Goal: Information Seeking & Learning: Learn about a topic

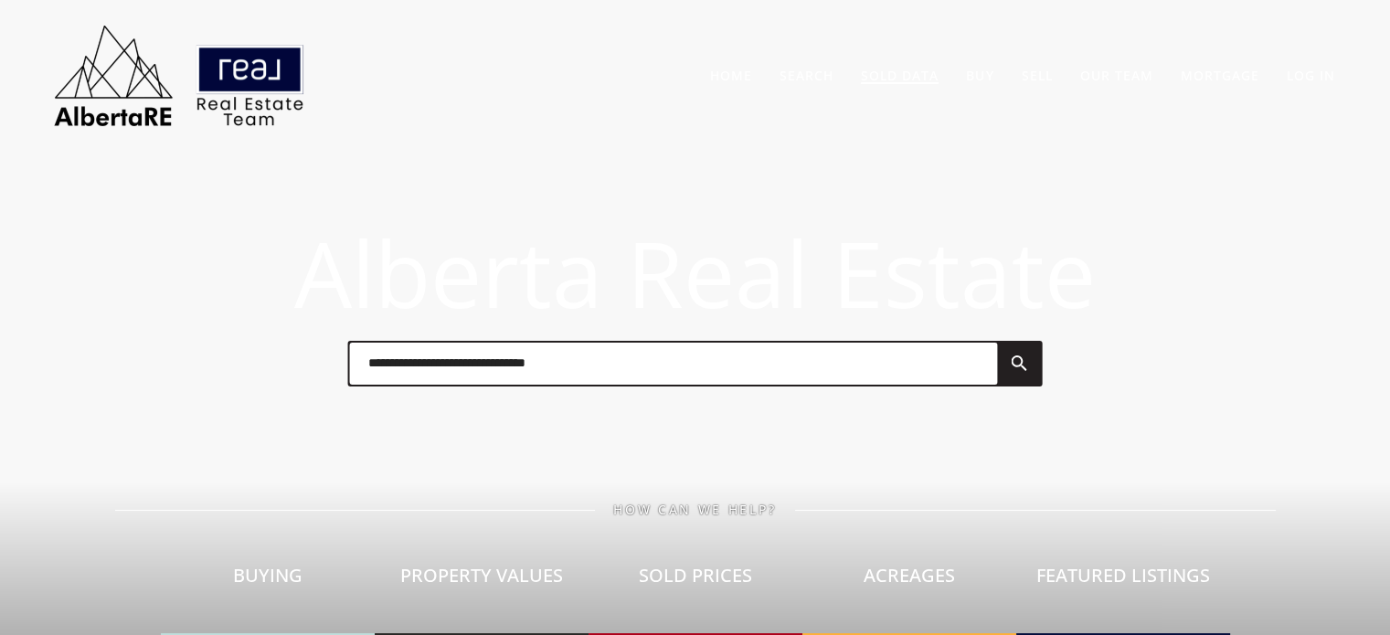
click at [896, 67] on link "Sold Data" at bounding box center [900, 75] width 78 height 17
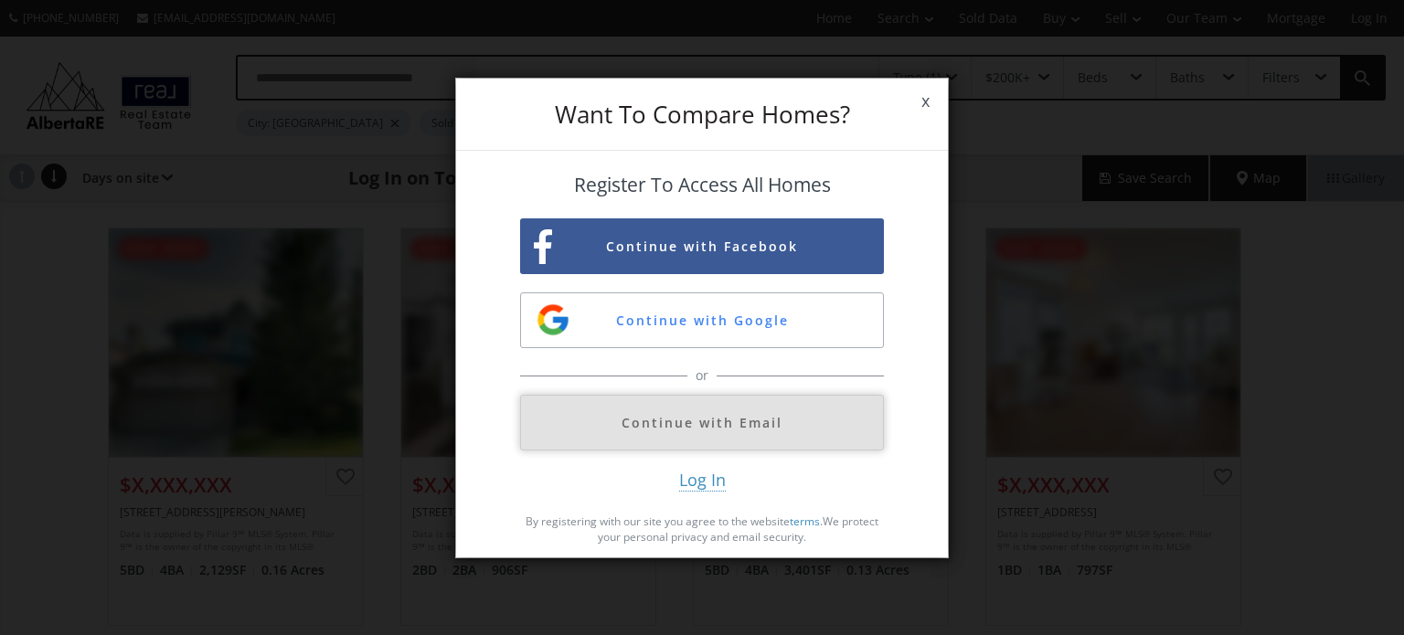
click at [706, 423] on button "Continue with Email" at bounding box center [702, 423] width 364 height 56
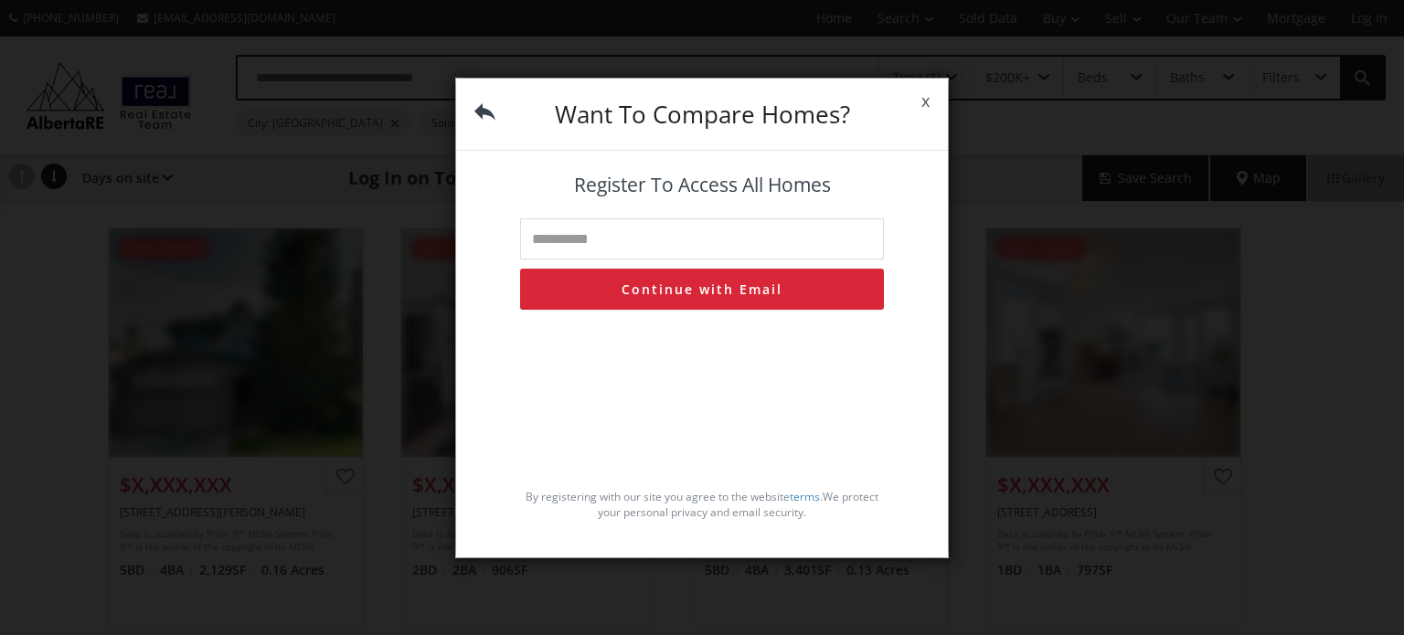
click at [616, 240] on input "text" at bounding box center [702, 238] width 364 height 41
type input "**********"
click at [689, 292] on button "Continue with Email" at bounding box center [702, 289] width 364 height 41
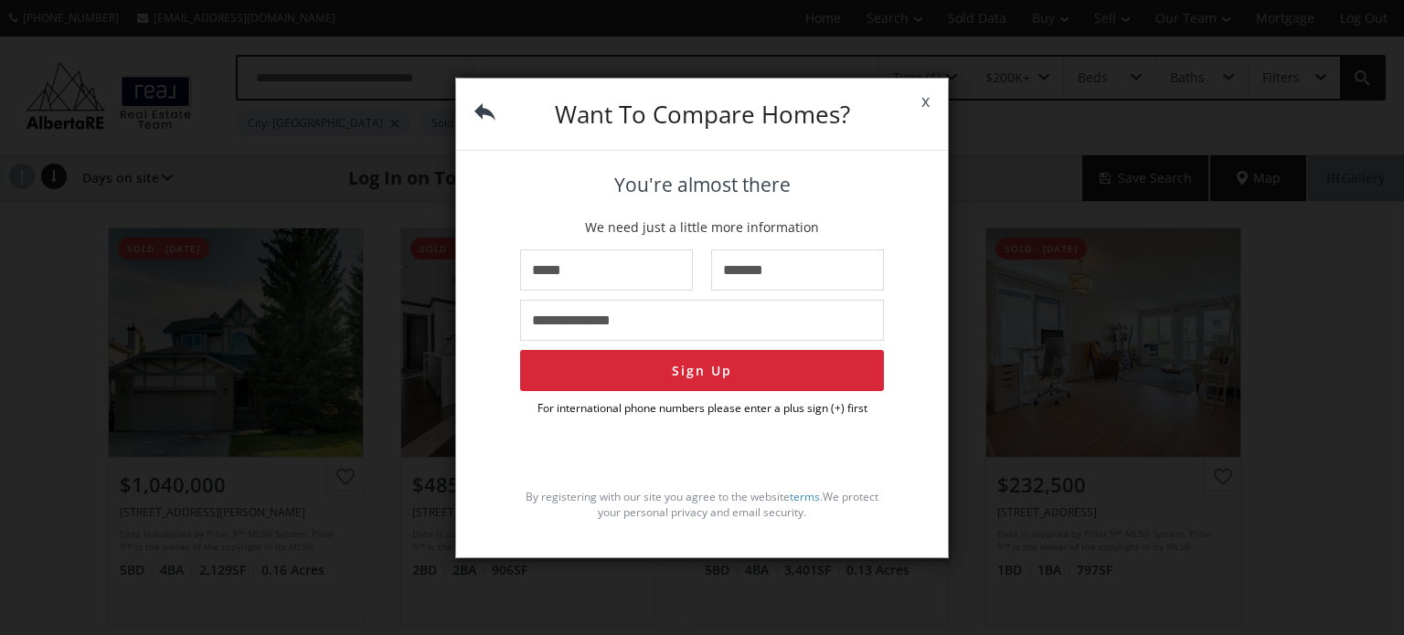
click at [925, 101] on span "x" at bounding box center [925, 101] width 45 height 51
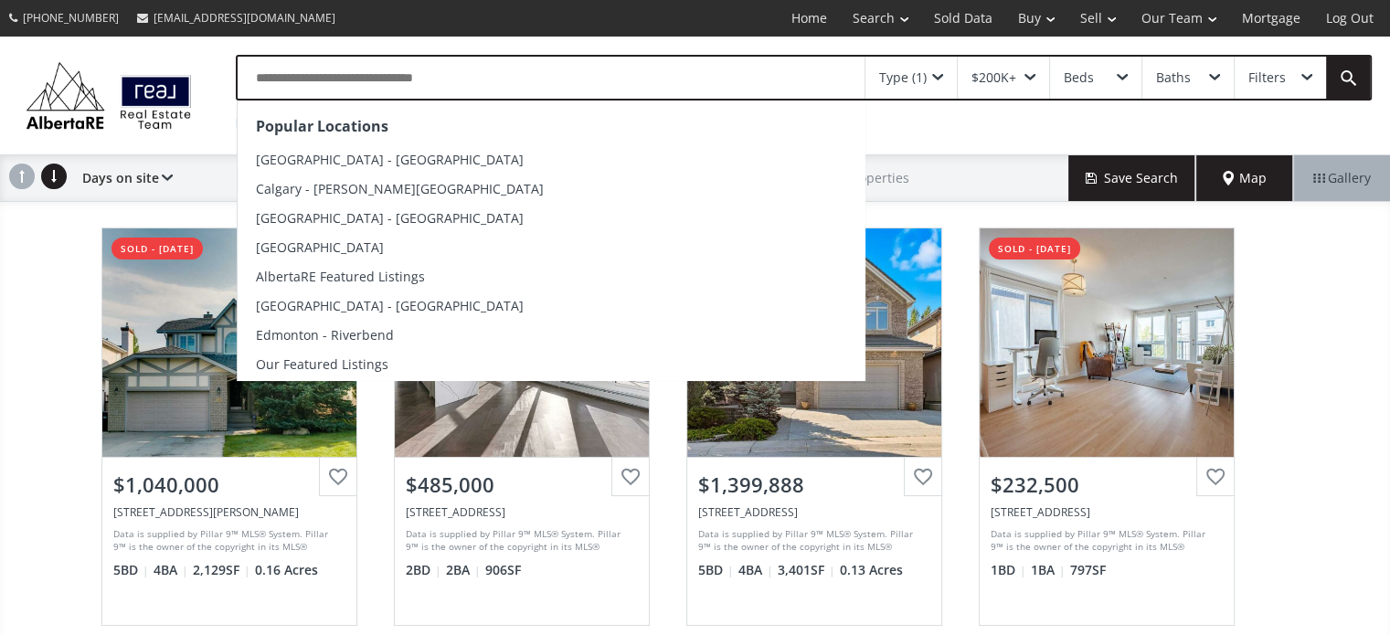
click at [469, 80] on input "text" at bounding box center [551, 78] width 627 height 42
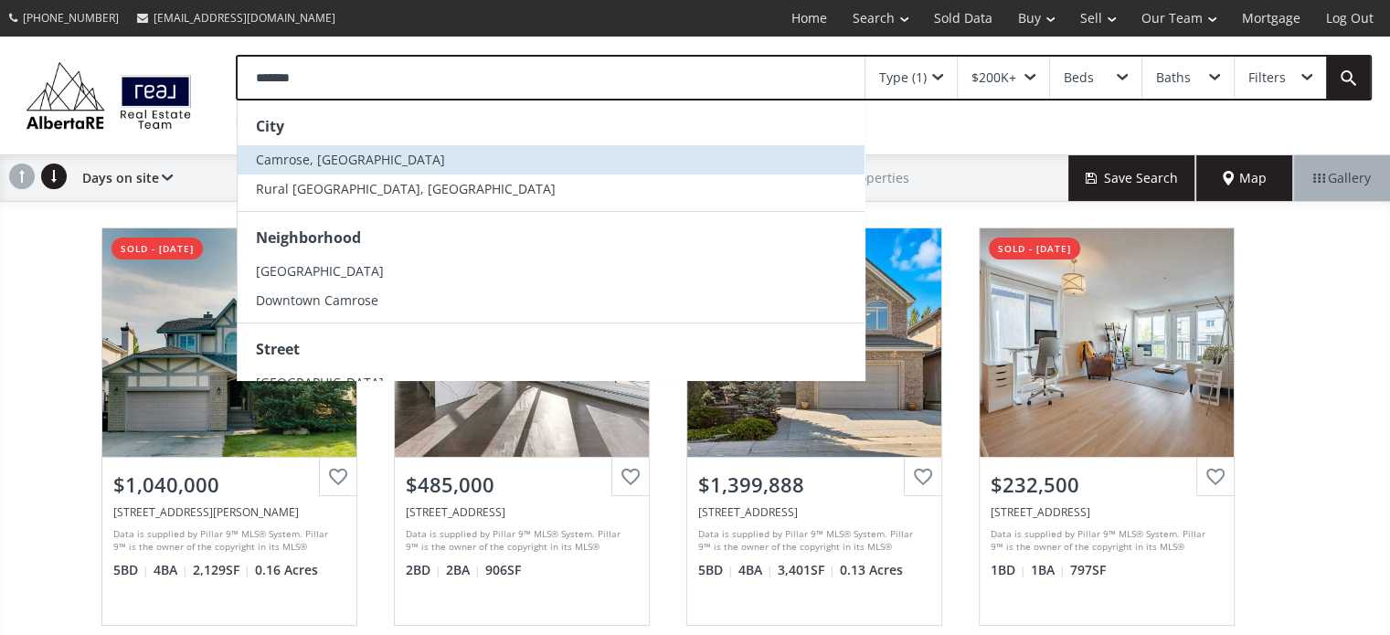
type input "*******"
click at [288, 156] on span "Camrose, [GEOGRAPHIC_DATA]" at bounding box center [350, 159] width 189 height 17
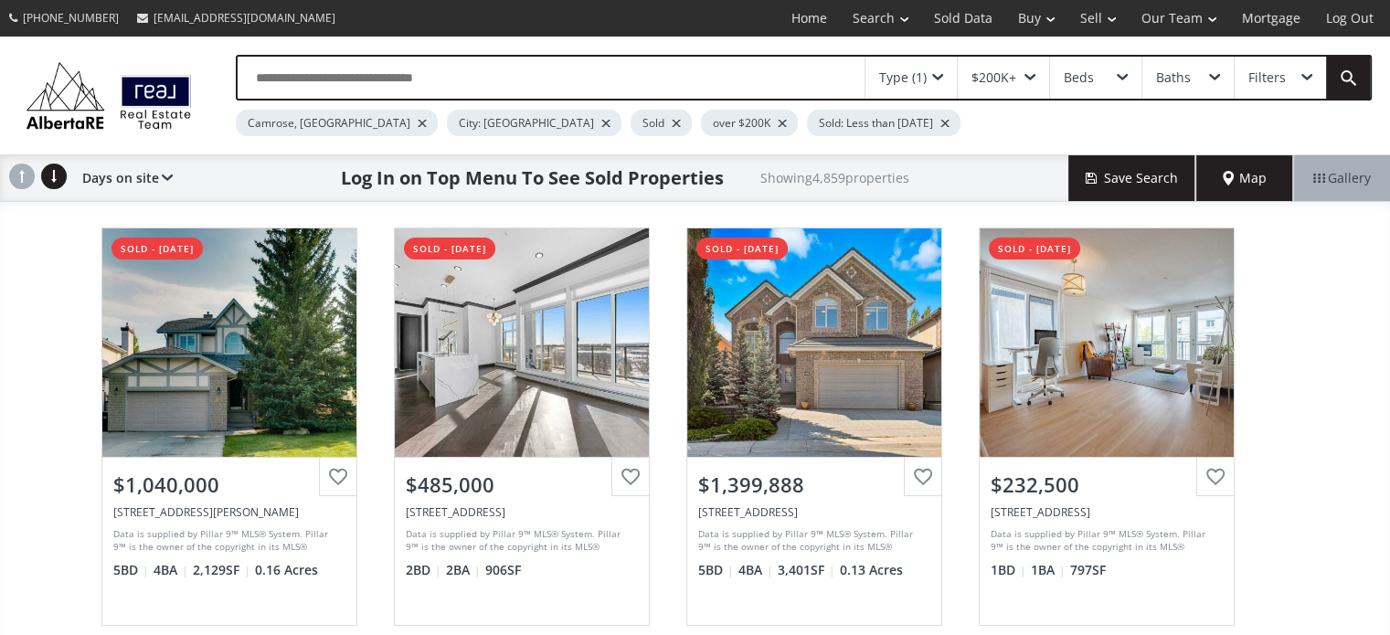
click at [601, 122] on div at bounding box center [605, 123] width 9 height 7
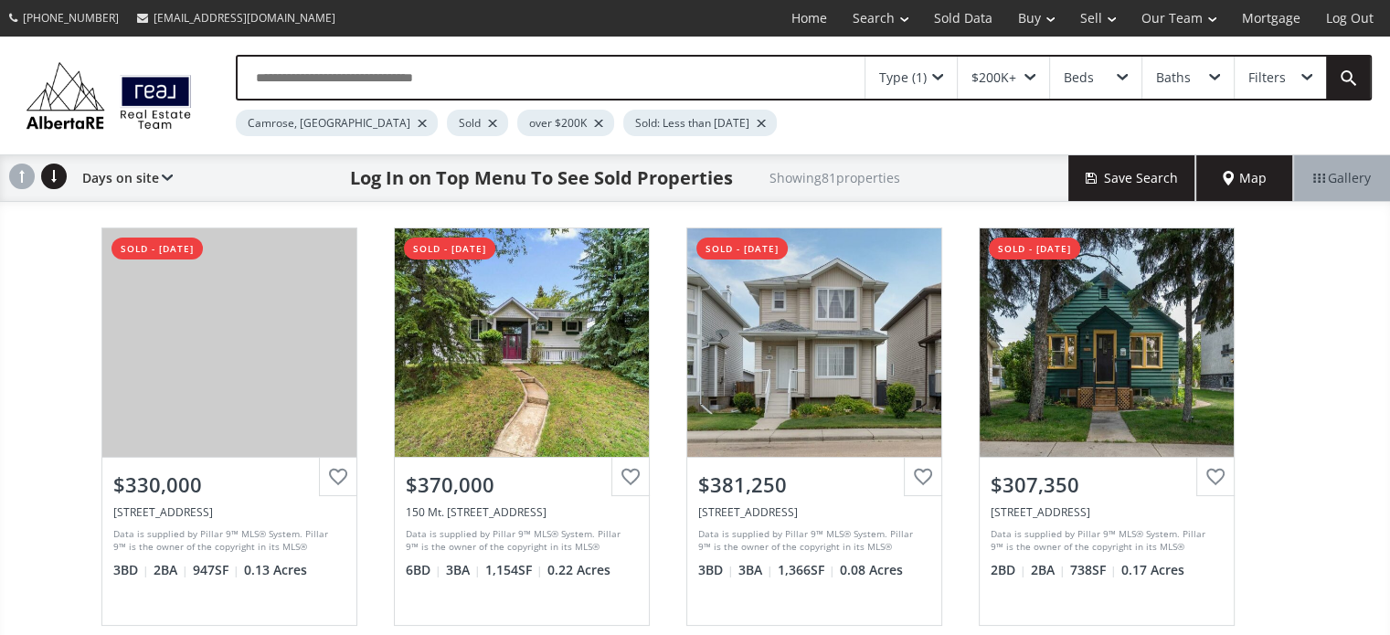
click at [594, 123] on div at bounding box center [598, 123] width 9 height 7
click at [651, 121] on div at bounding box center [655, 123] width 9 height 7
click at [938, 74] on span at bounding box center [937, 77] width 11 height 7
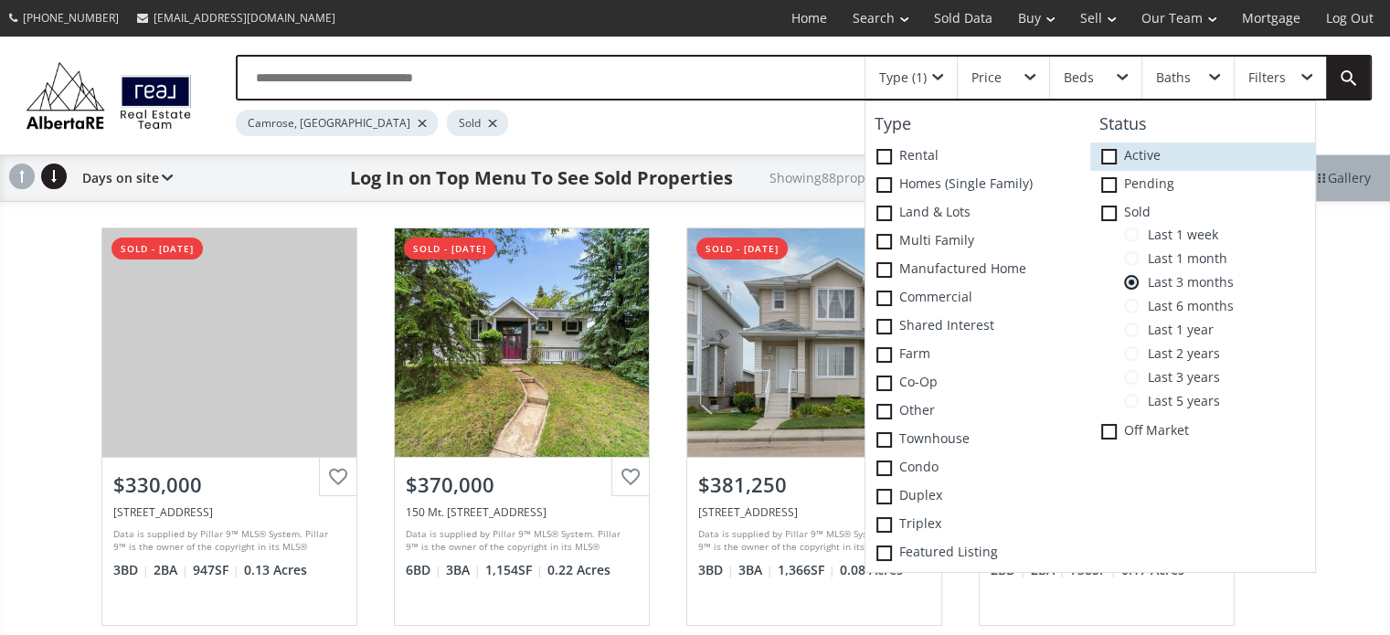
click at [1109, 160] on span at bounding box center [1109, 157] width 16 height 16
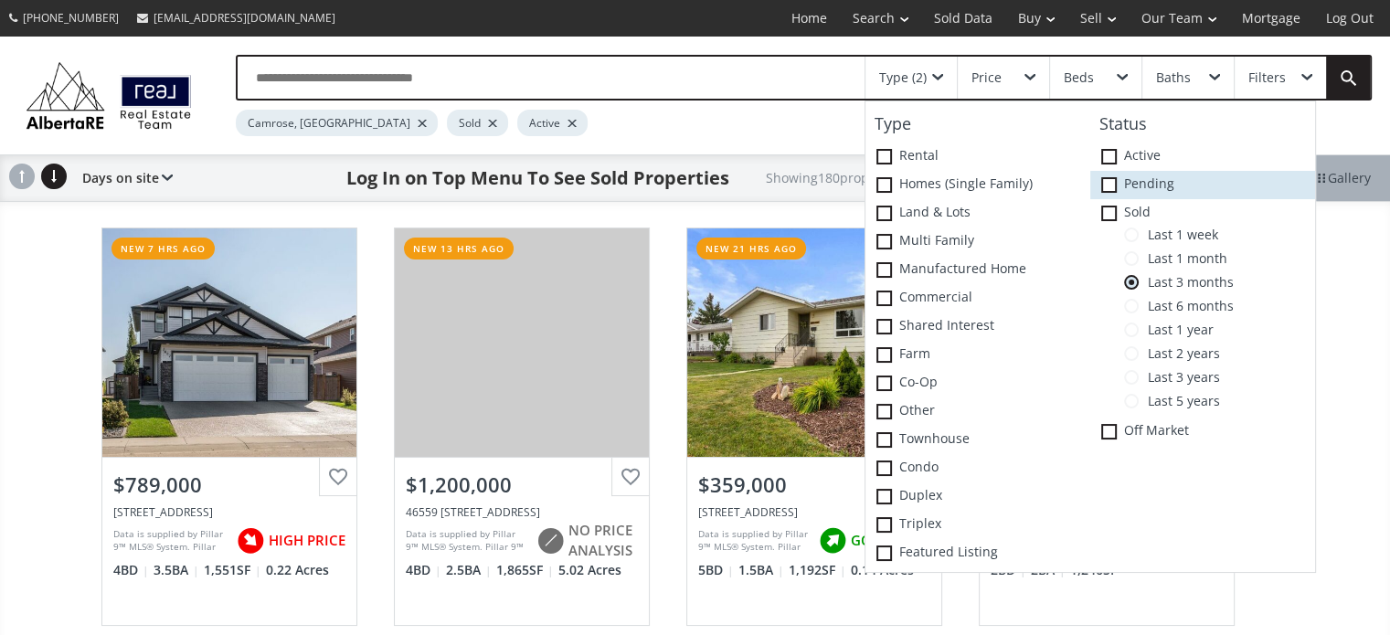
click at [1114, 185] on span at bounding box center [1109, 185] width 16 height 16
click at [784, 138] on div "Type (3) Type Rental Homes (Single Family) Land & Lots Multi family Manufacture…" at bounding box center [695, 96] width 1390 height 118
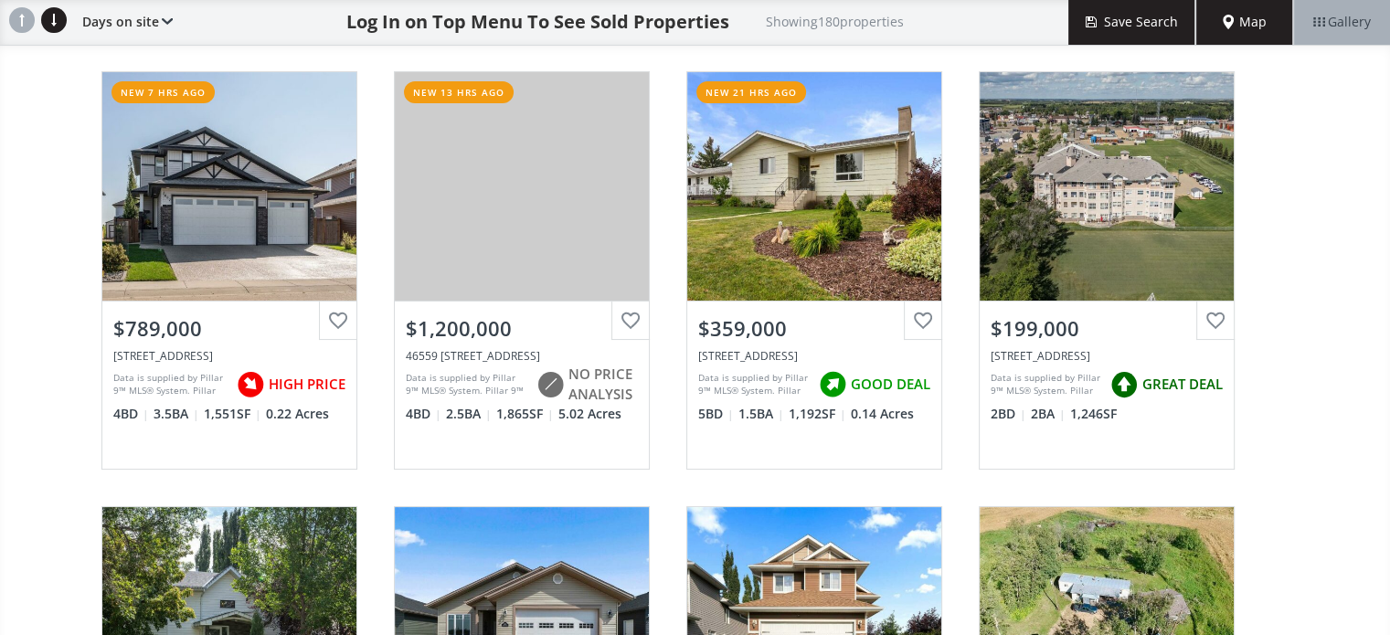
scroll to position [91, 0]
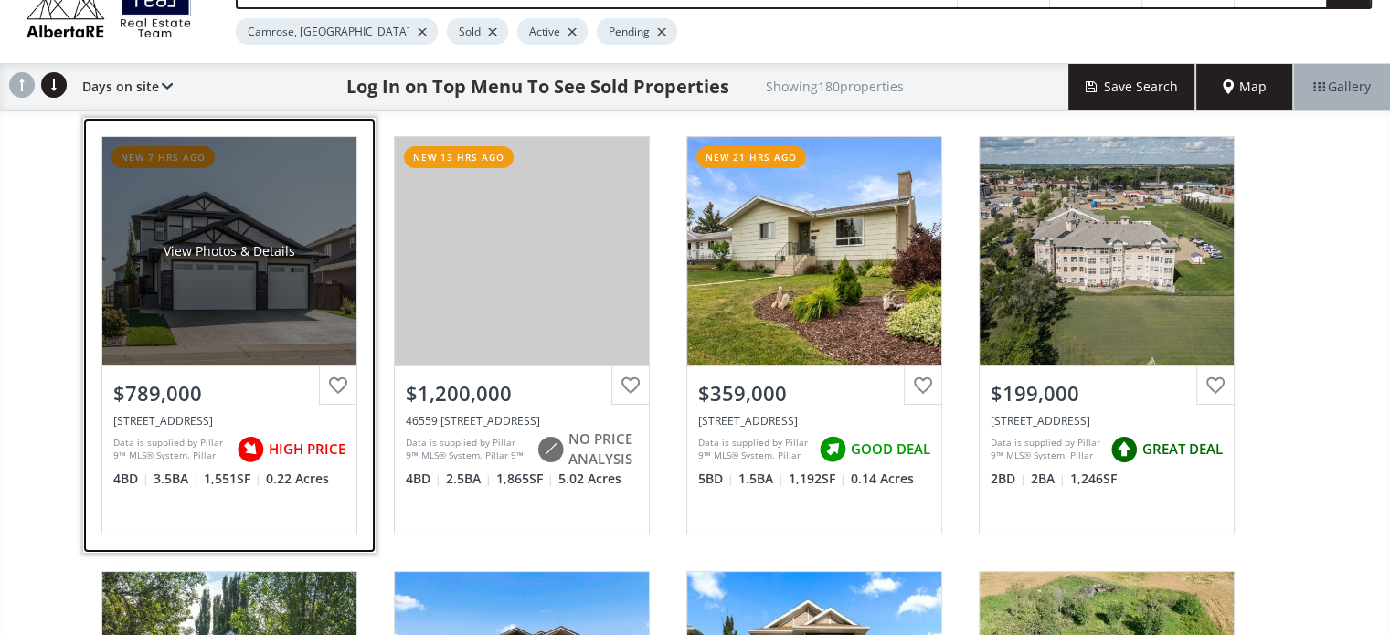
click at [246, 242] on div "View Photos & Details" at bounding box center [230, 251] width 132 height 18
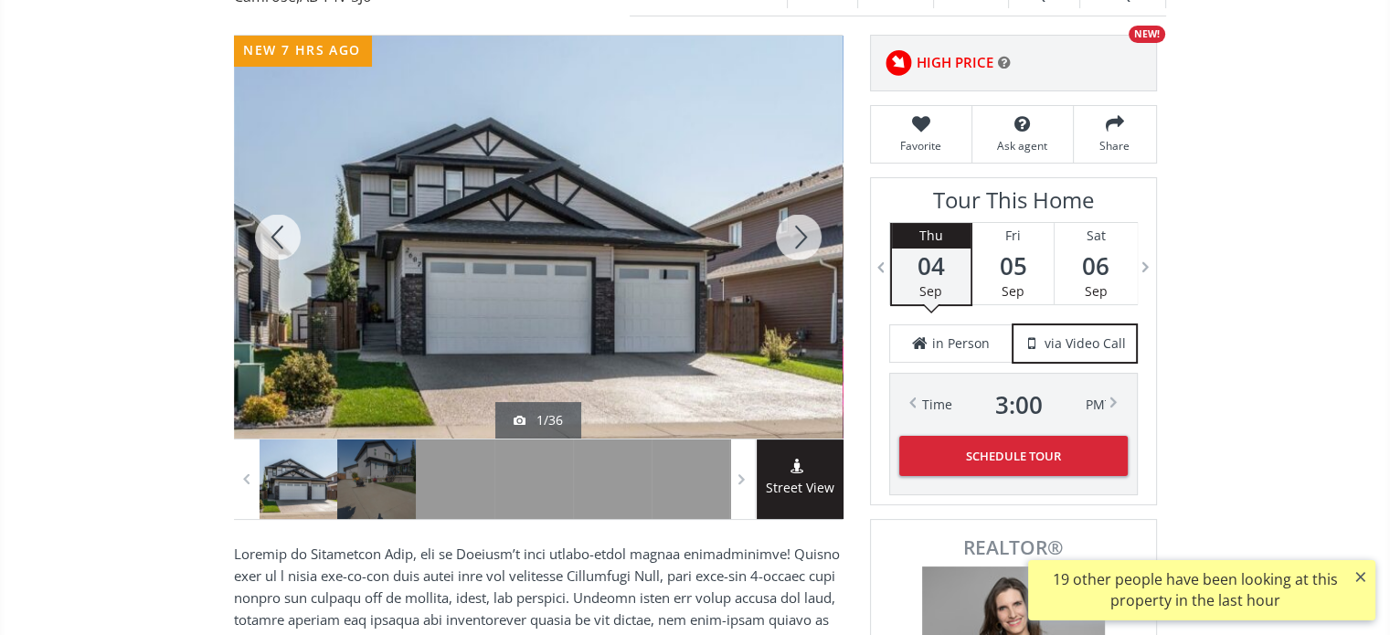
scroll to position [183, 0]
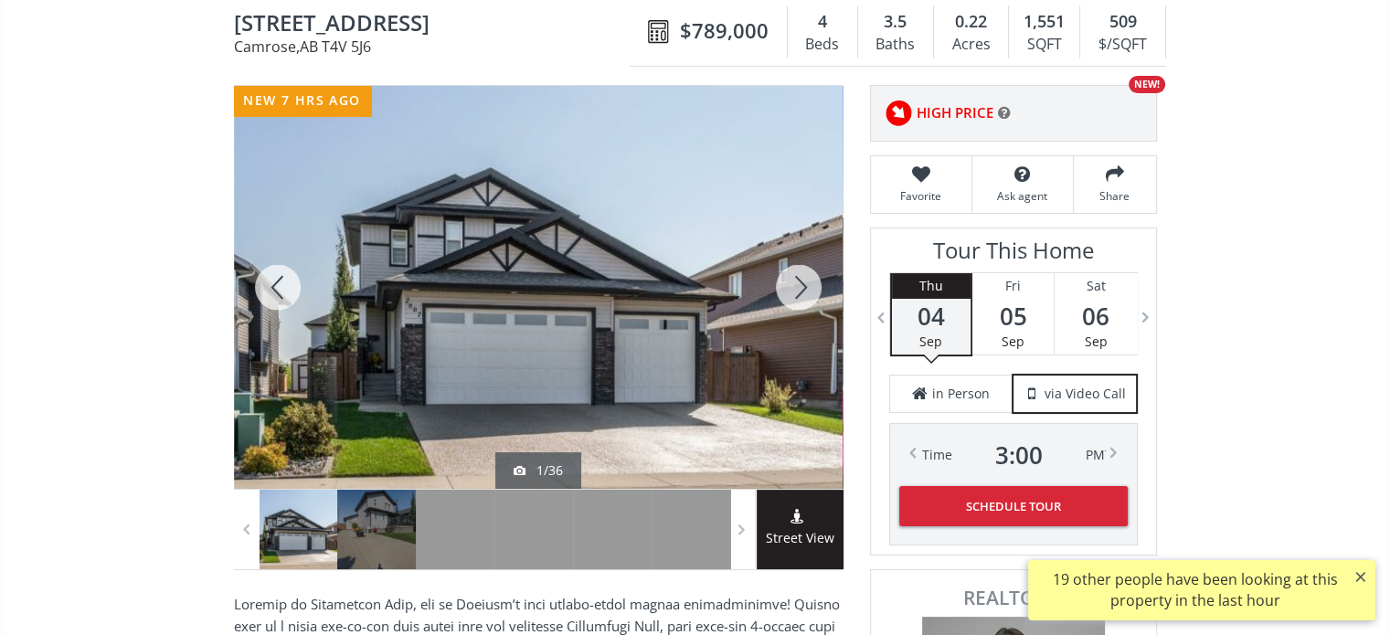
click at [801, 292] on div at bounding box center [799, 287] width 88 height 403
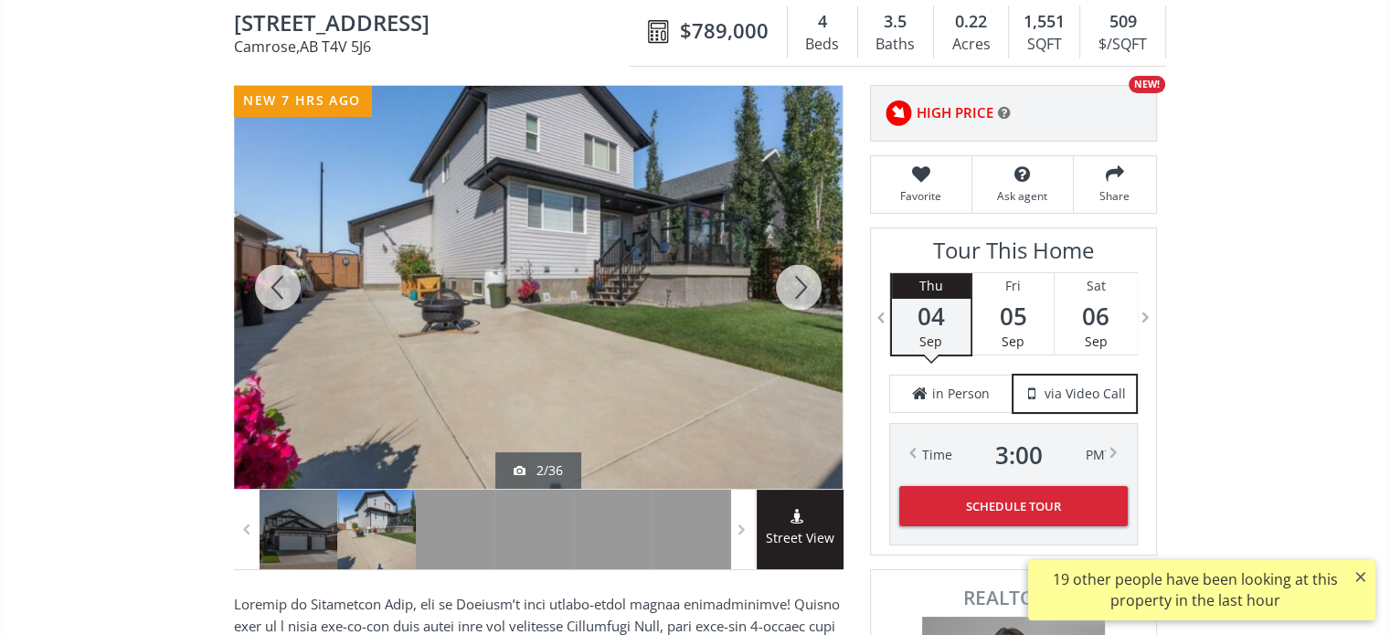
click at [801, 292] on div at bounding box center [799, 287] width 88 height 403
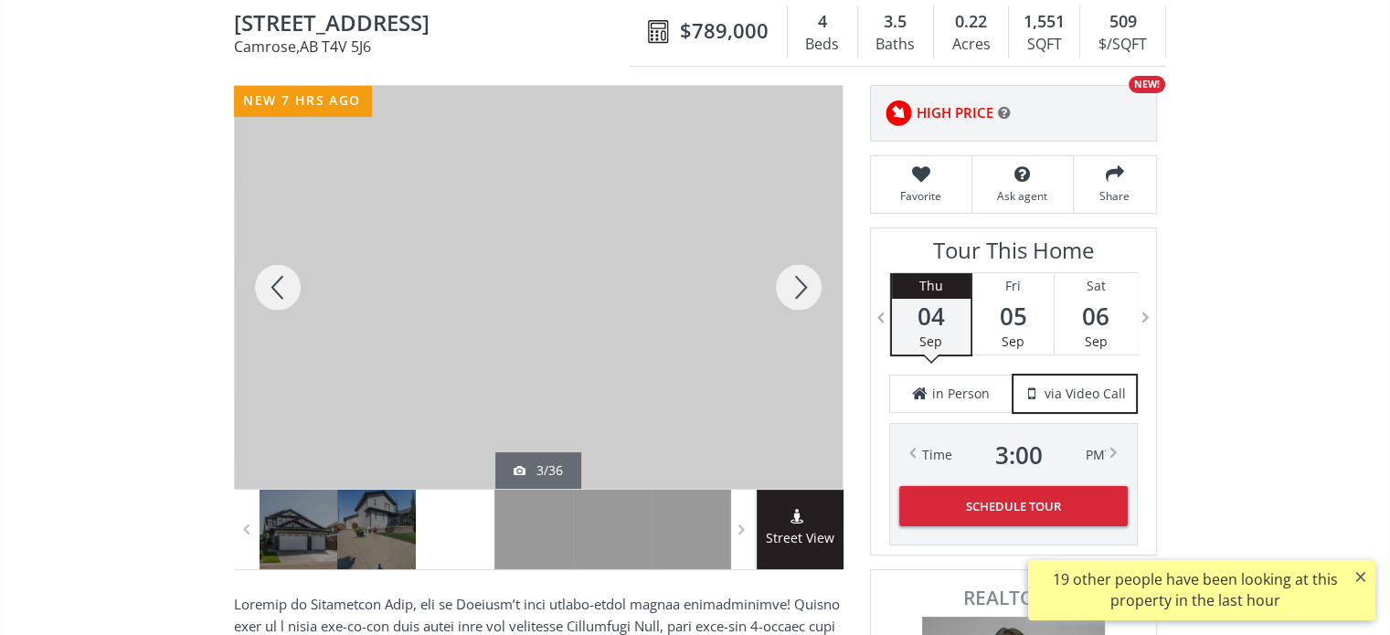
click at [801, 292] on div at bounding box center [799, 287] width 88 height 403
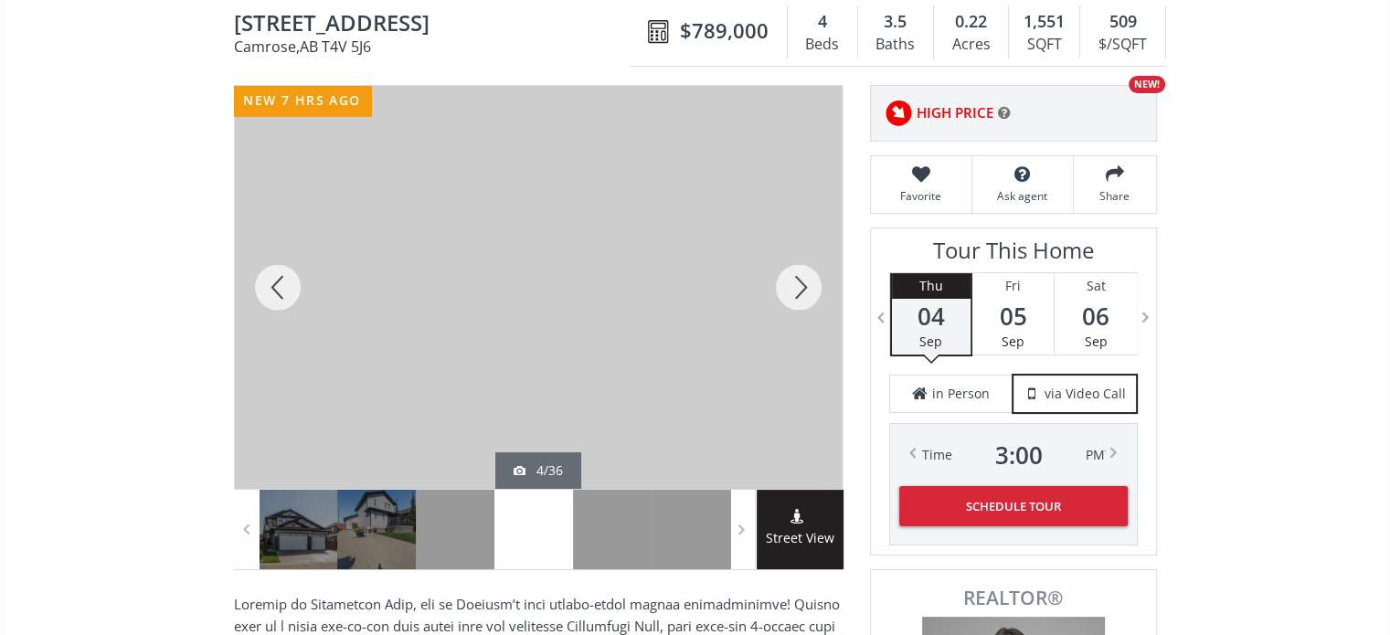
click at [801, 292] on div at bounding box center [799, 287] width 88 height 403
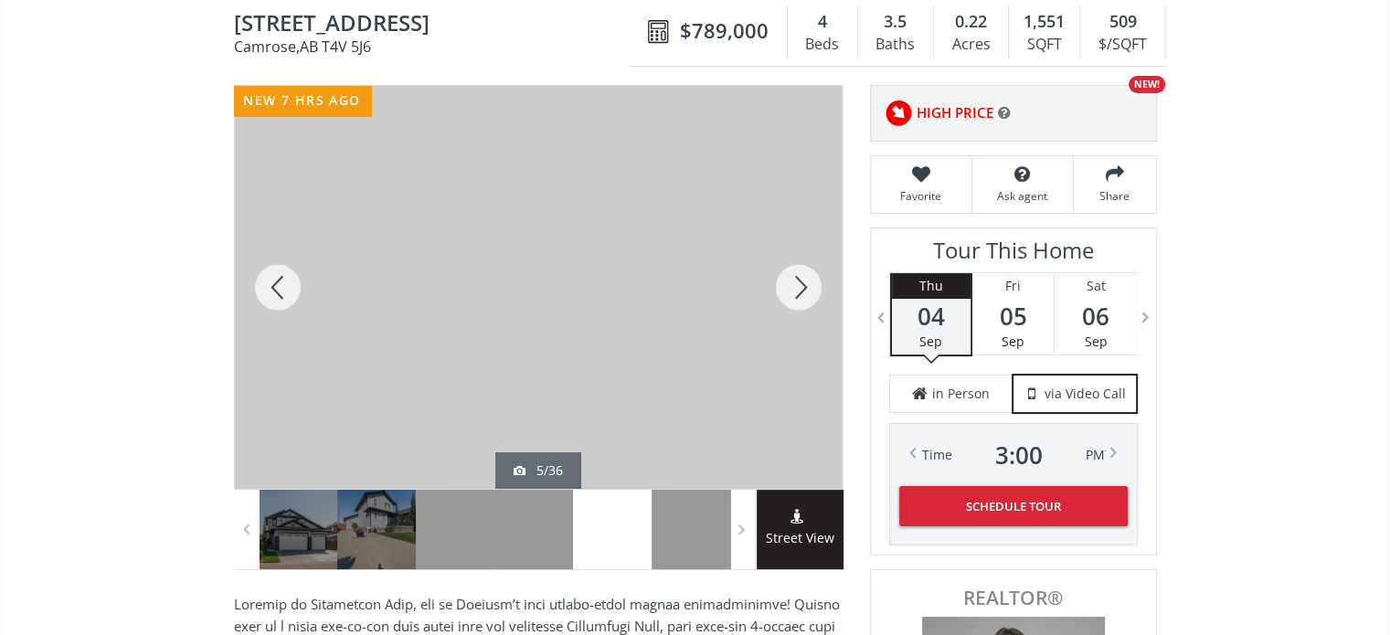
click at [801, 292] on div at bounding box center [799, 287] width 88 height 403
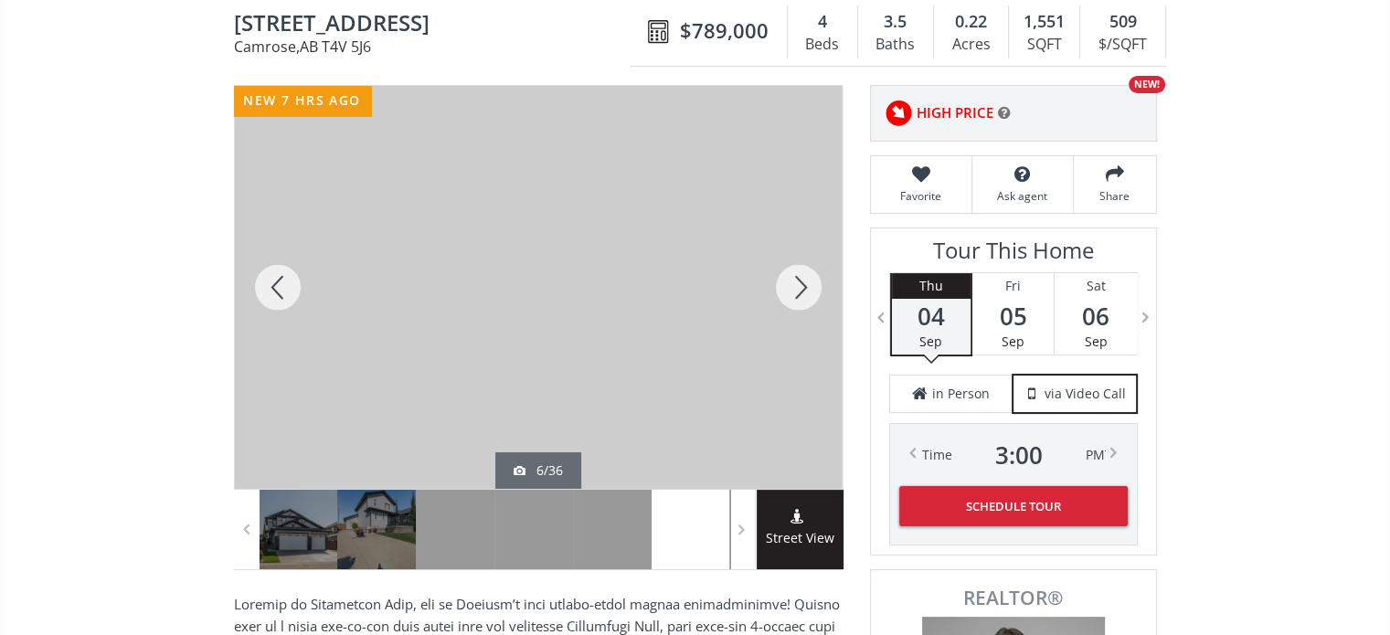
click at [801, 292] on div at bounding box center [799, 287] width 88 height 403
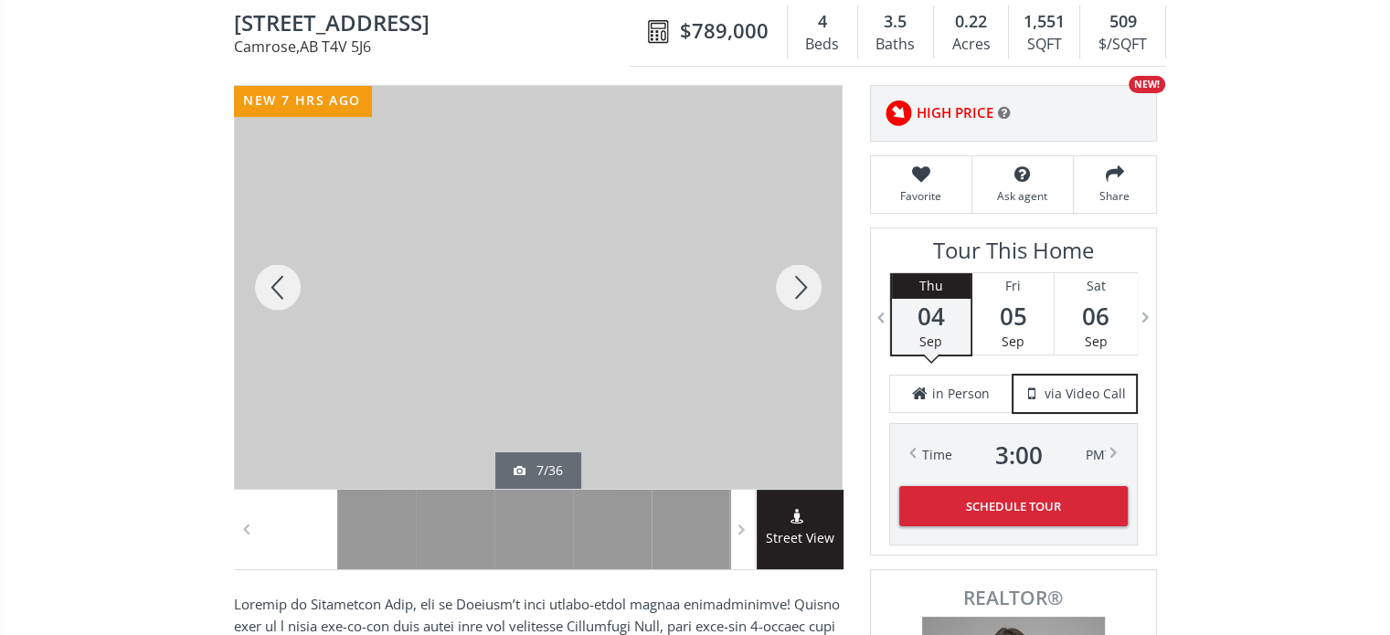
click at [801, 292] on div at bounding box center [799, 287] width 88 height 403
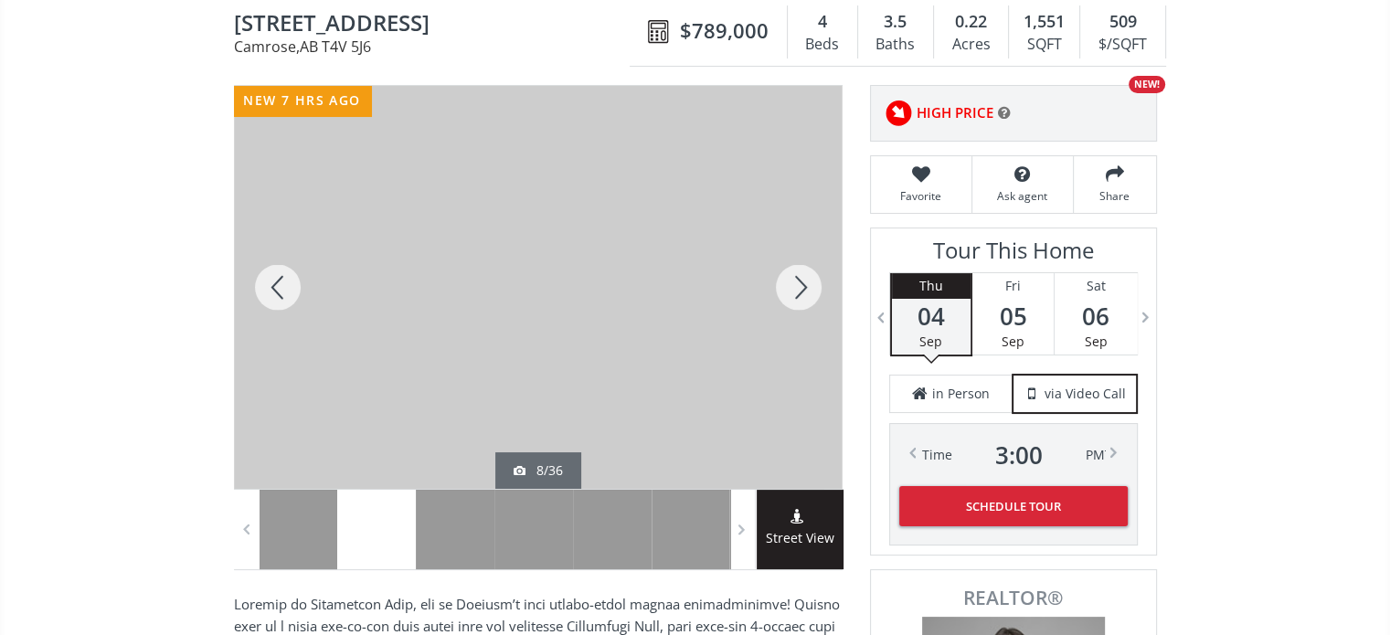
click at [801, 292] on div at bounding box center [799, 287] width 88 height 403
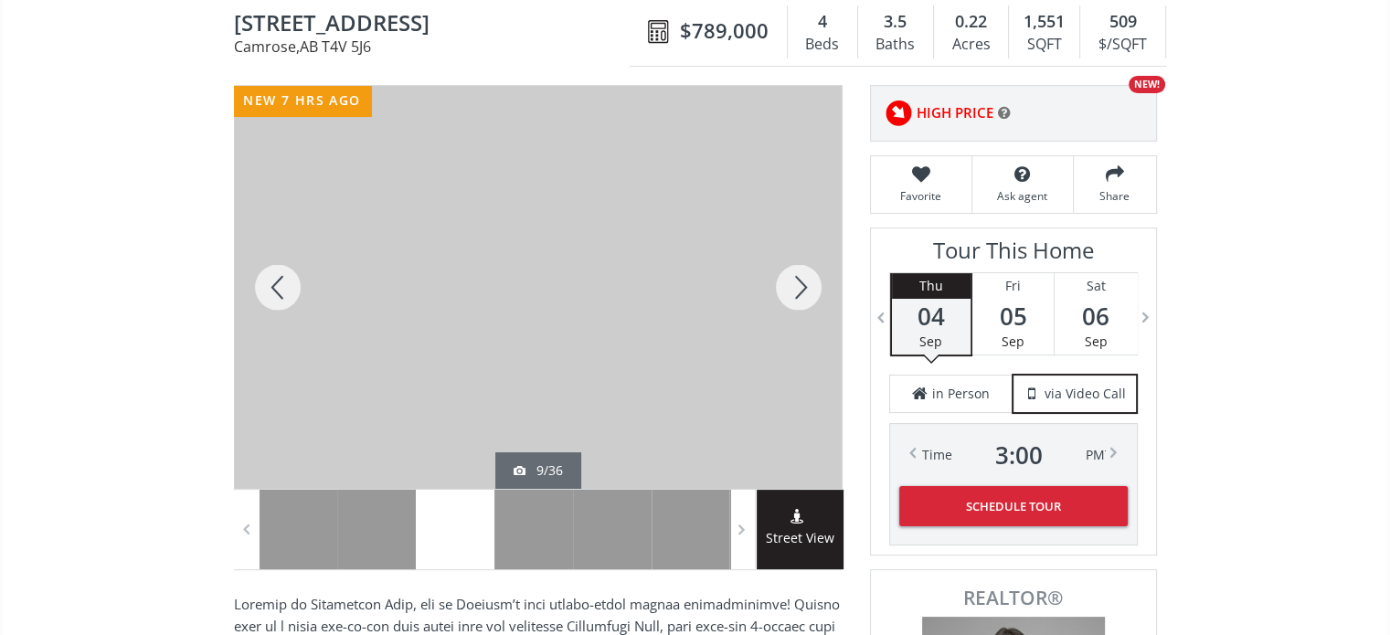
click at [801, 292] on div at bounding box center [799, 287] width 88 height 403
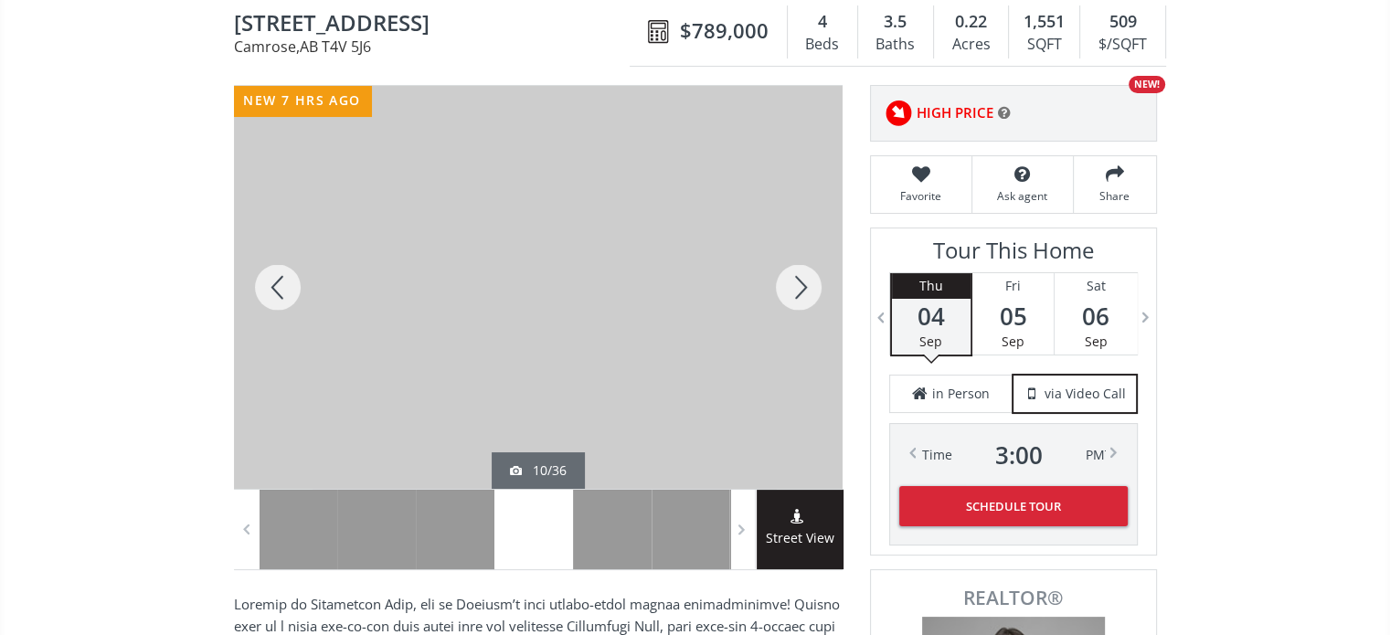
click at [801, 292] on div at bounding box center [799, 287] width 88 height 403
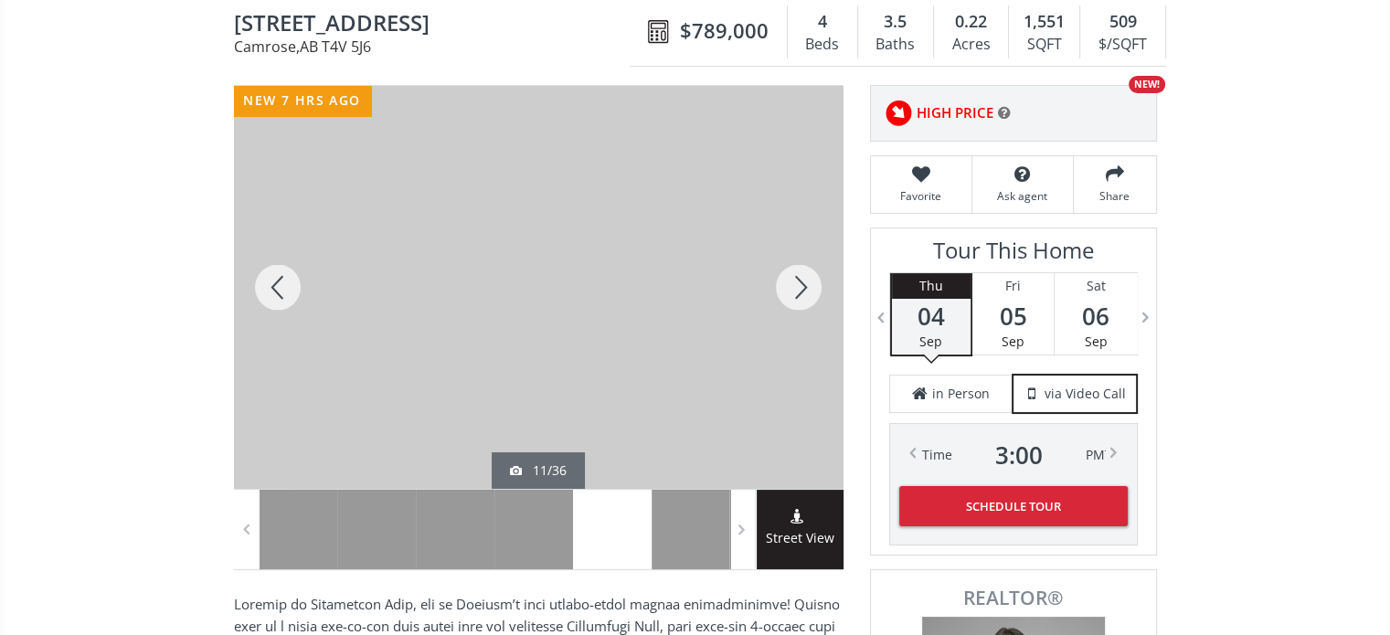
click at [801, 292] on div at bounding box center [799, 287] width 88 height 403
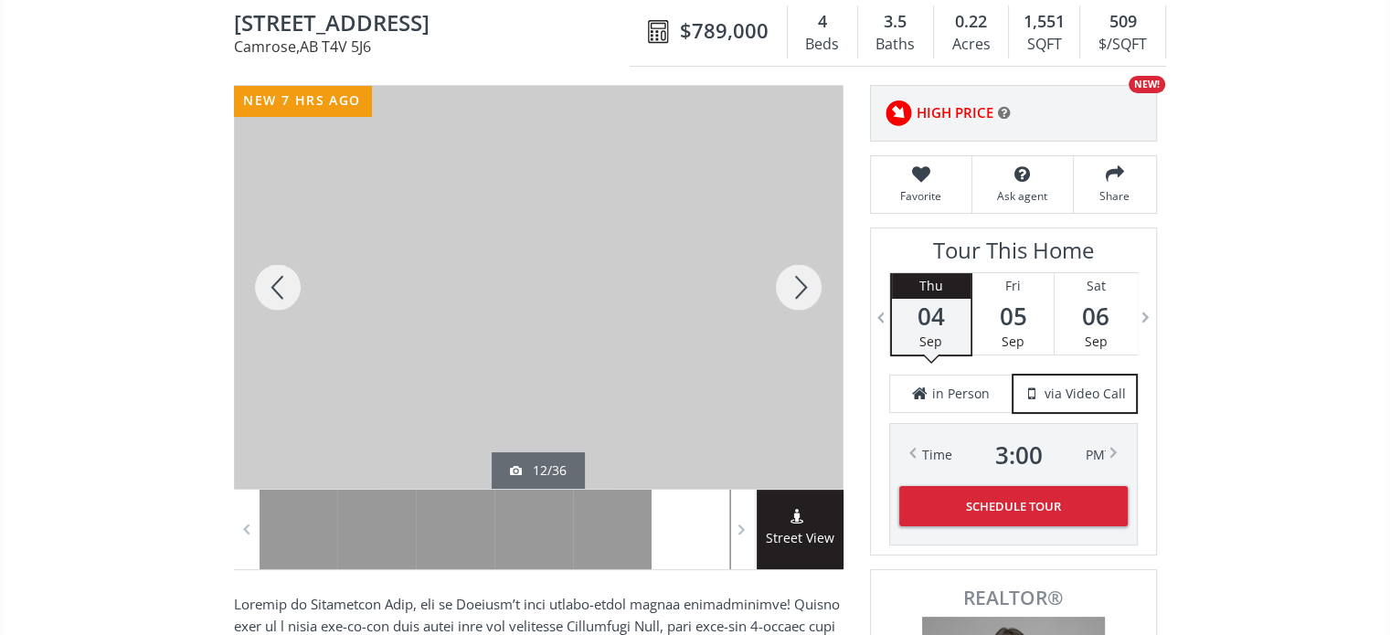
click at [801, 292] on div at bounding box center [799, 287] width 88 height 403
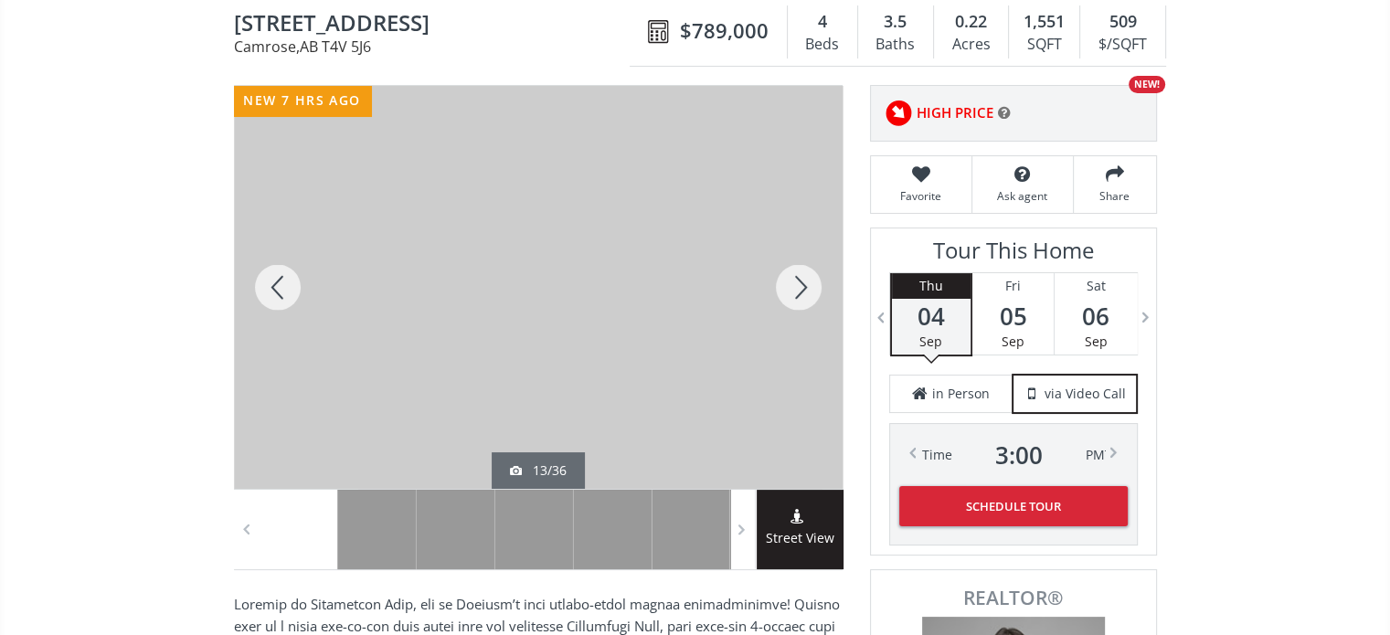
click at [801, 292] on div at bounding box center [799, 287] width 88 height 403
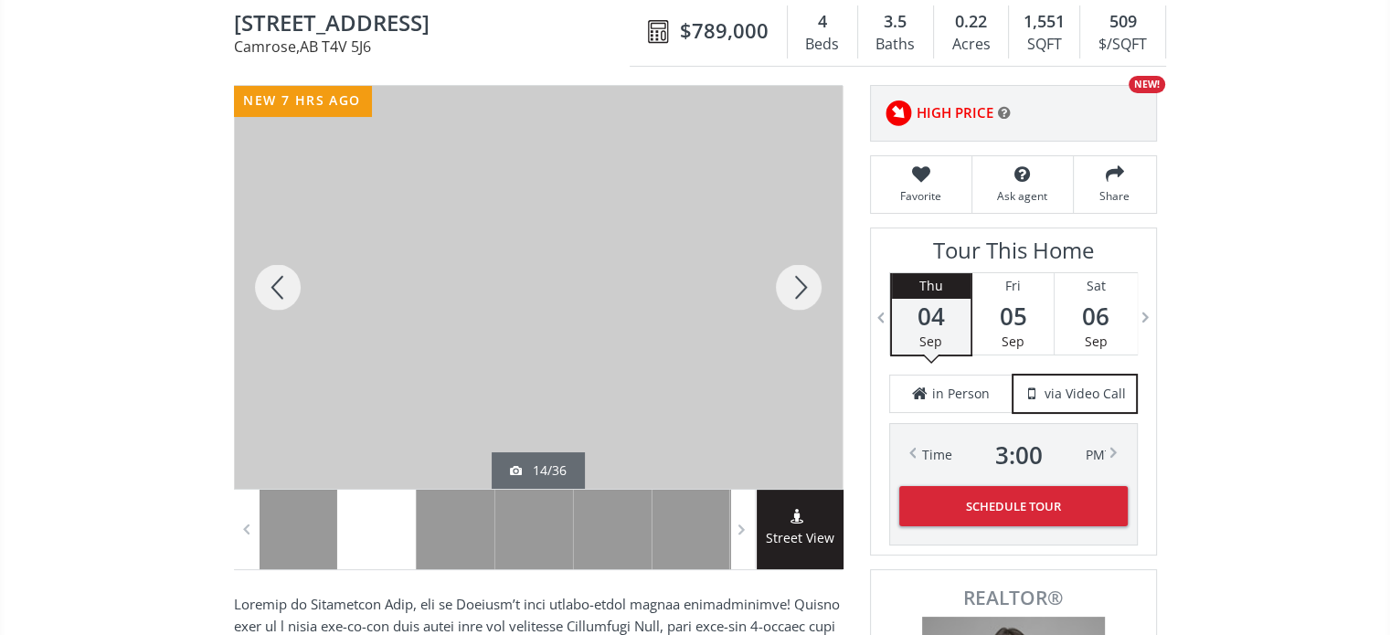
click at [801, 292] on div at bounding box center [799, 287] width 88 height 403
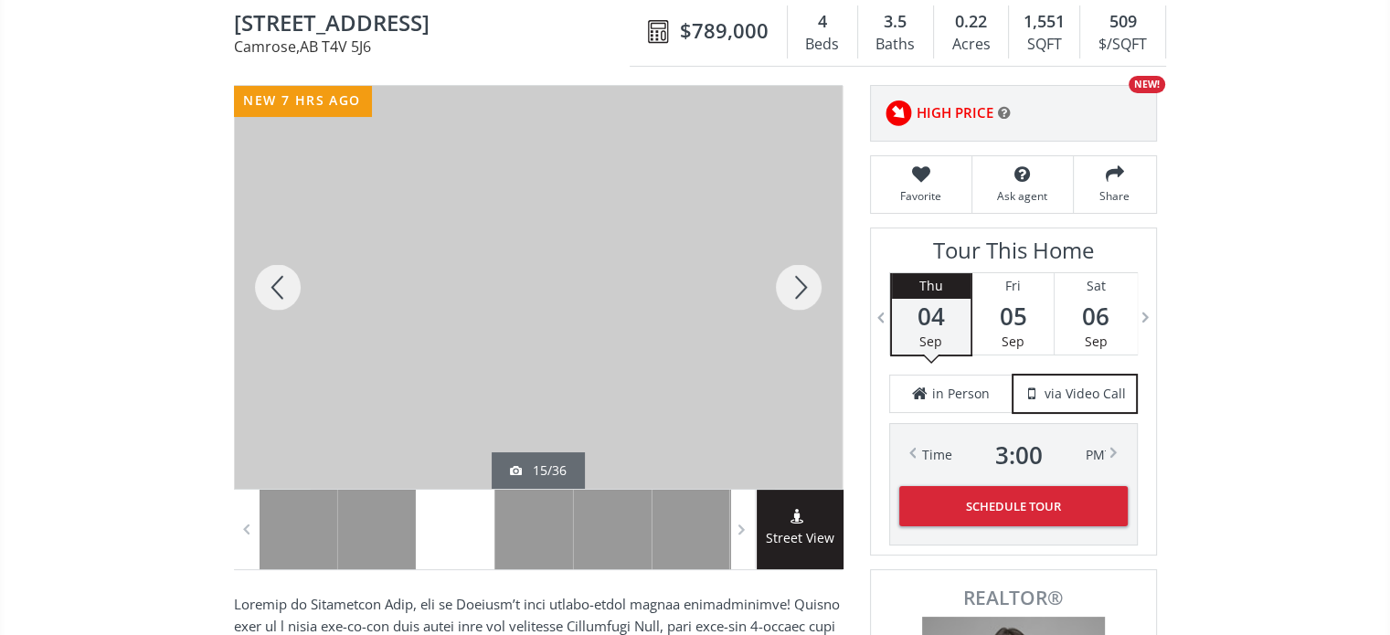
click at [801, 292] on div at bounding box center [799, 287] width 88 height 403
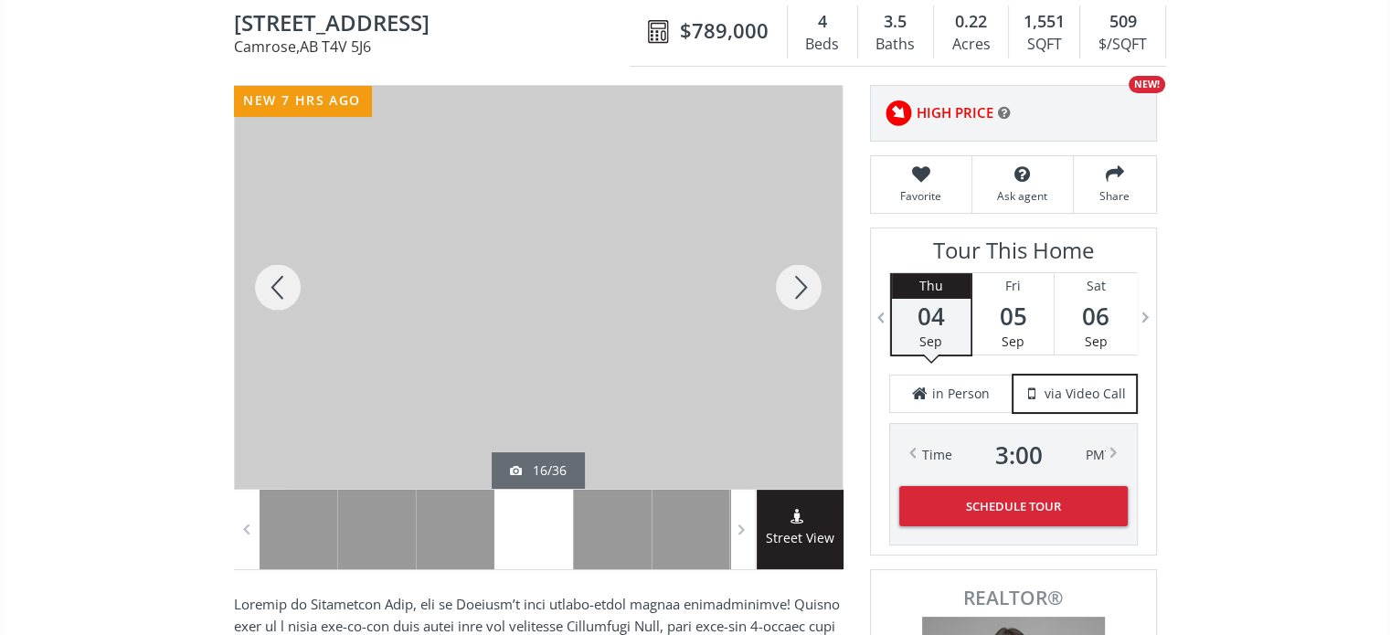
click at [801, 292] on div at bounding box center [799, 287] width 88 height 403
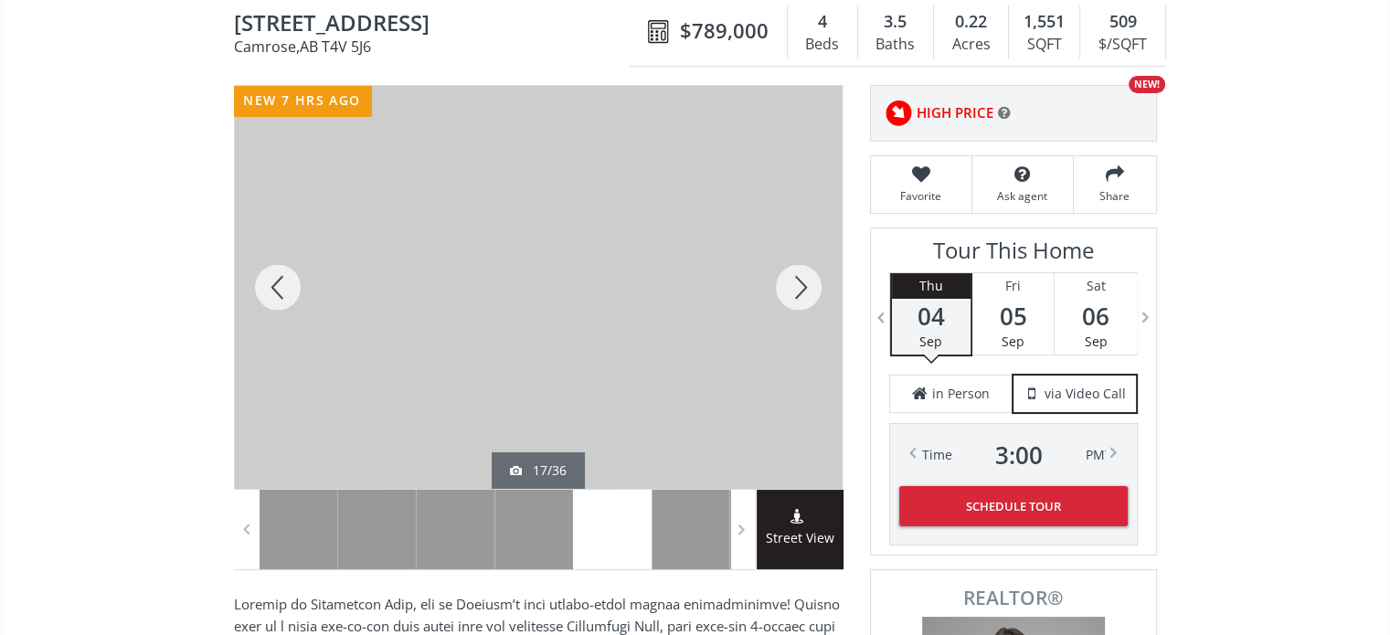
click at [801, 292] on div at bounding box center [799, 287] width 88 height 403
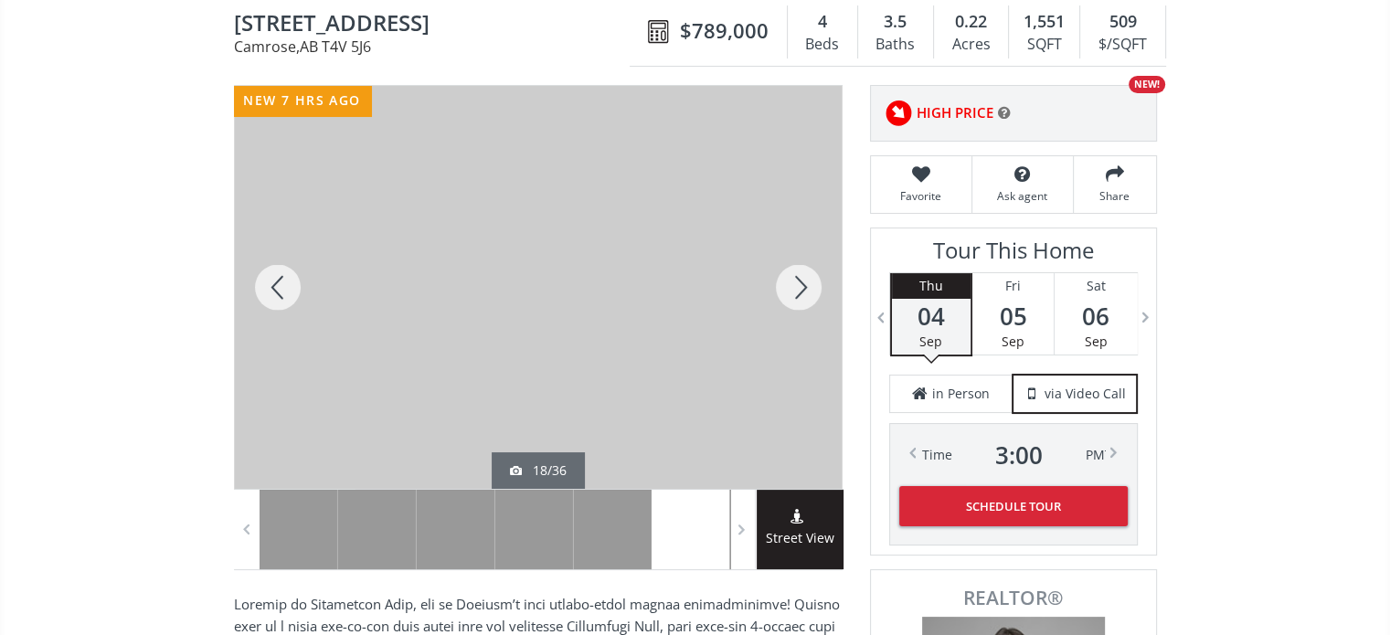
click at [801, 292] on div at bounding box center [799, 287] width 88 height 403
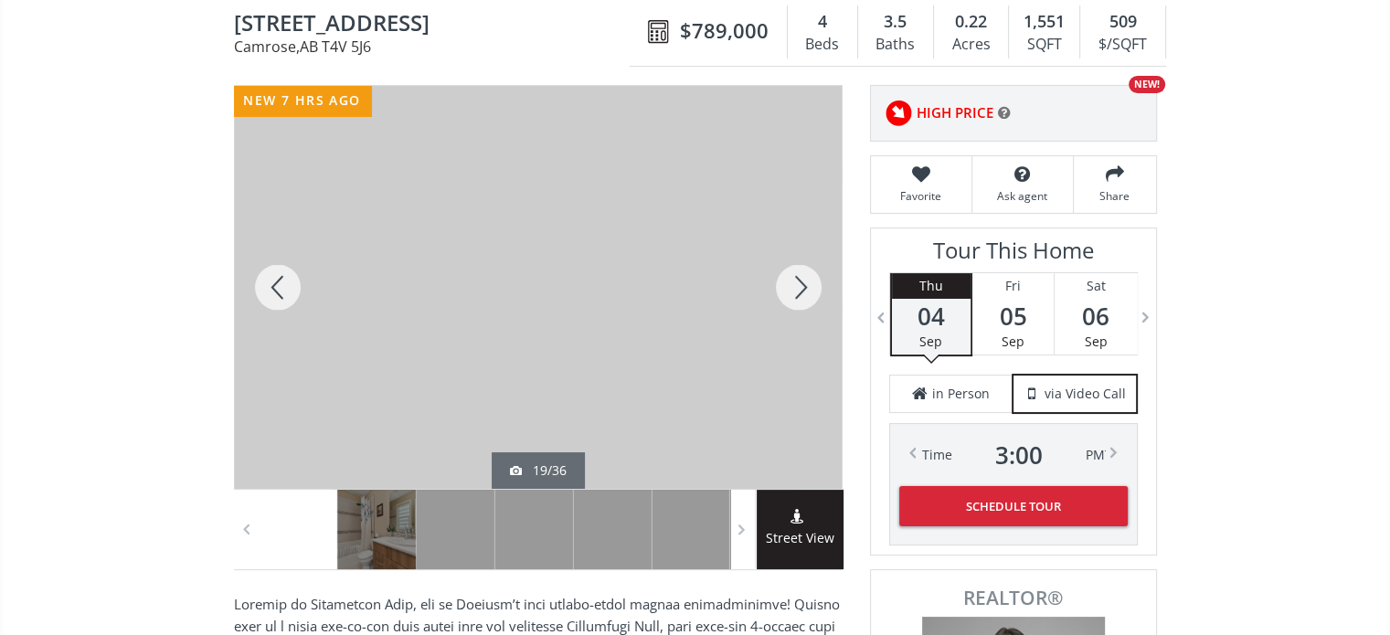
click at [801, 292] on div at bounding box center [799, 287] width 88 height 403
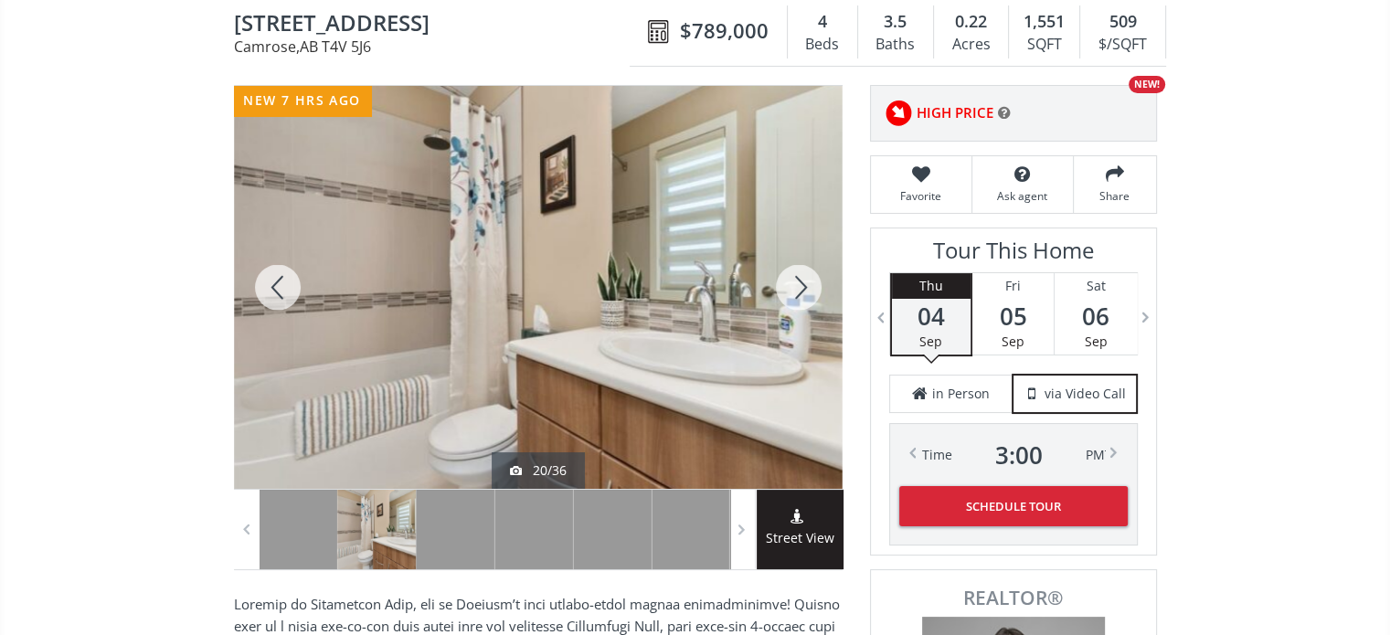
click at [801, 292] on div at bounding box center [799, 287] width 88 height 403
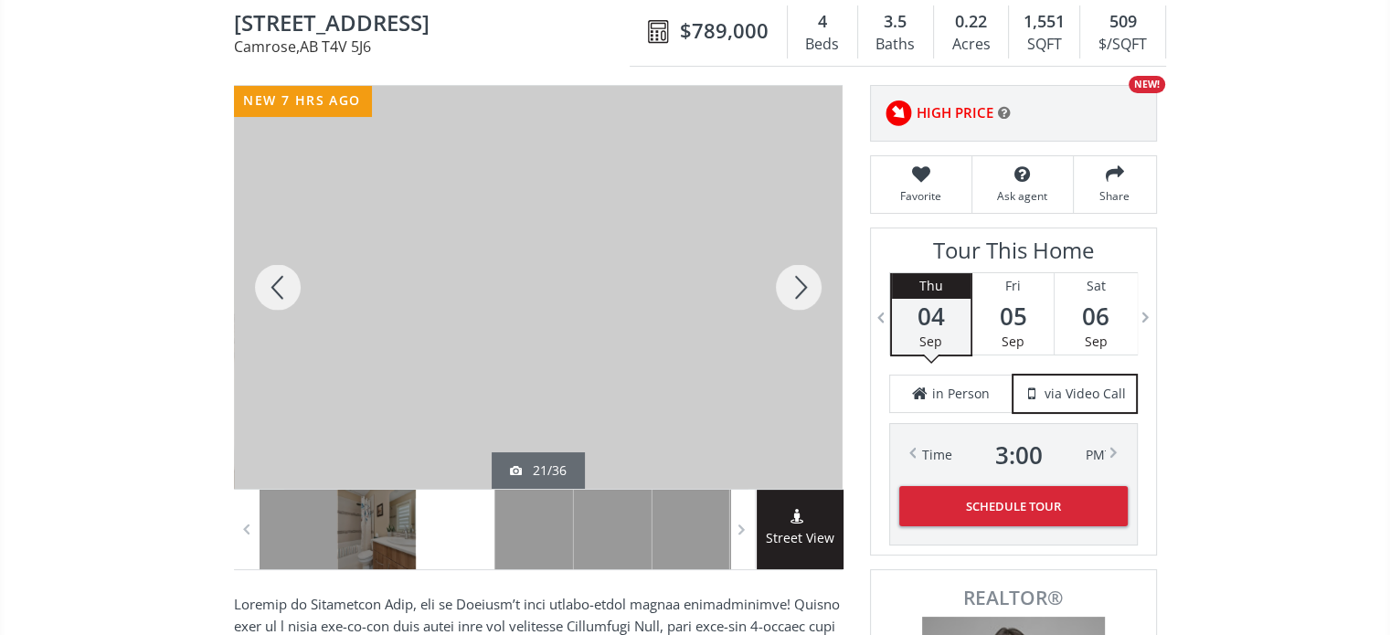
click at [801, 292] on div at bounding box center [799, 287] width 88 height 403
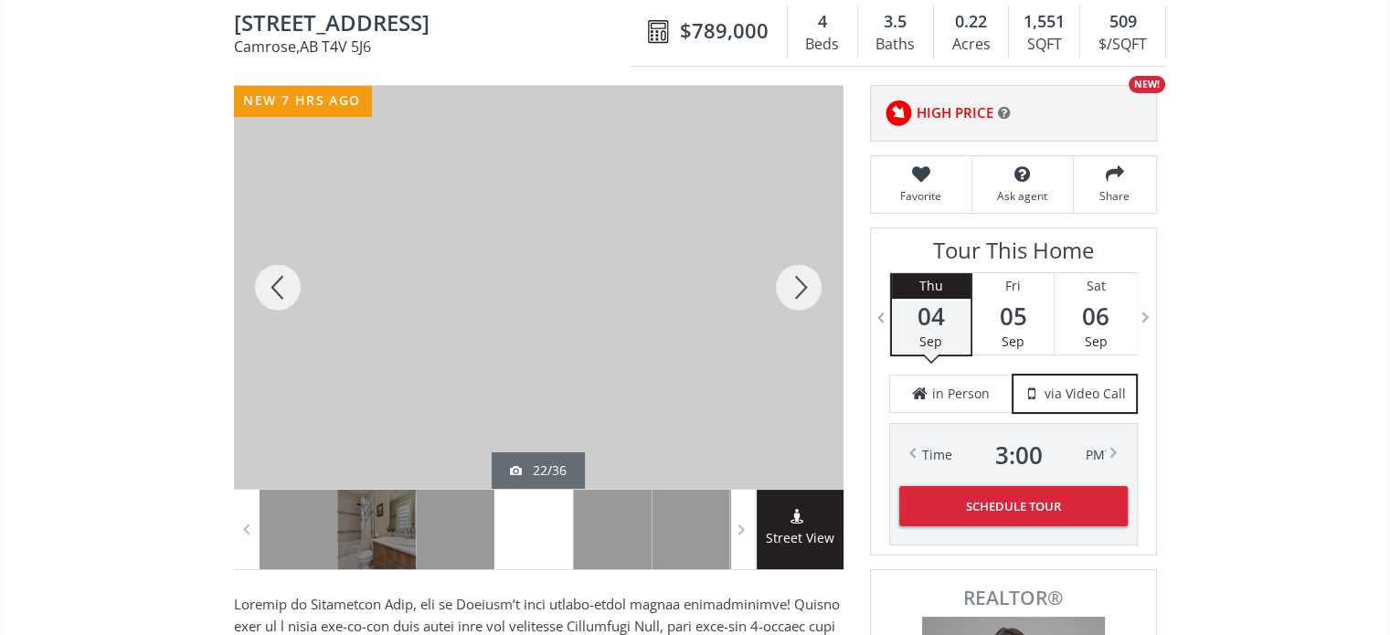
click at [801, 292] on div at bounding box center [799, 287] width 88 height 403
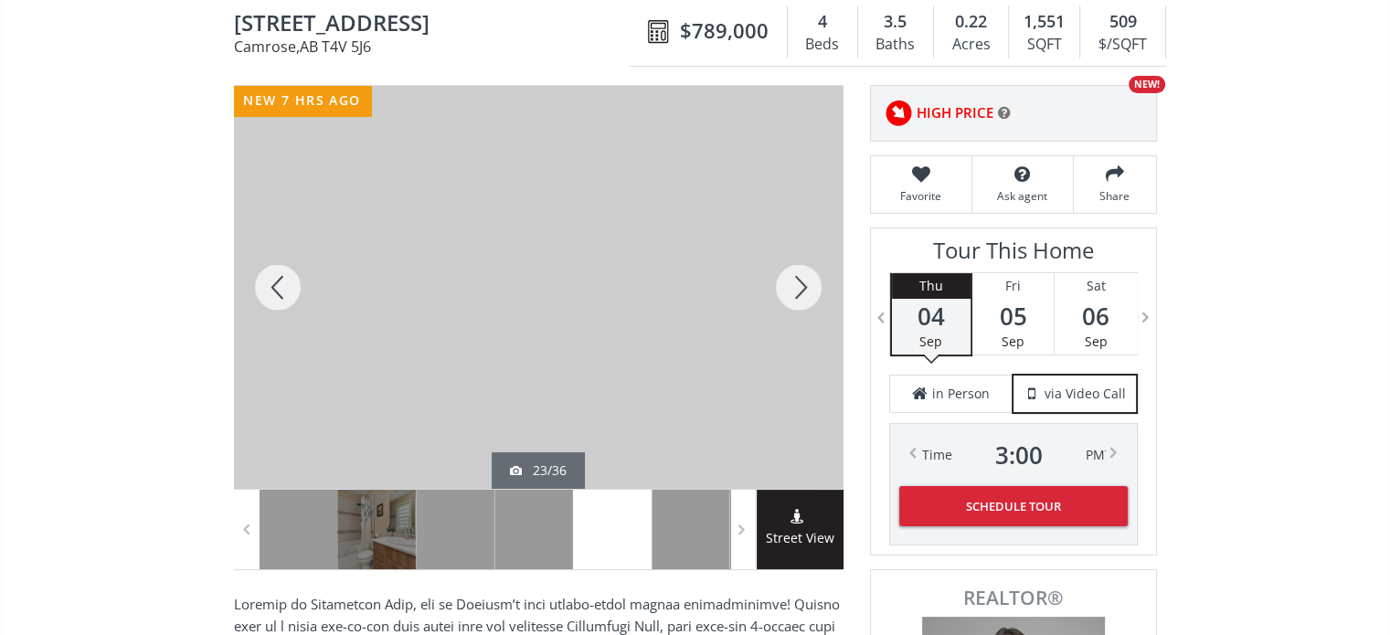
click at [801, 292] on div at bounding box center [799, 287] width 88 height 403
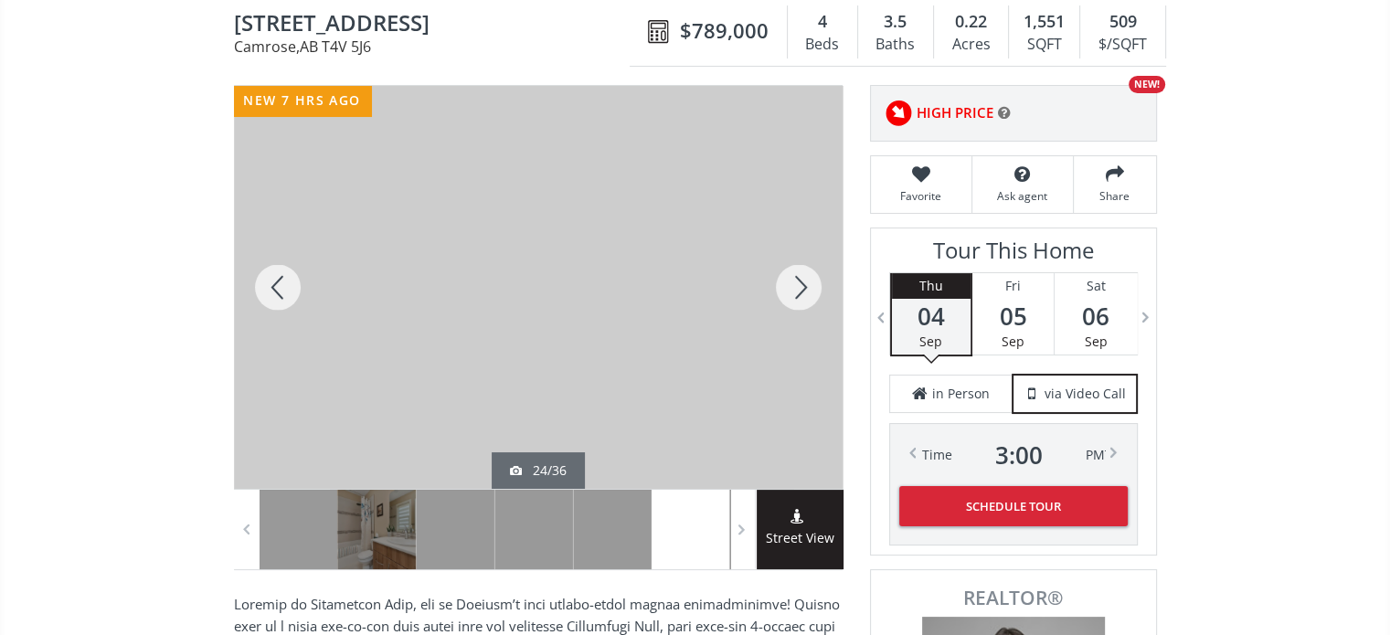
click at [801, 292] on div at bounding box center [799, 287] width 88 height 403
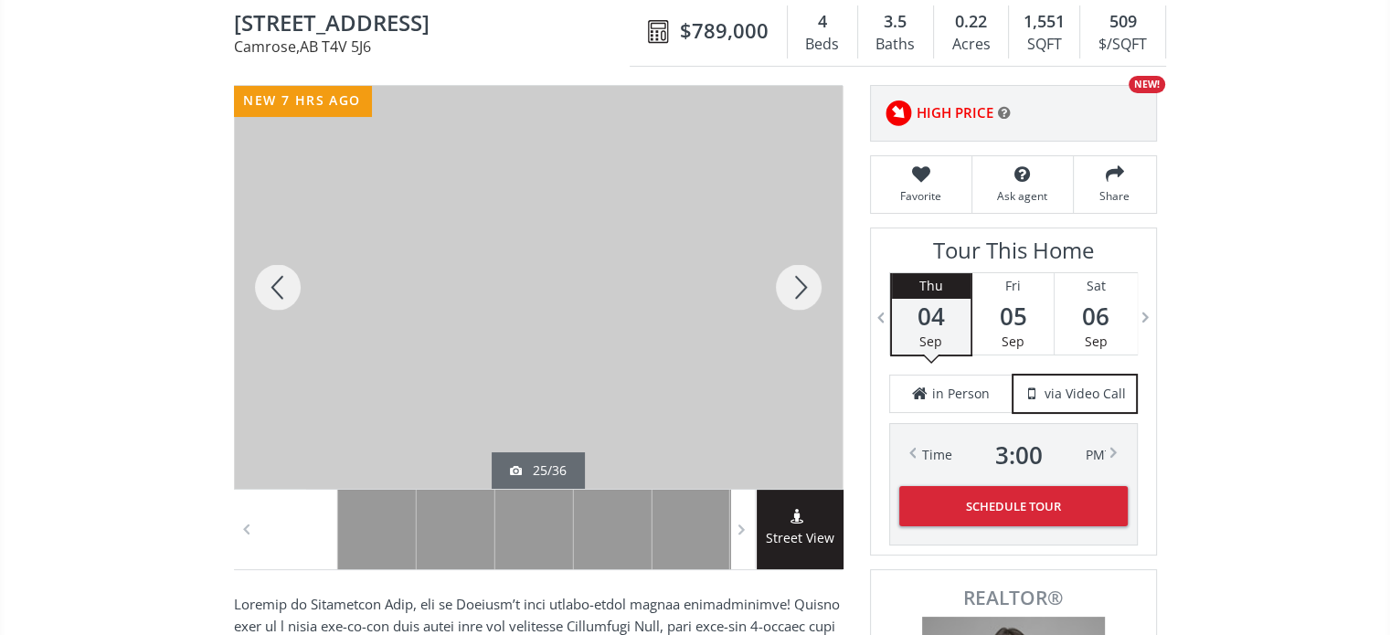
click at [801, 292] on div at bounding box center [799, 287] width 88 height 403
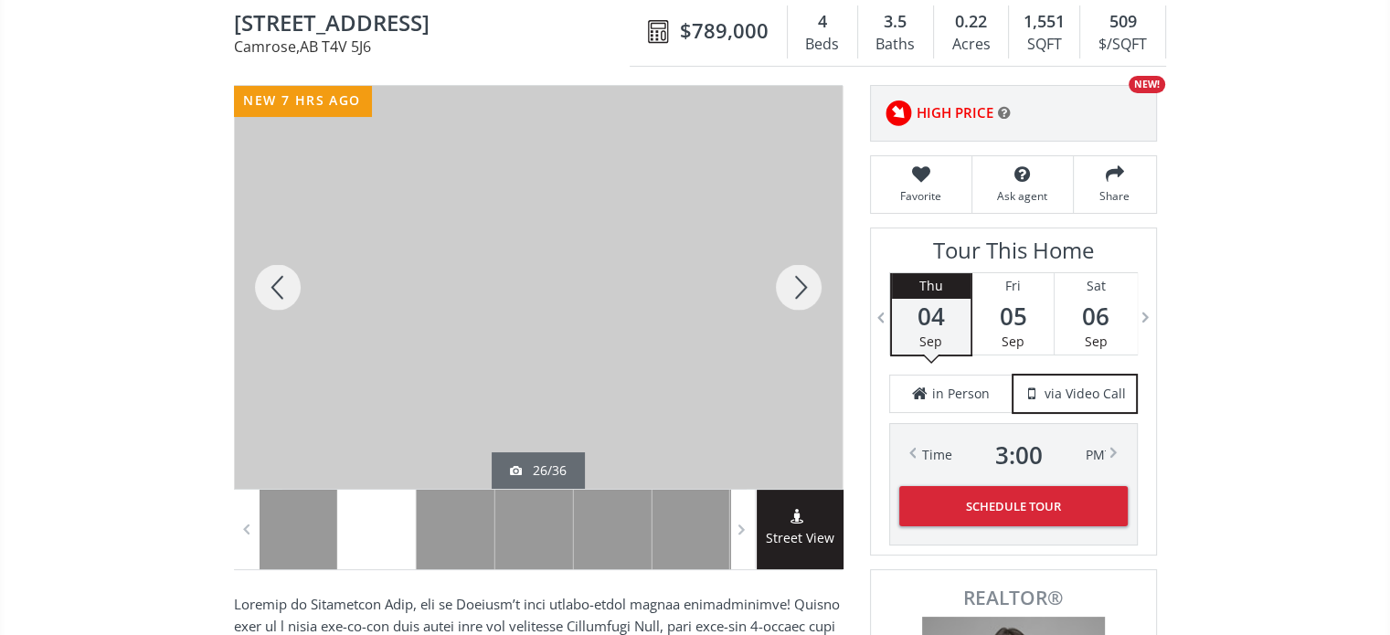
click at [801, 292] on div at bounding box center [799, 287] width 88 height 403
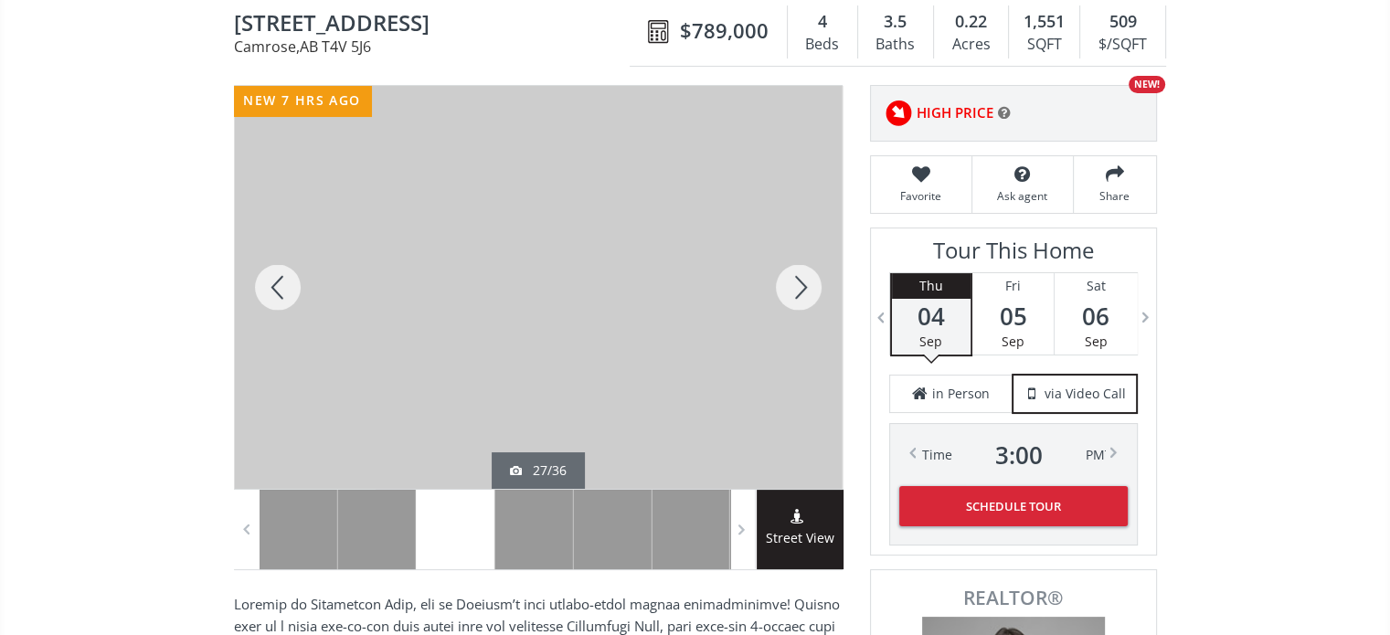
click at [801, 292] on div at bounding box center [799, 287] width 88 height 403
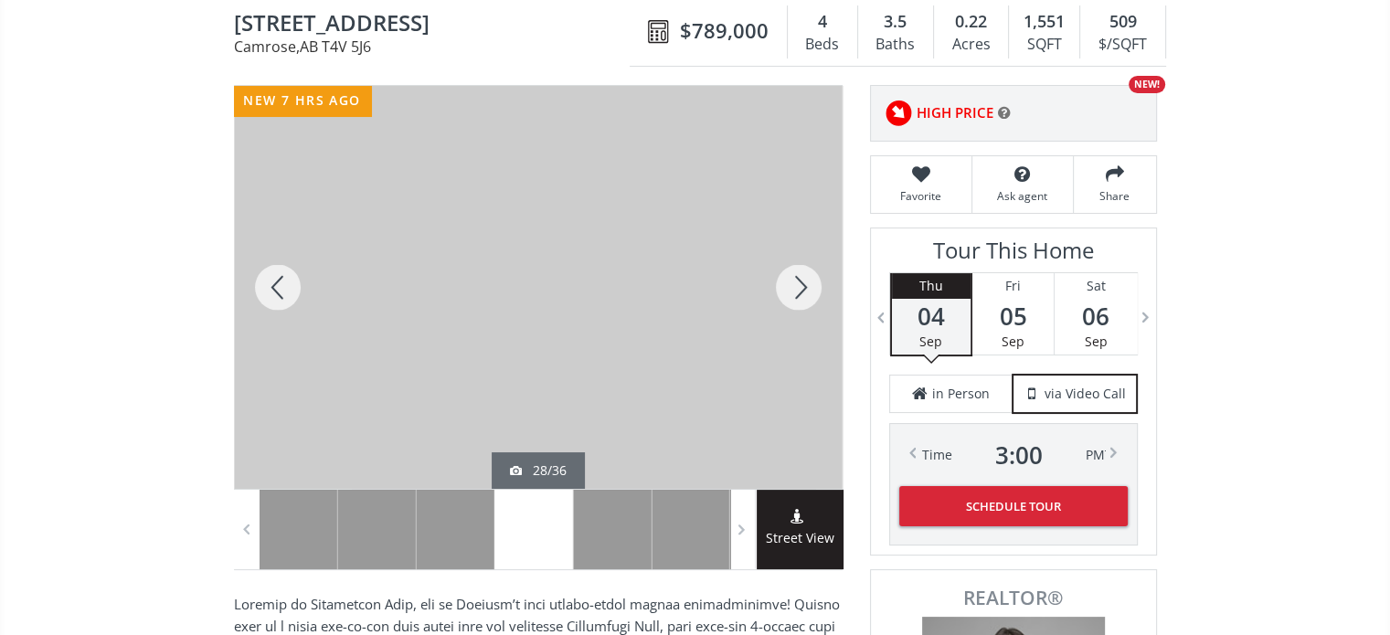
click at [801, 292] on div at bounding box center [799, 287] width 88 height 403
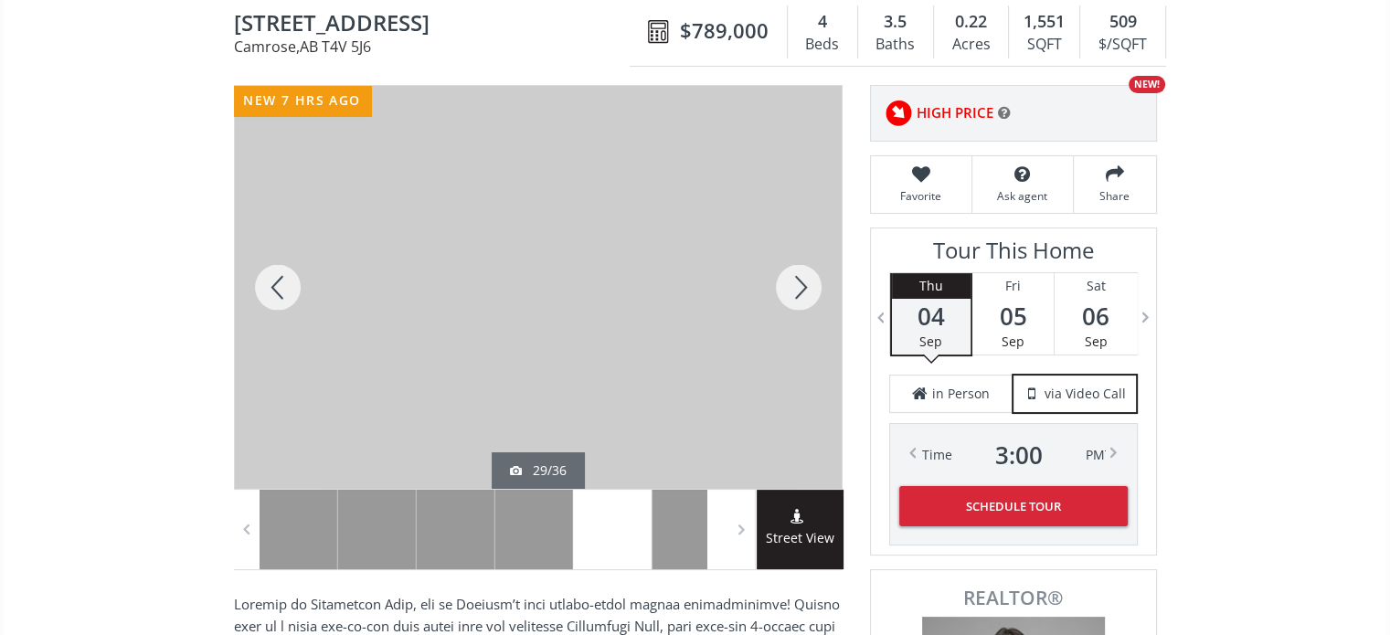
click at [801, 292] on div at bounding box center [799, 287] width 88 height 403
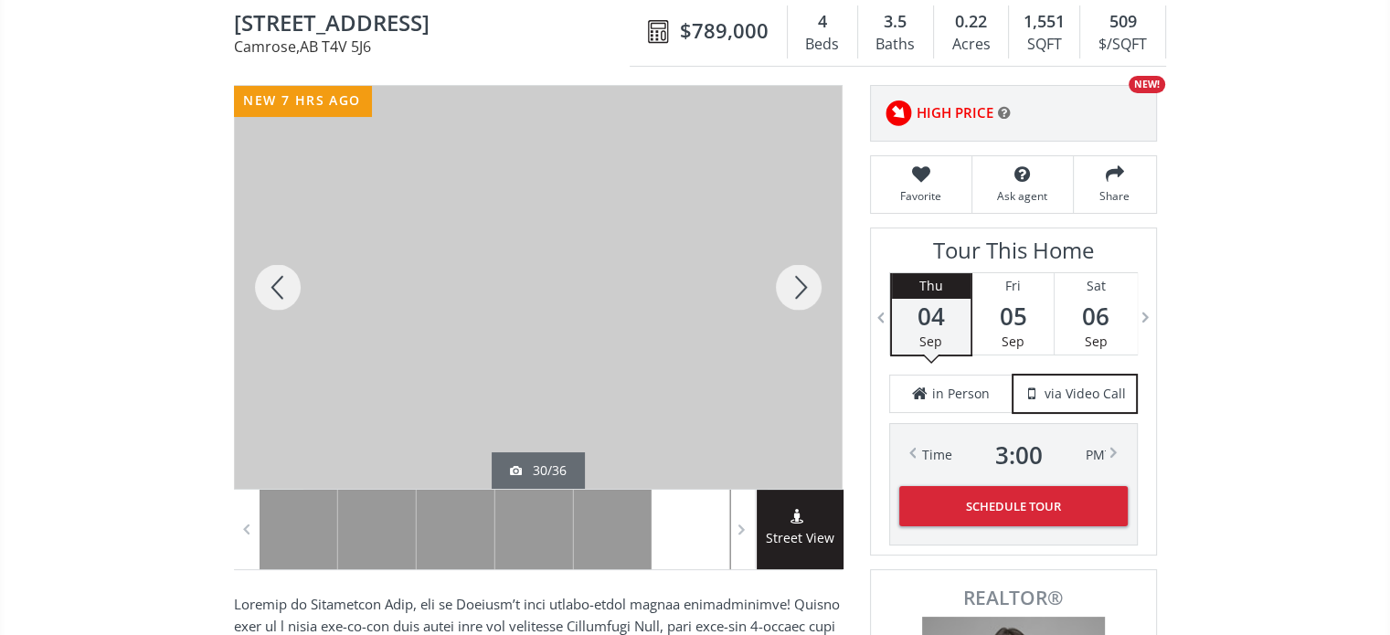
click at [801, 292] on div at bounding box center [799, 287] width 88 height 403
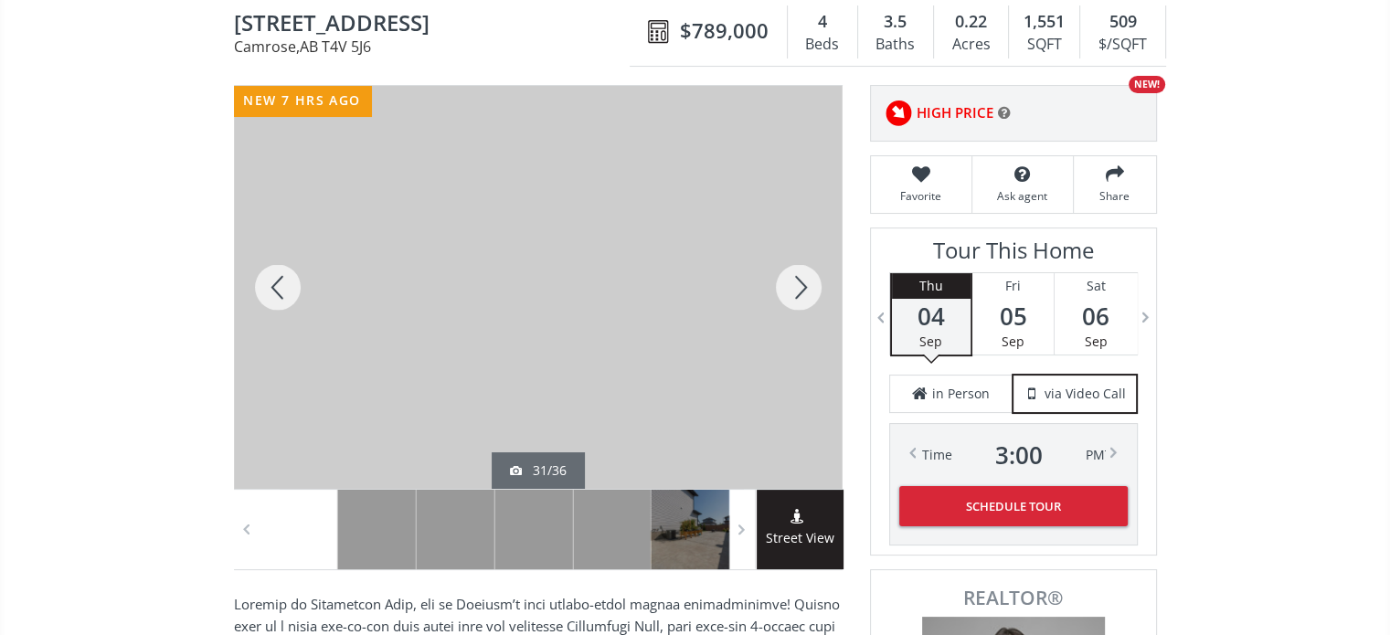
click at [801, 292] on div at bounding box center [799, 287] width 88 height 403
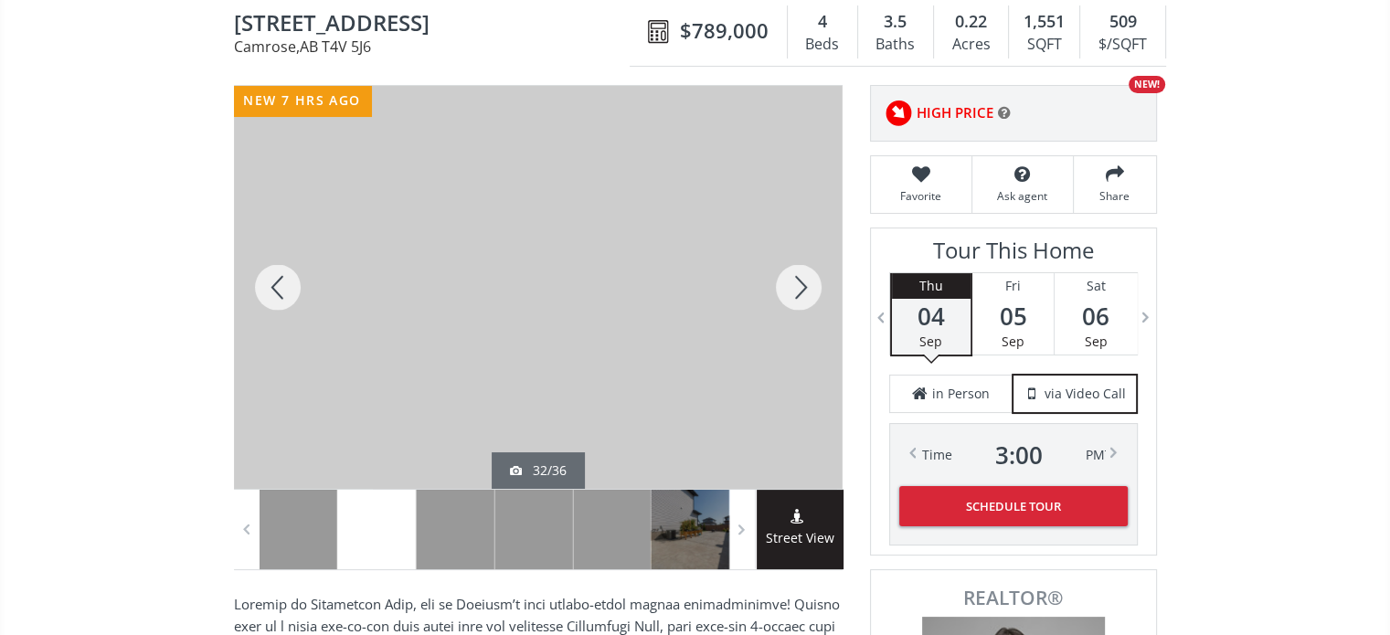
click at [801, 292] on div at bounding box center [799, 287] width 88 height 403
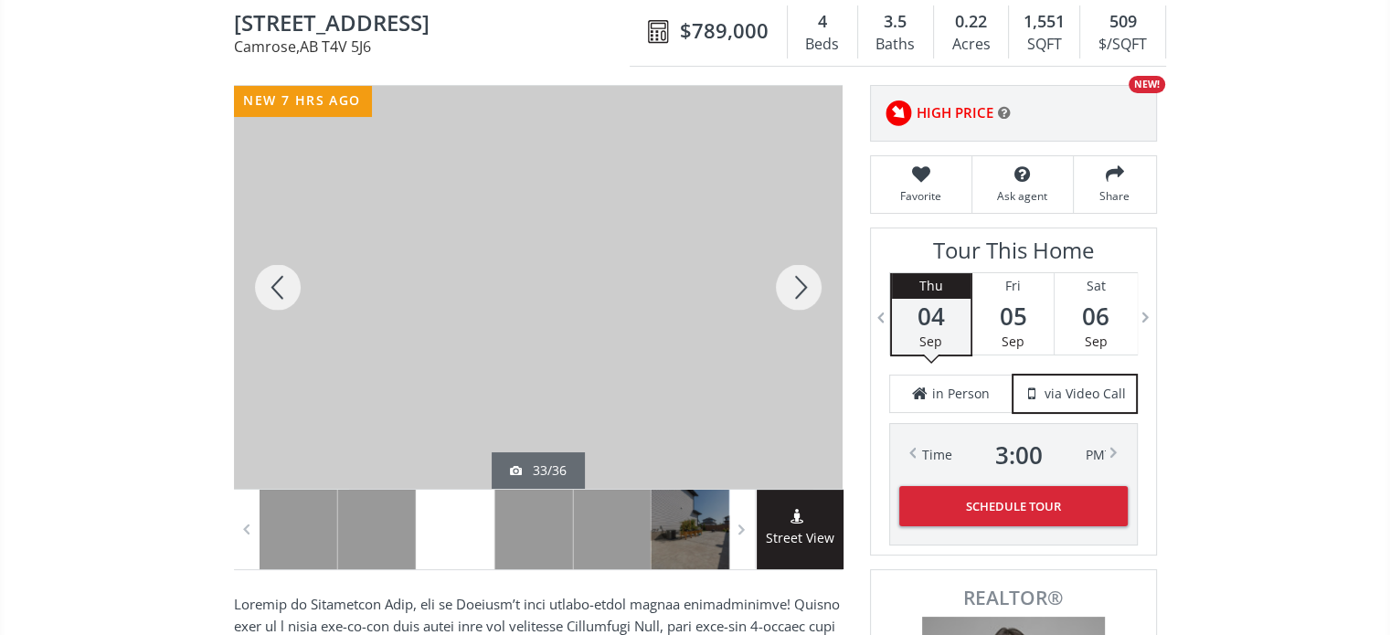
click at [801, 292] on div at bounding box center [799, 287] width 88 height 403
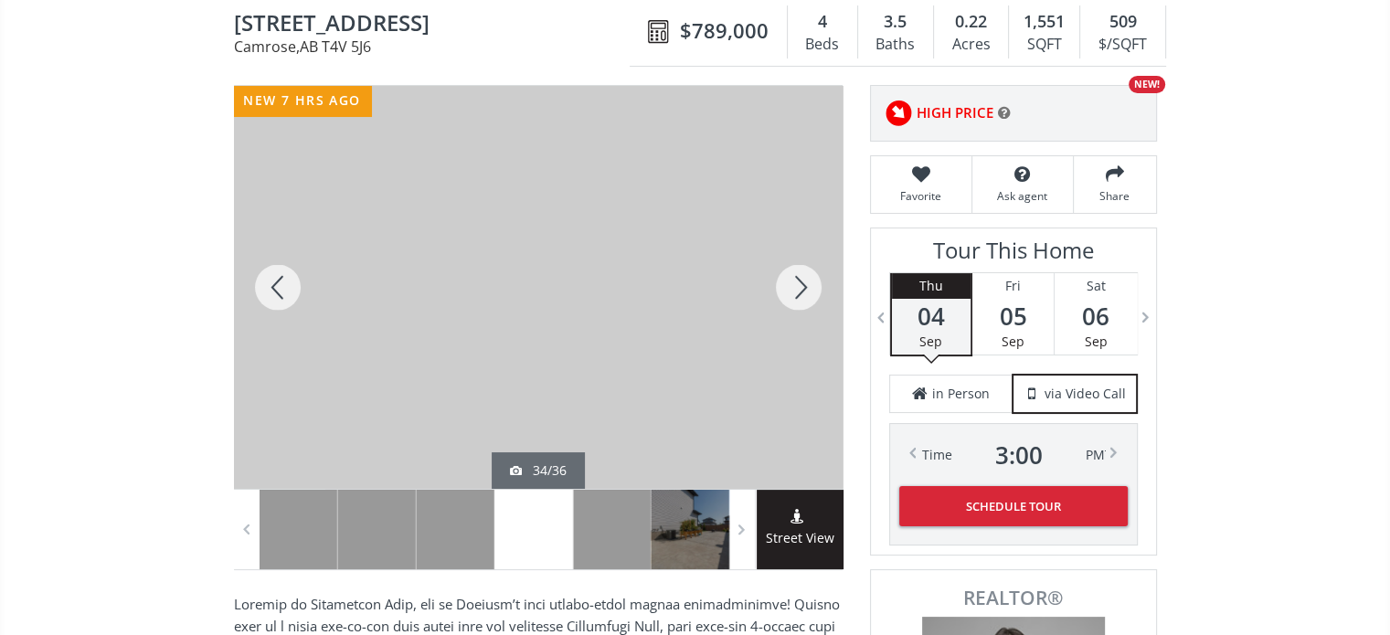
click at [801, 292] on div at bounding box center [799, 287] width 88 height 403
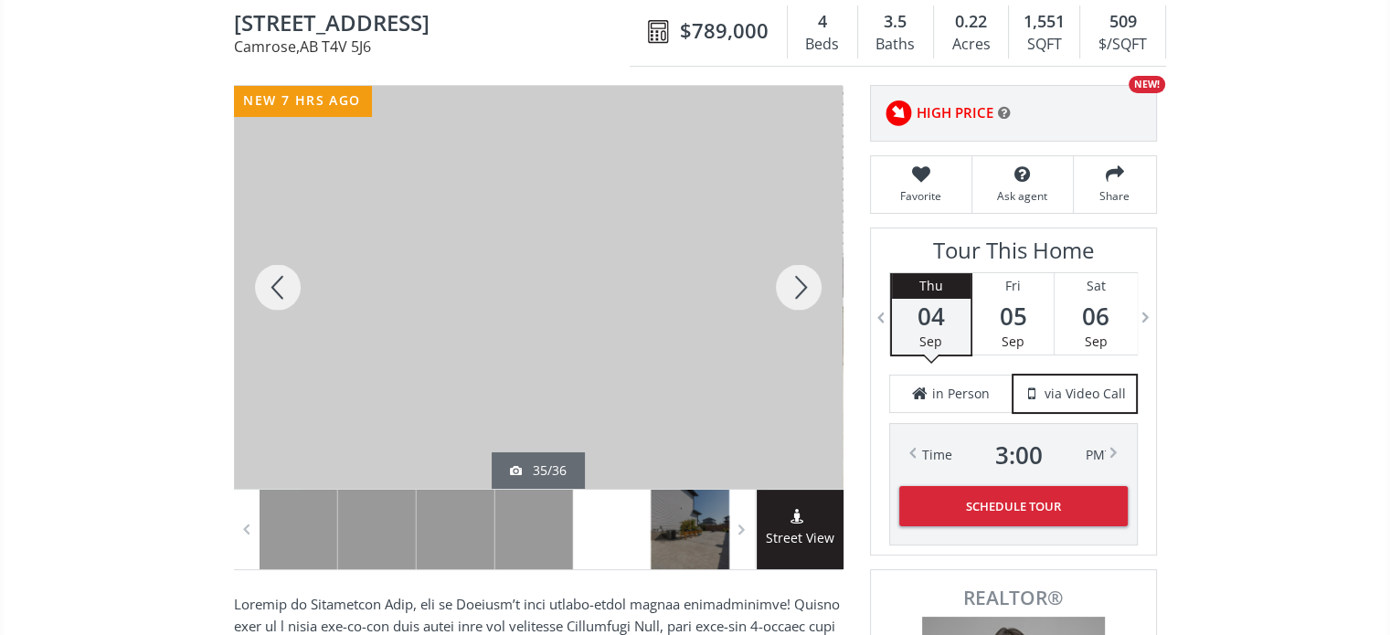
click at [801, 292] on div at bounding box center [799, 287] width 88 height 403
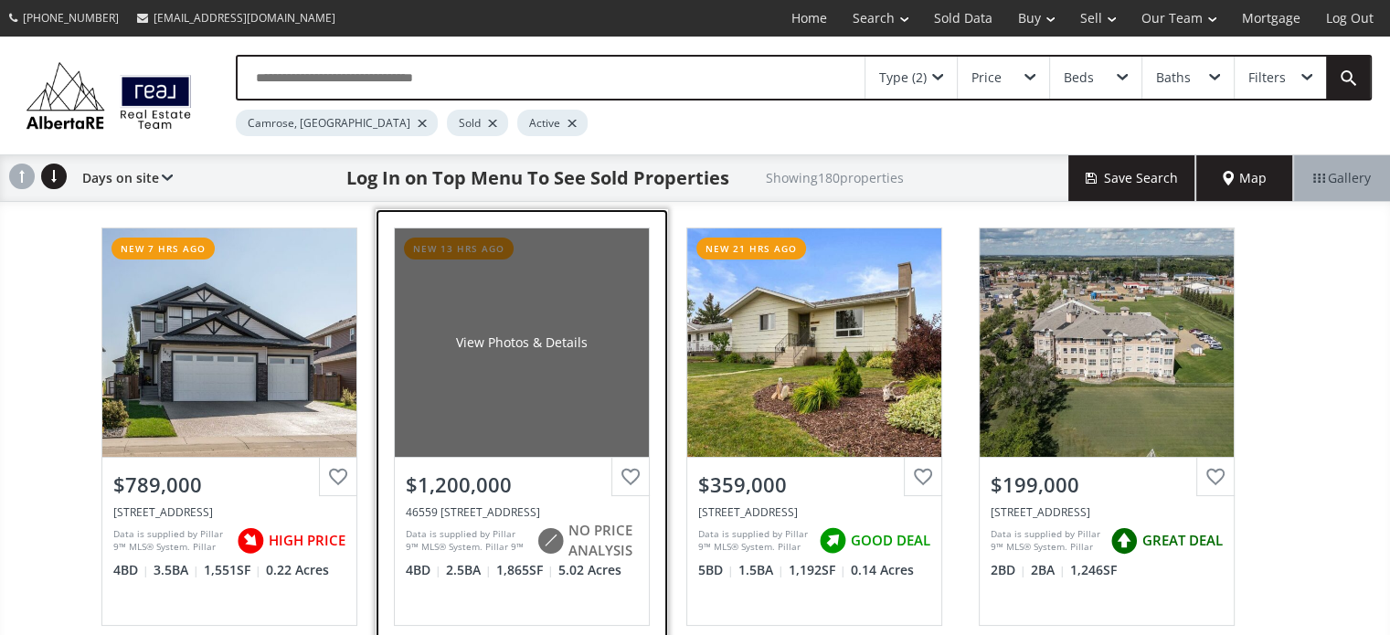
click at [603, 416] on div "View Photos & Details" at bounding box center [522, 342] width 254 height 228
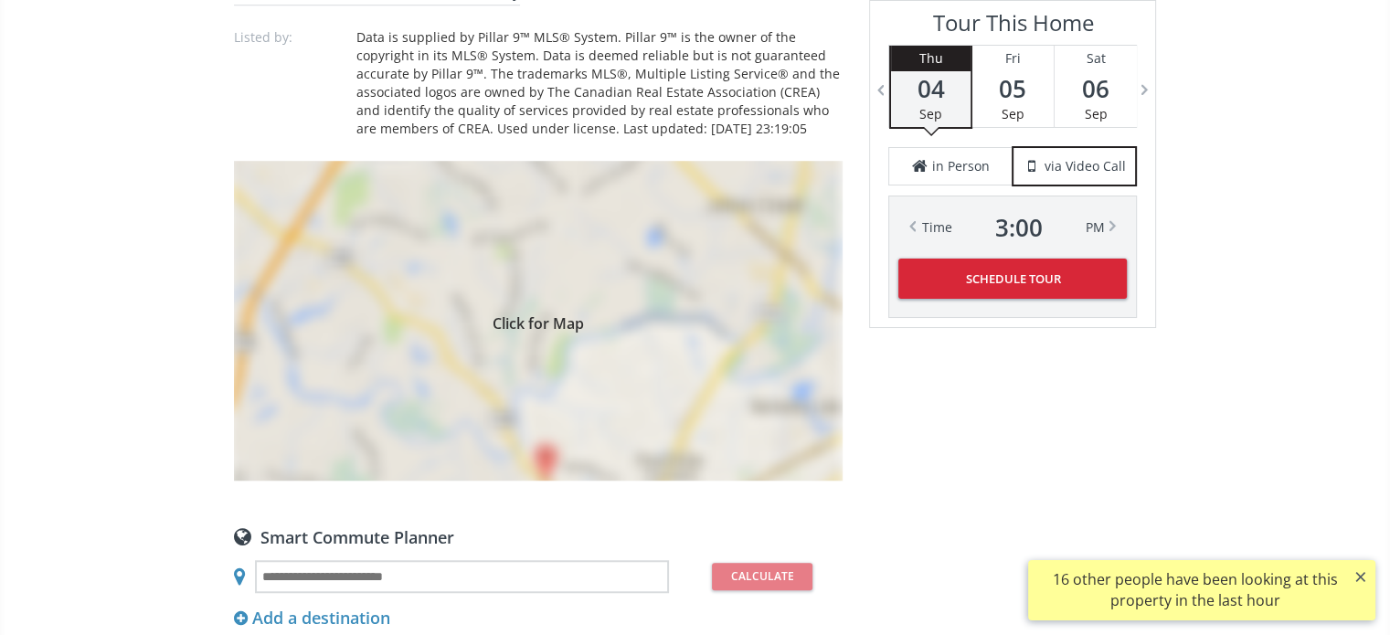
scroll to position [1371, 0]
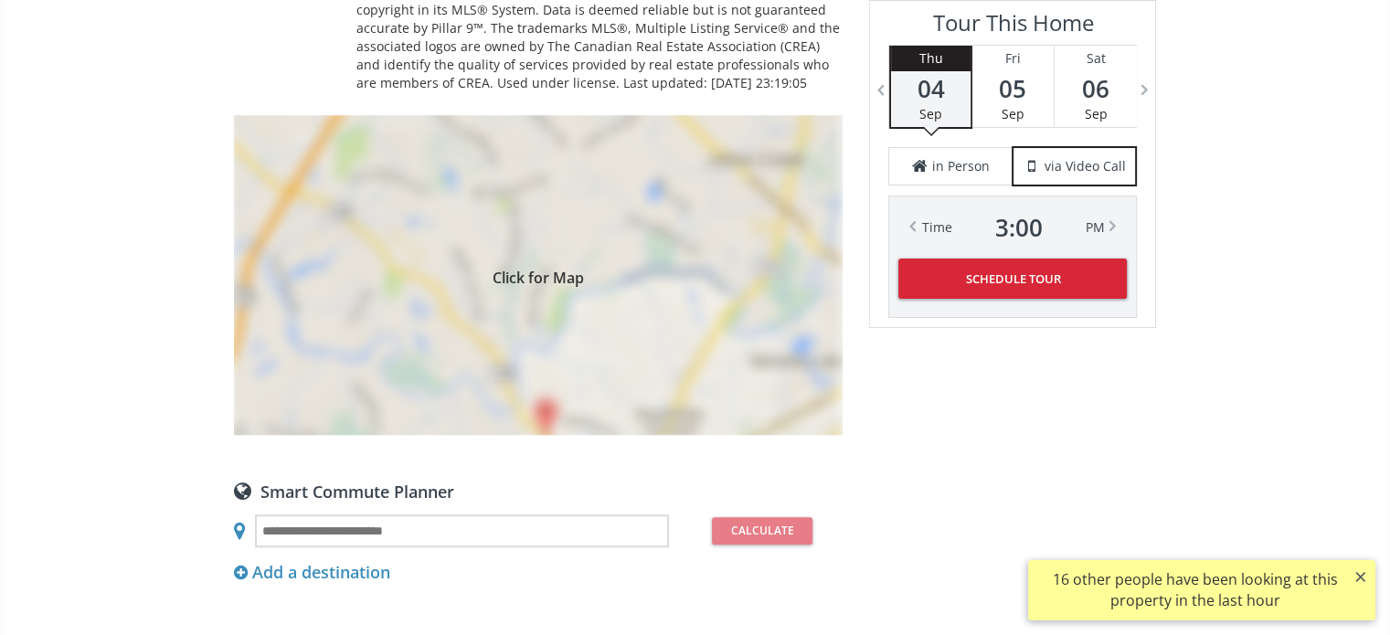
click at [541, 273] on span "Click for Map" at bounding box center [538, 275] width 609 height 15
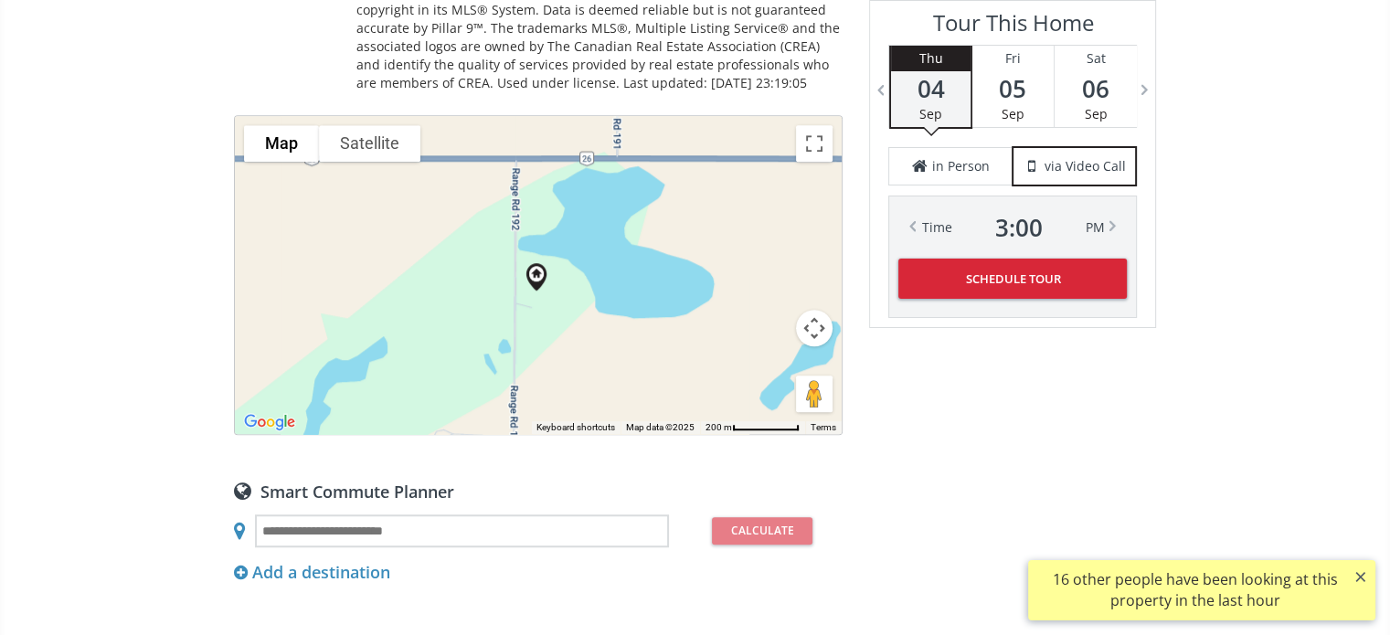
click at [814, 324] on button "Map camera controls" at bounding box center [814, 328] width 37 height 37
click at [766, 371] on button "Zoom out" at bounding box center [768, 374] width 37 height 37
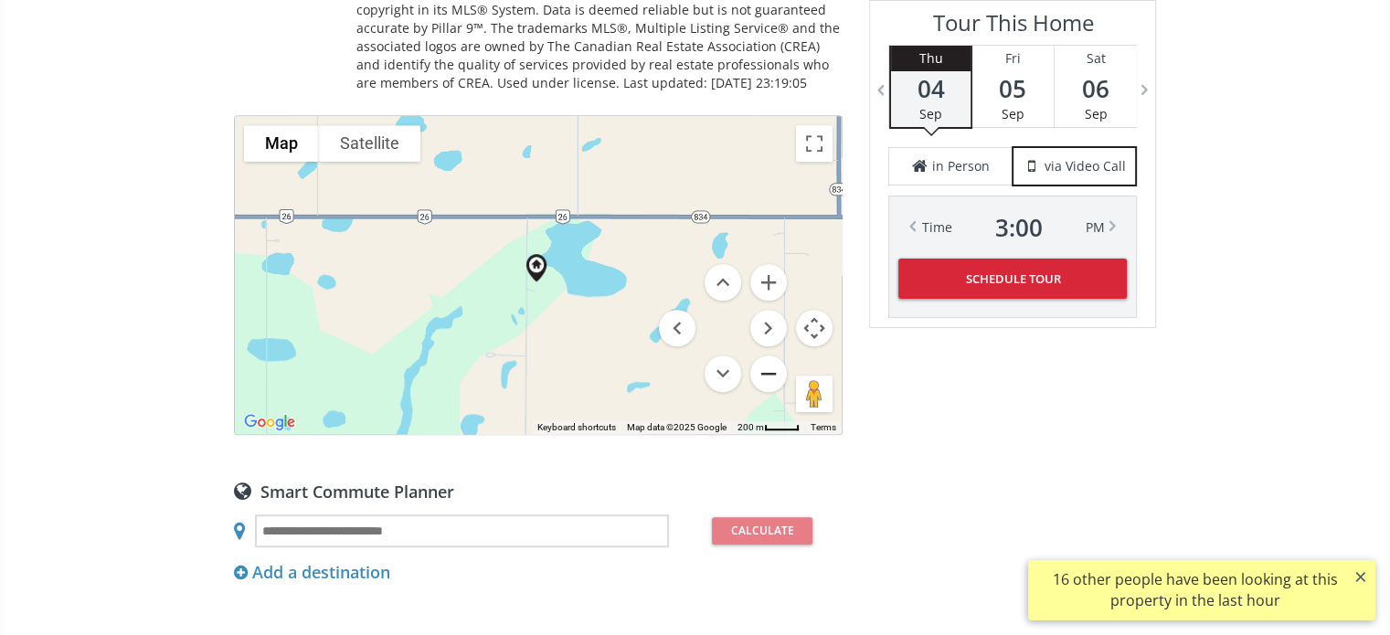
click at [766, 371] on button "Zoom out" at bounding box center [768, 374] width 37 height 37
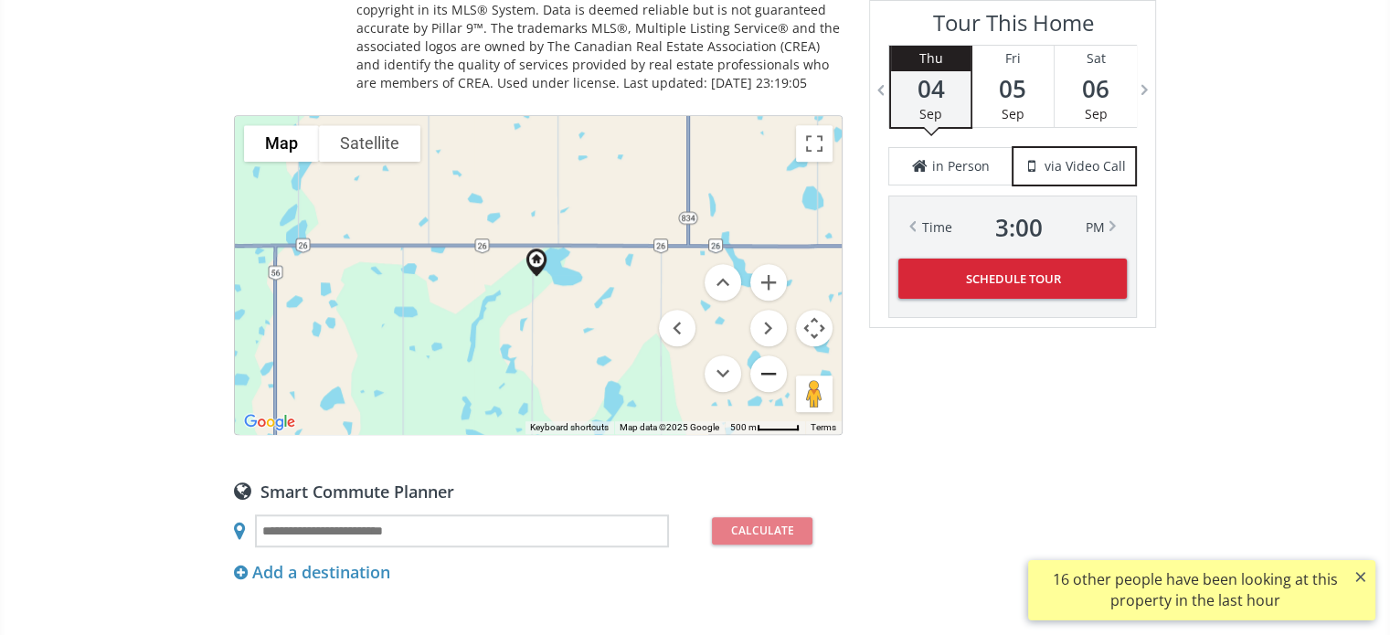
click at [766, 371] on button "Zoom out" at bounding box center [768, 374] width 37 height 37
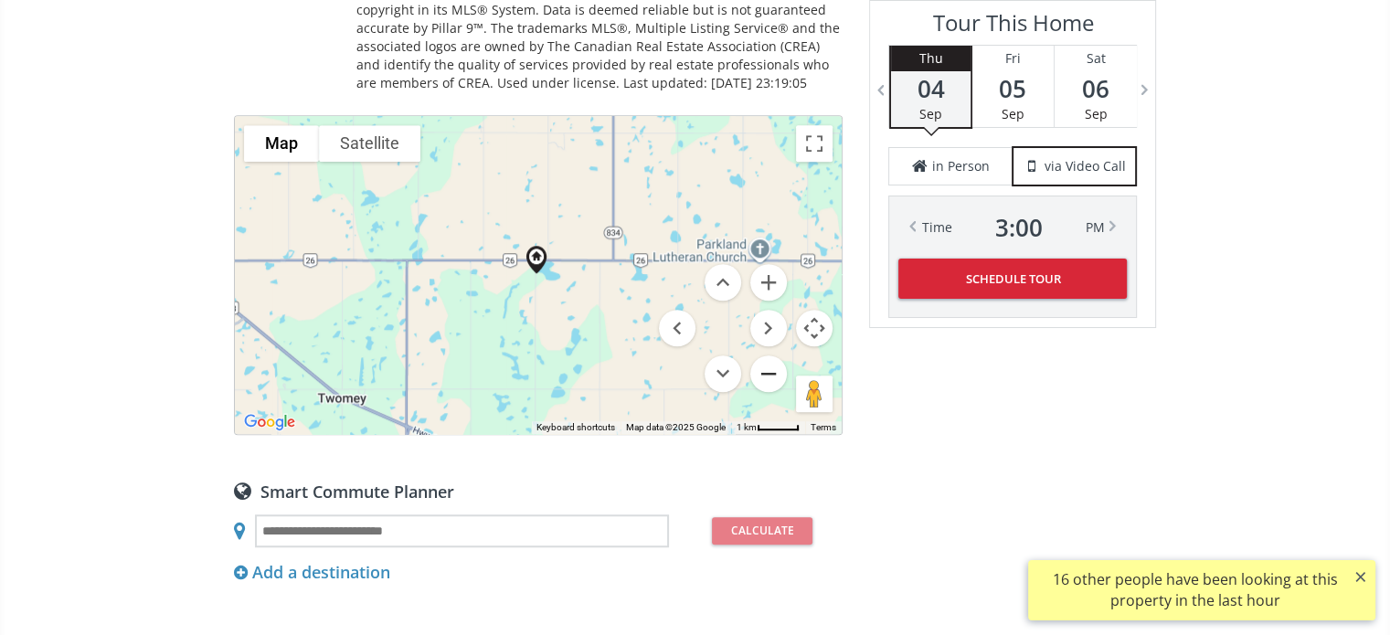
click at [766, 371] on button "Zoom out" at bounding box center [768, 374] width 37 height 37
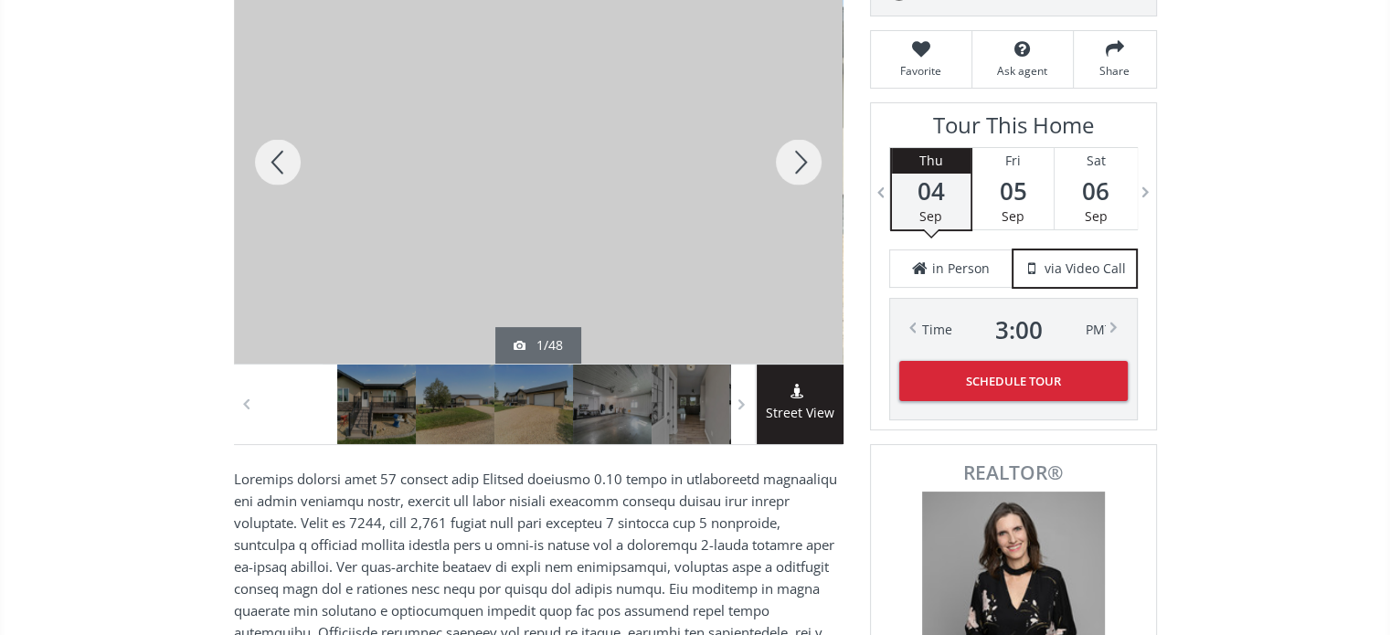
scroll to position [274, 0]
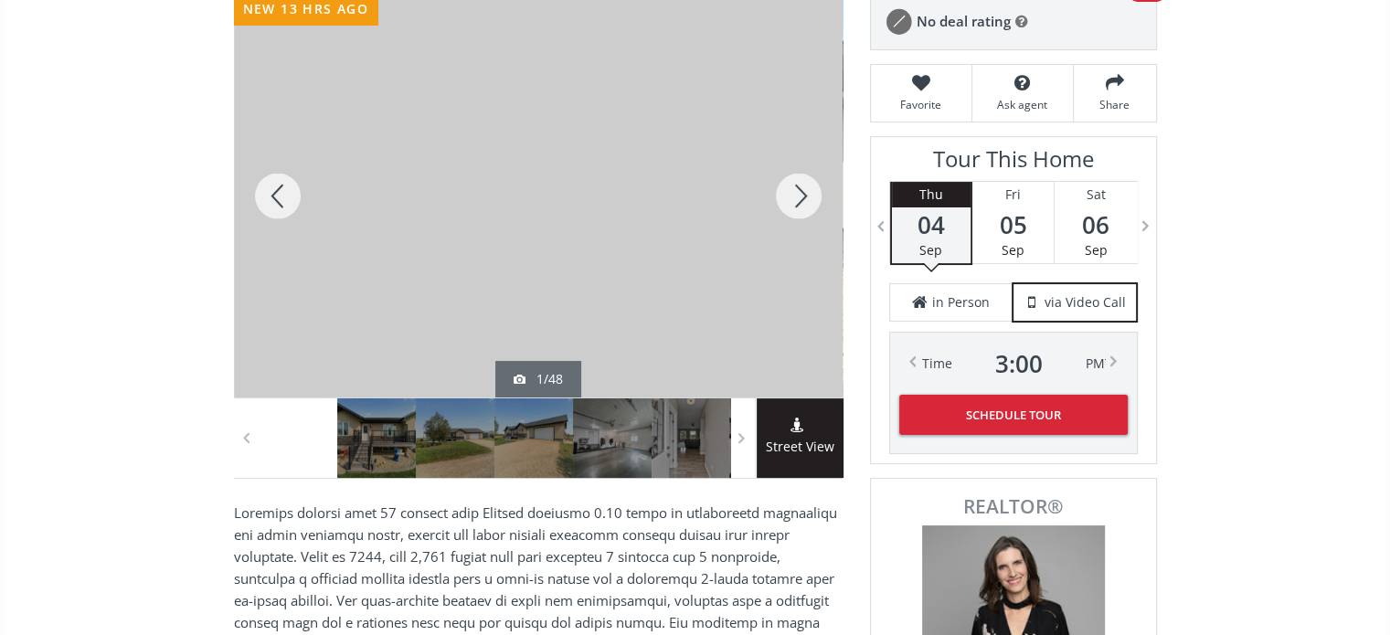
click at [658, 169] on div at bounding box center [538, 196] width 609 height 403
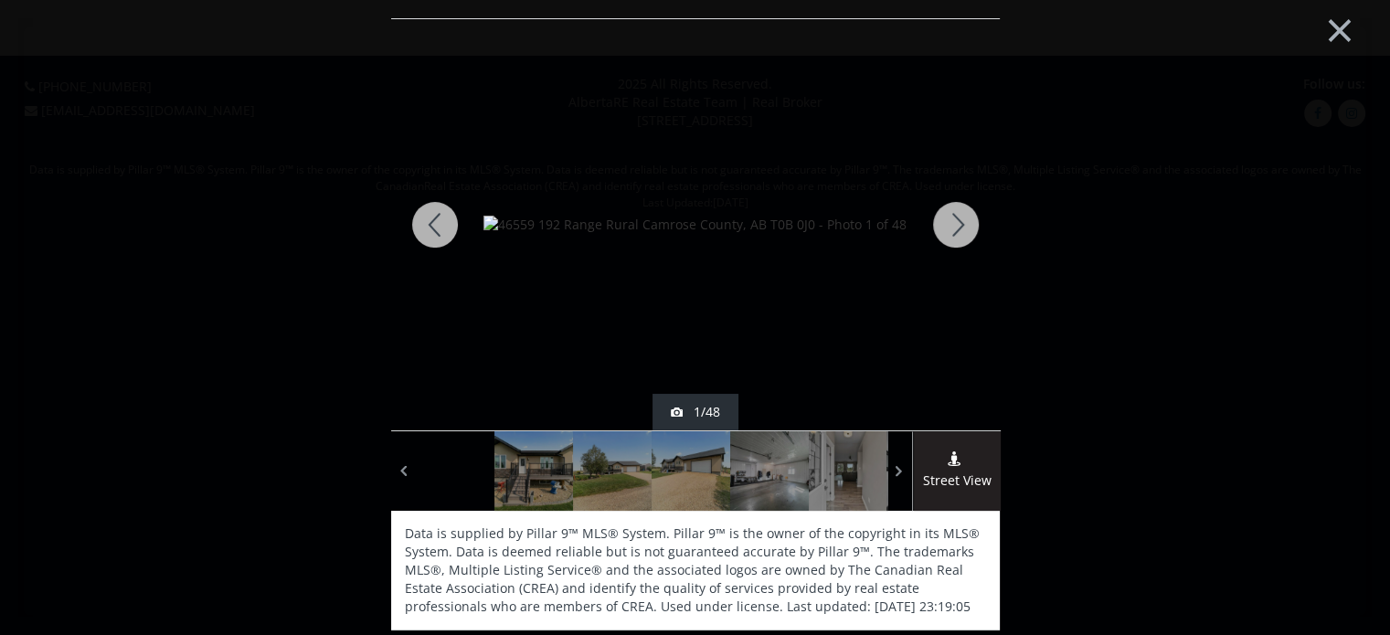
scroll to position [0, 0]
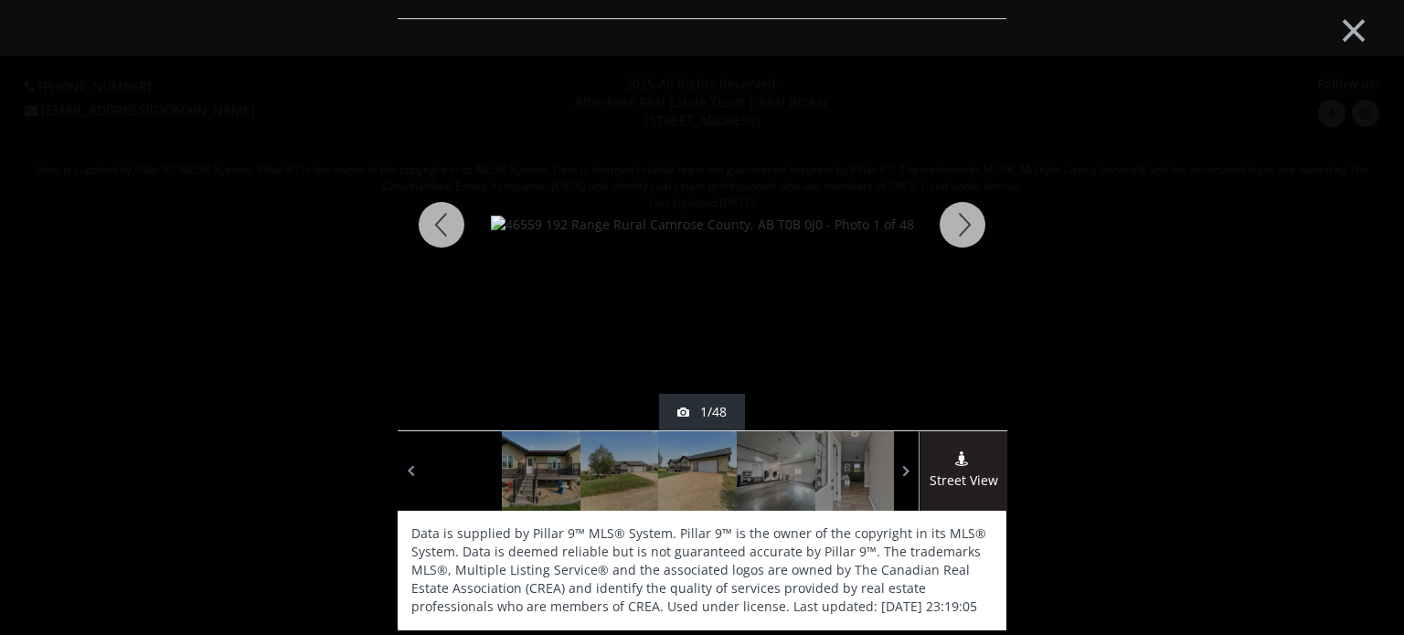
click at [962, 228] on div at bounding box center [962, 224] width 88 height 411
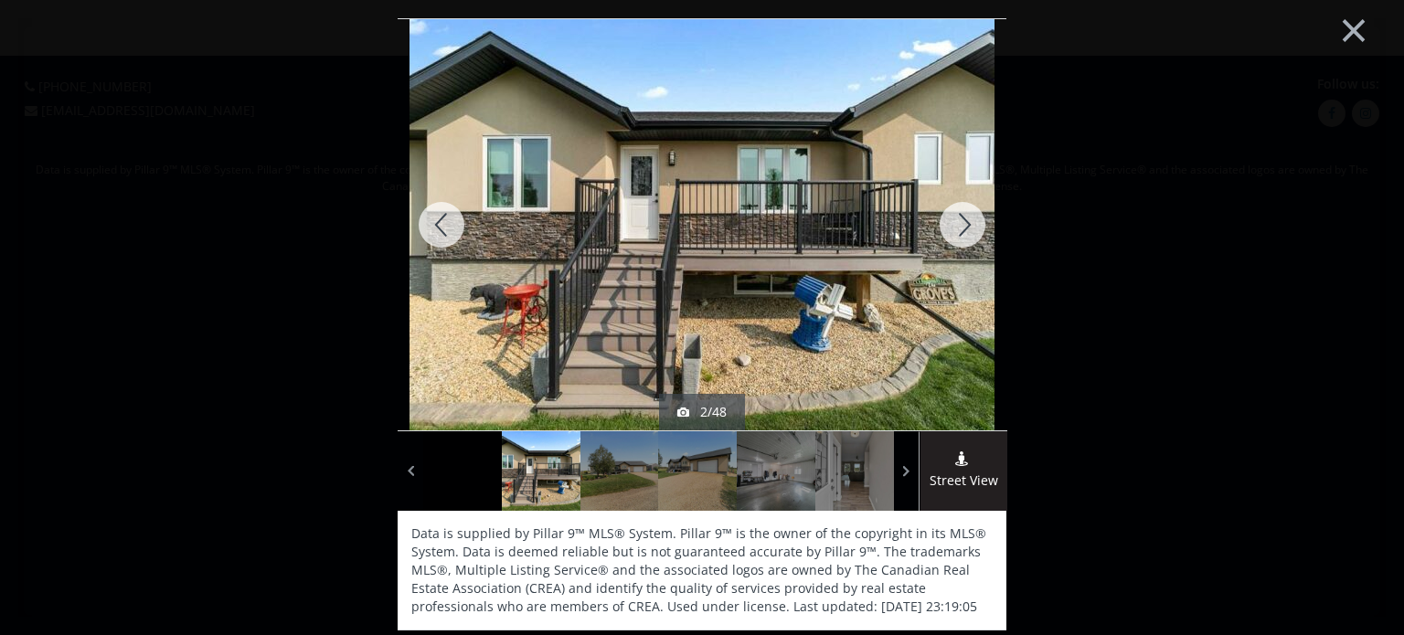
click at [962, 228] on div at bounding box center [962, 224] width 88 height 411
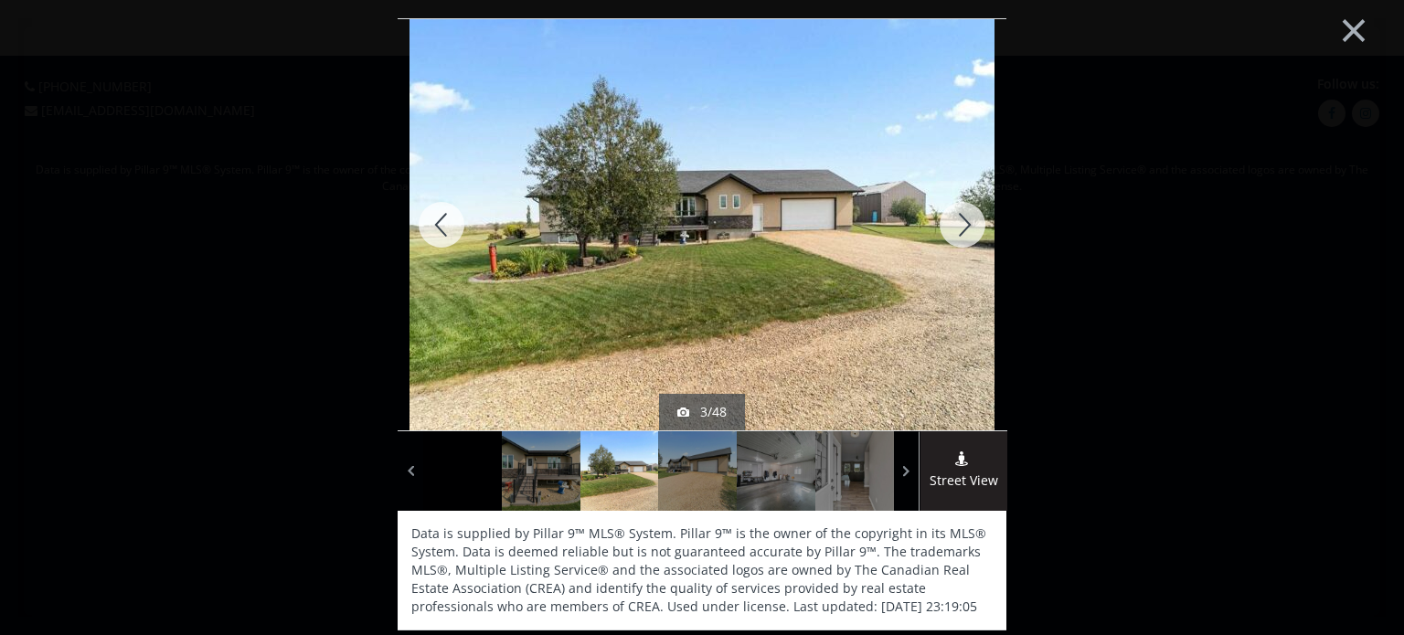
click at [962, 228] on div at bounding box center [962, 224] width 88 height 411
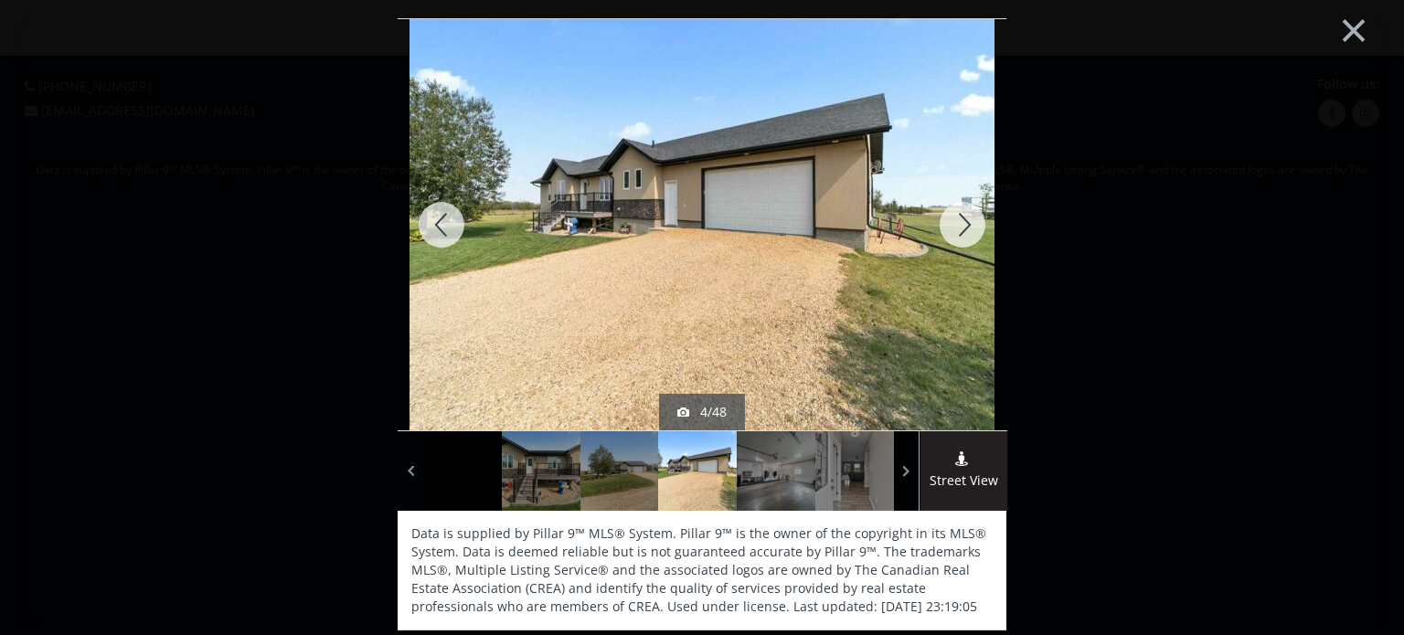
click at [962, 228] on div at bounding box center [962, 224] width 88 height 411
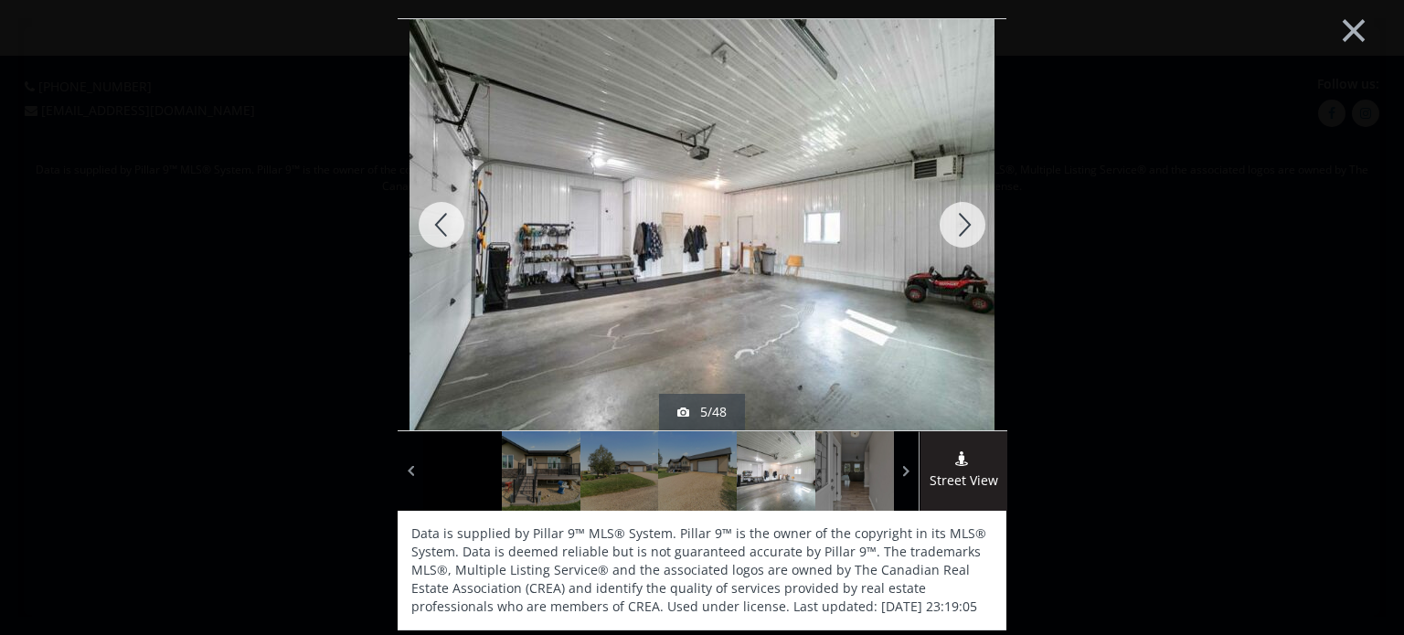
click at [962, 228] on div at bounding box center [962, 224] width 88 height 411
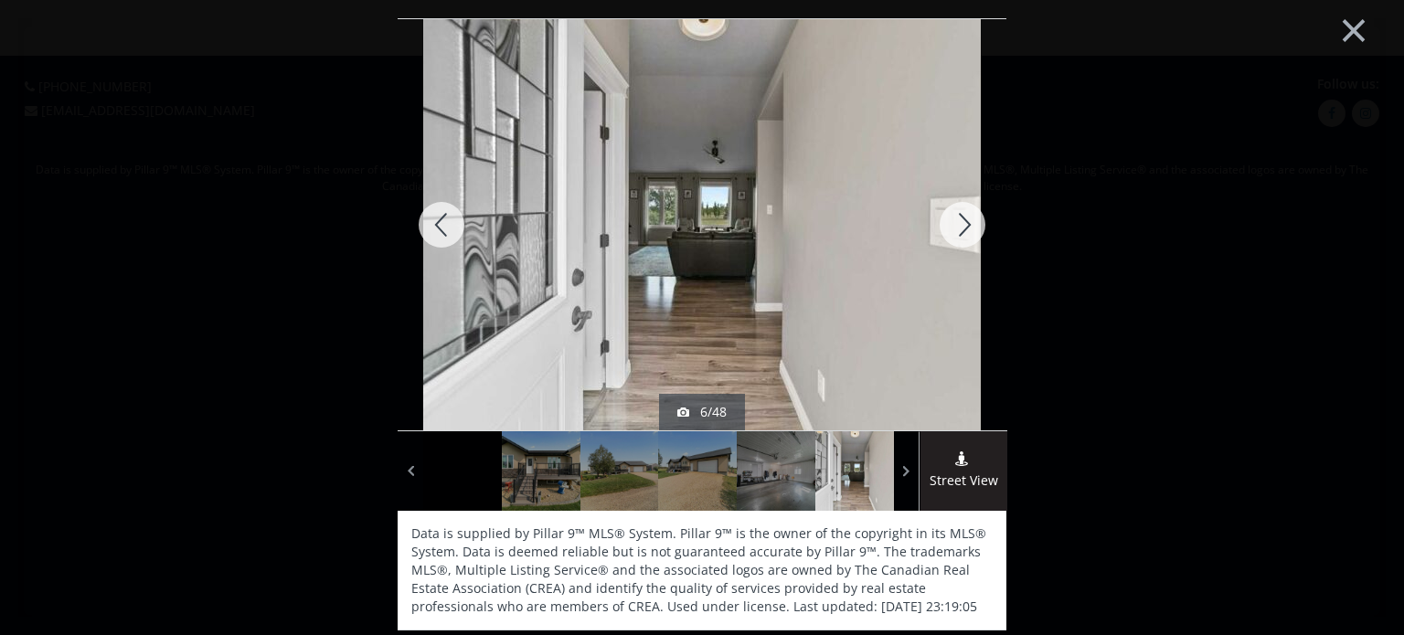
click at [962, 228] on div at bounding box center [962, 224] width 88 height 411
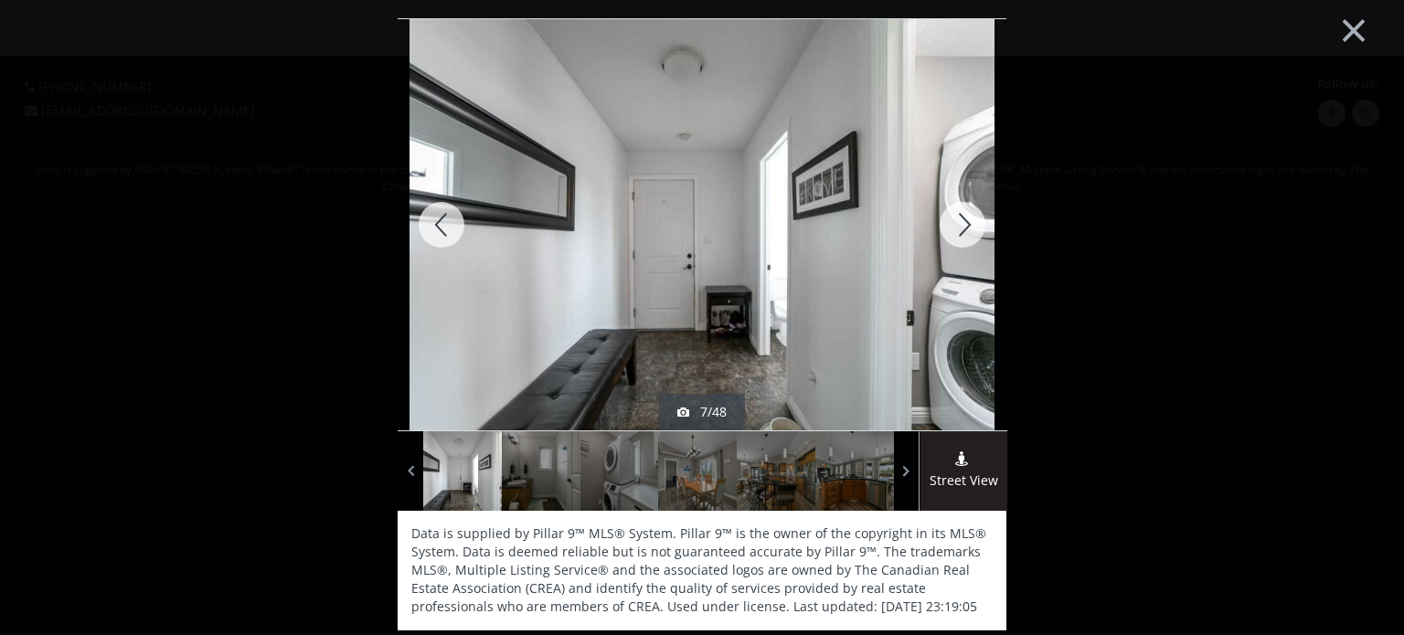
click at [962, 228] on div at bounding box center [962, 224] width 88 height 411
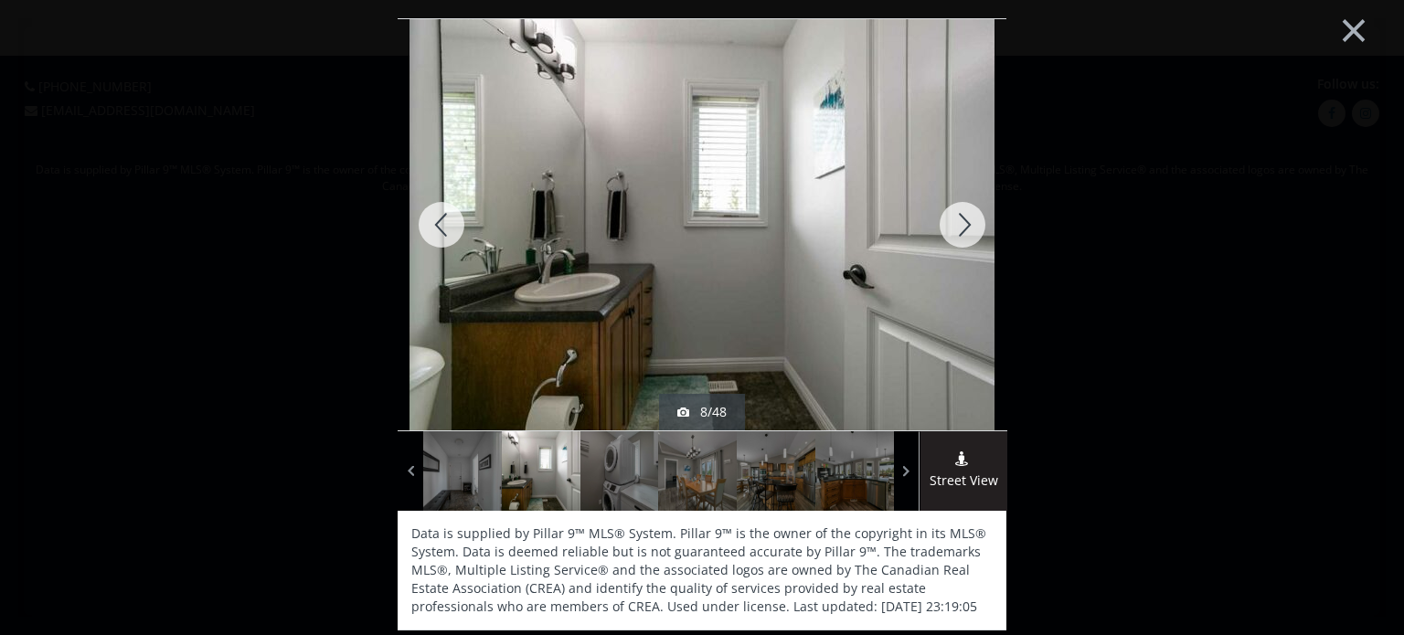
click at [962, 228] on div at bounding box center [962, 224] width 88 height 411
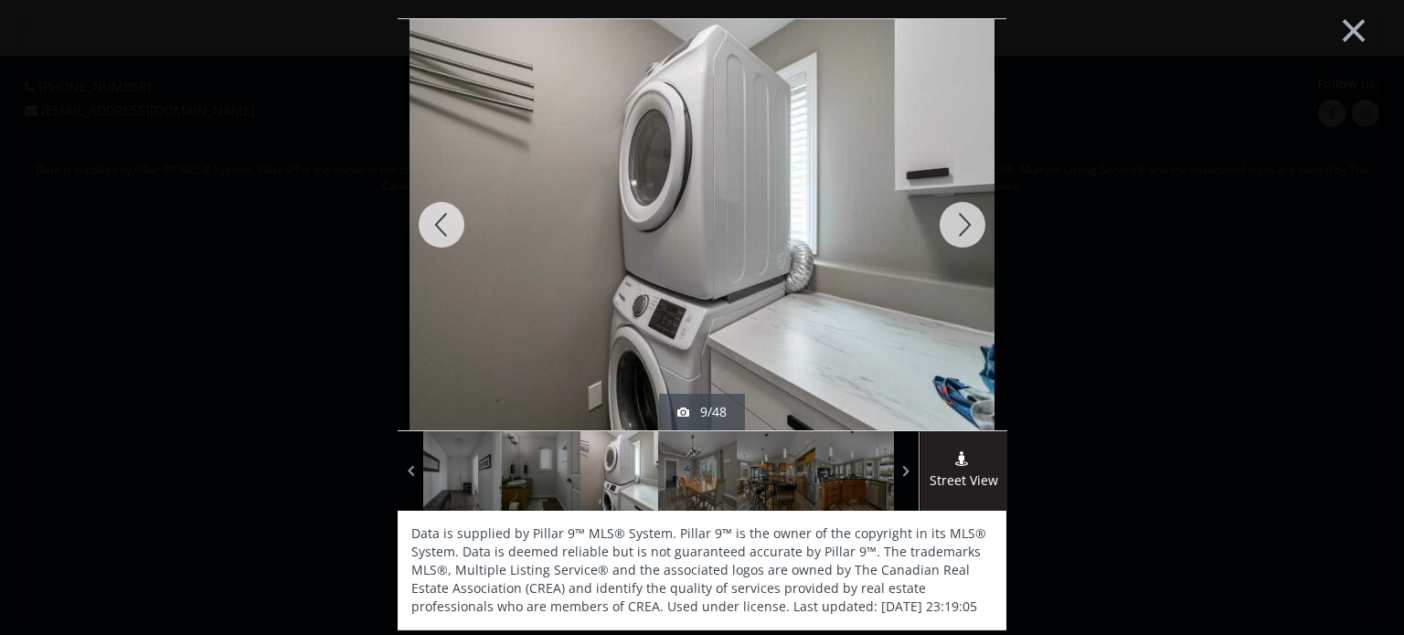
click at [962, 228] on div at bounding box center [962, 224] width 88 height 411
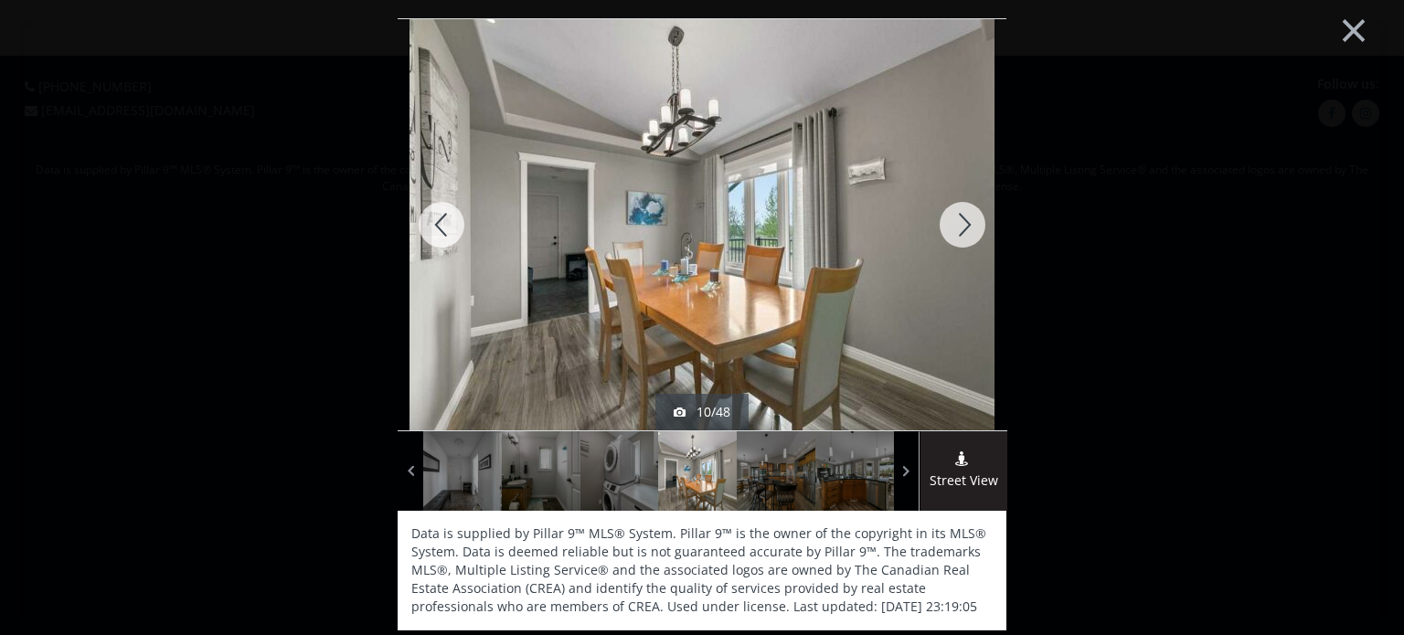
click at [962, 228] on div at bounding box center [962, 224] width 88 height 411
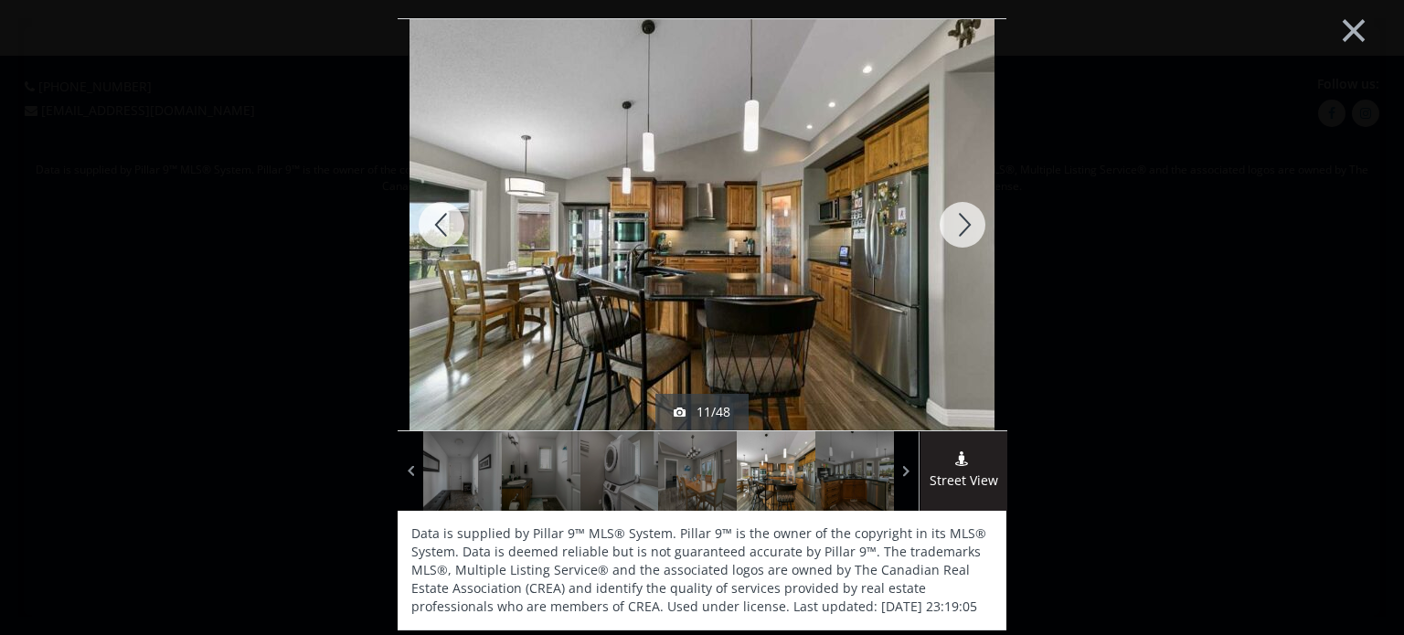
click at [962, 228] on div at bounding box center [962, 224] width 88 height 411
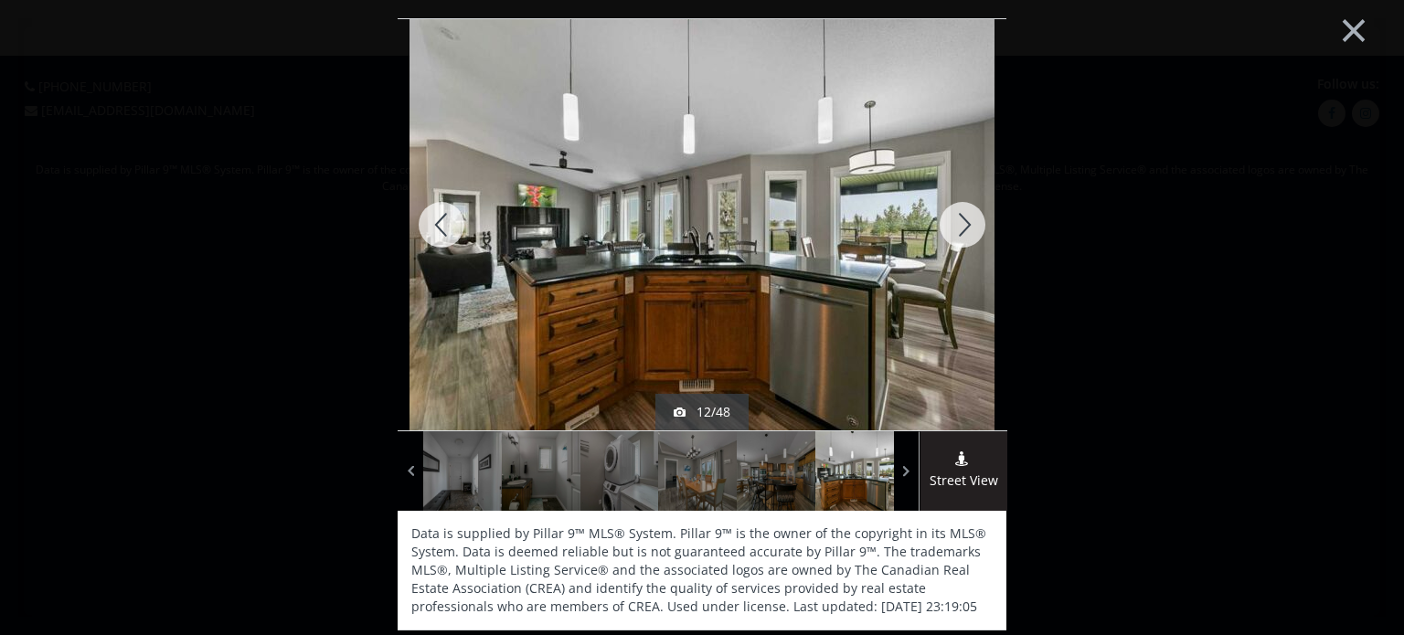
click at [962, 228] on div at bounding box center [962, 224] width 88 height 411
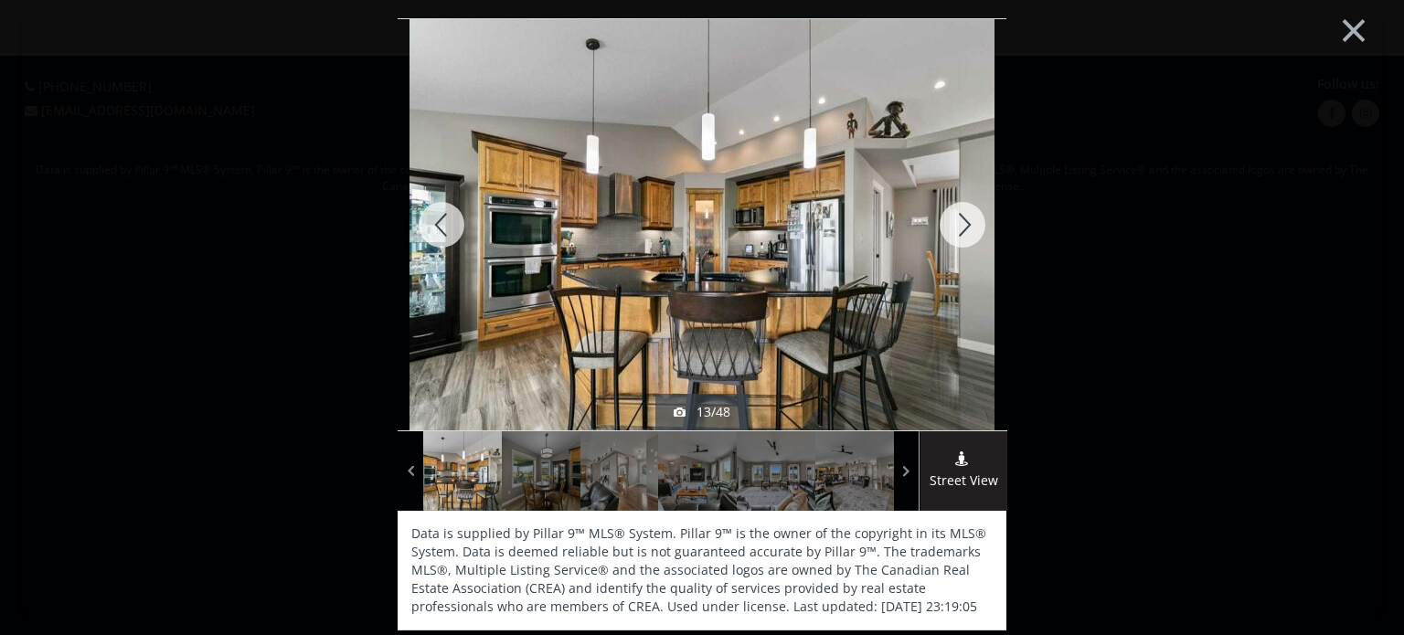
click at [962, 228] on div at bounding box center [962, 224] width 88 height 411
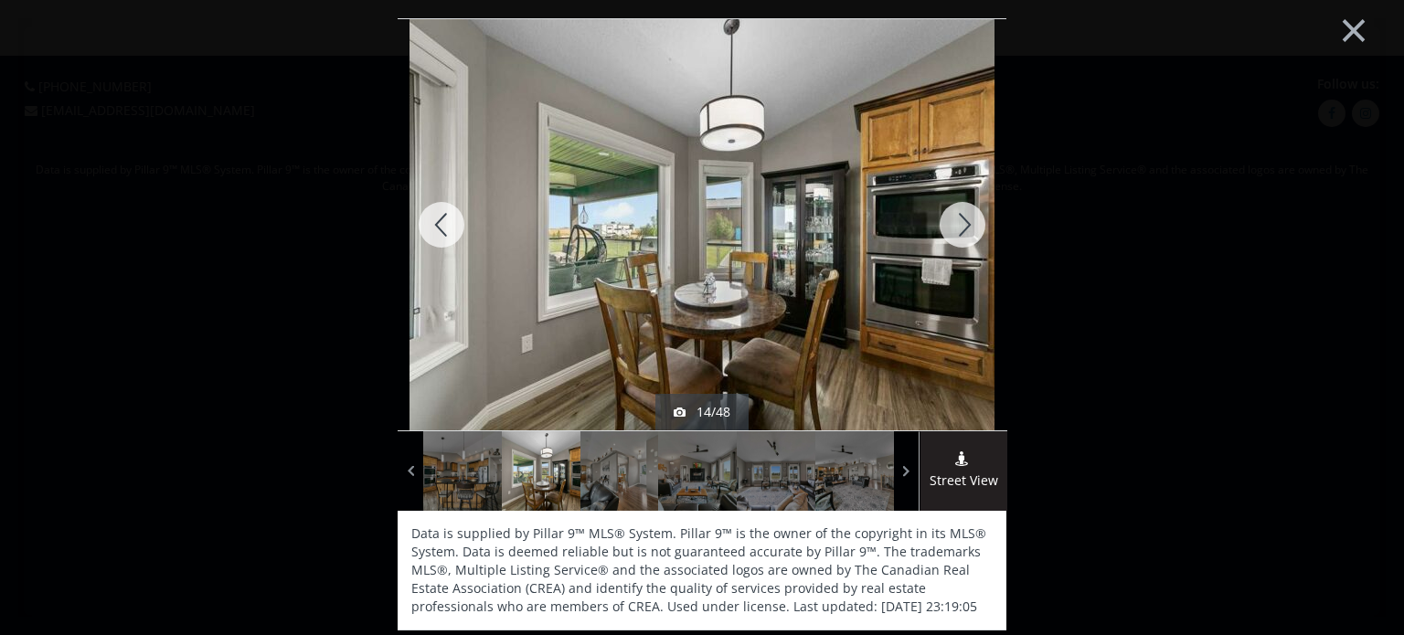
click at [962, 228] on div at bounding box center [962, 224] width 88 height 411
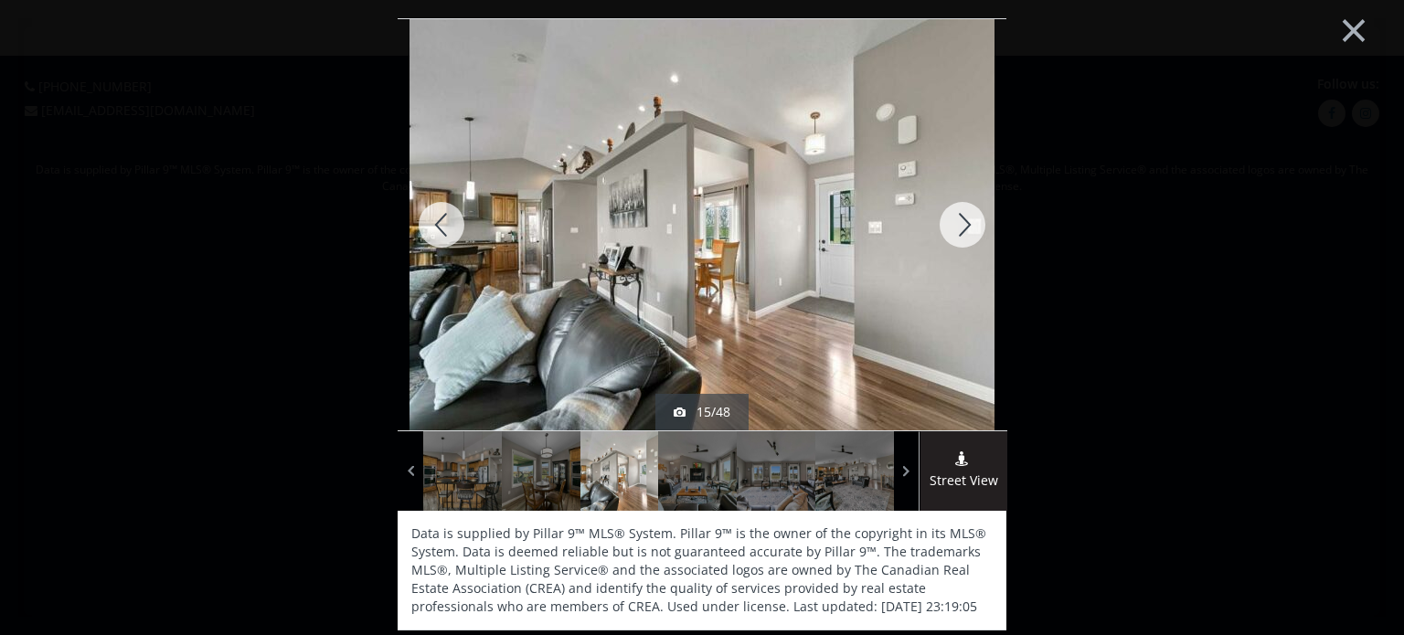
click at [962, 228] on div at bounding box center [962, 224] width 88 height 411
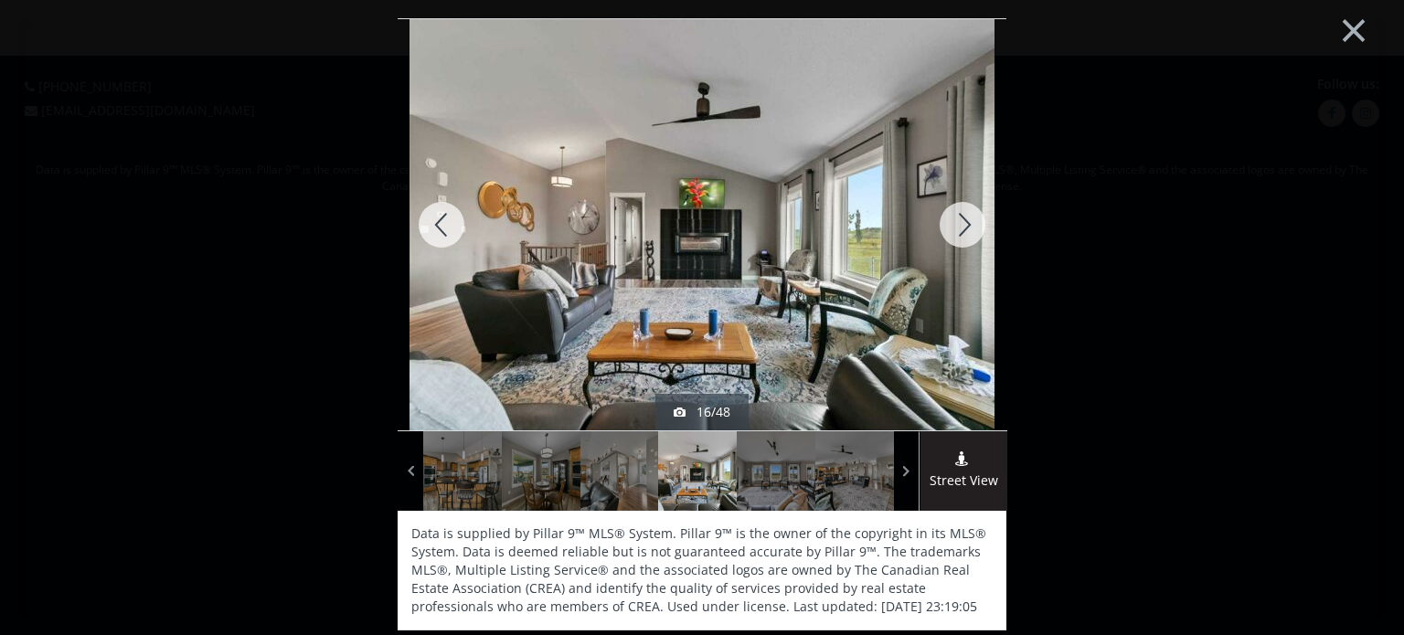
click at [962, 228] on div at bounding box center [962, 224] width 88 height 411
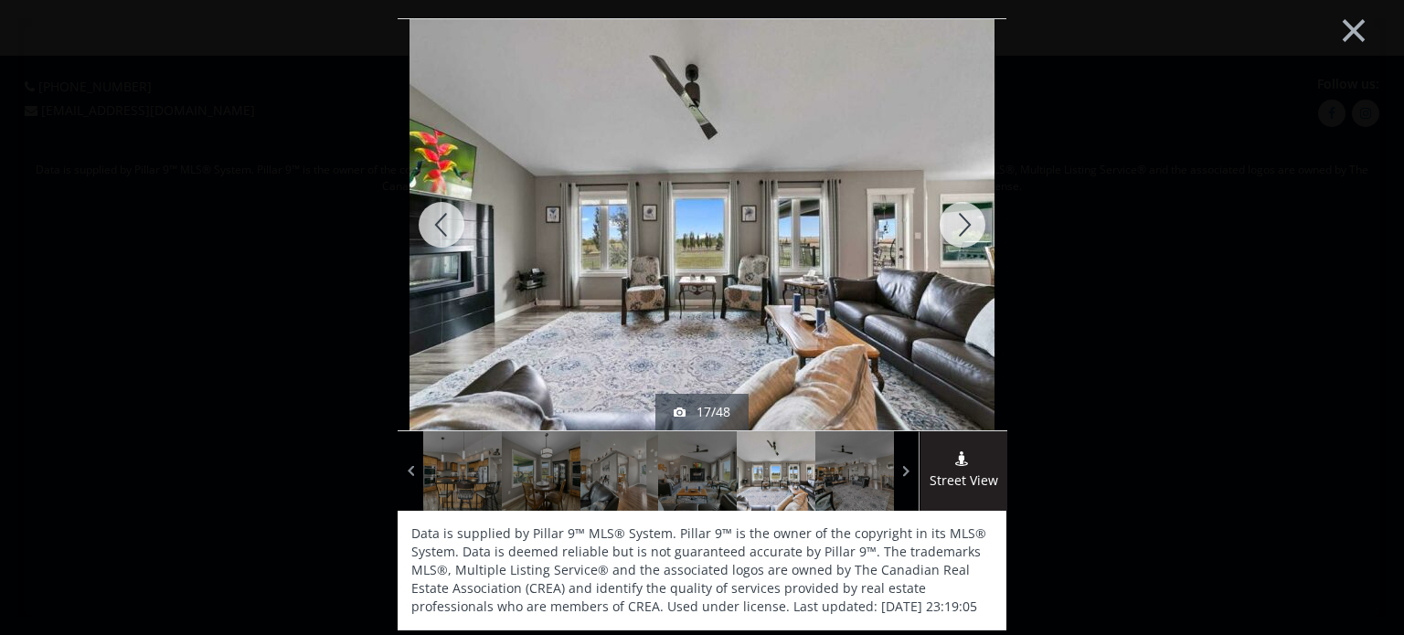
click at [962, 228] on div at bounding box center [962, 224] width 88 height 411
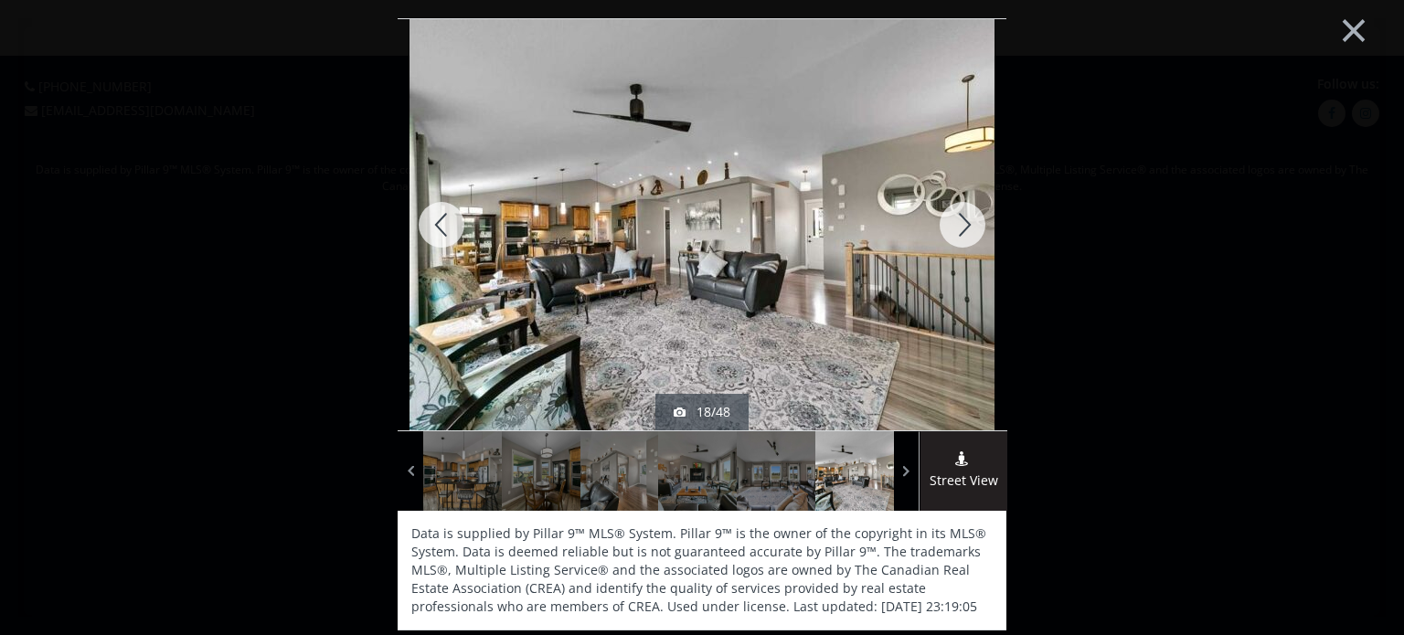
click at [962, 228] on div at bounding box center [962, 224] width 88 height 411
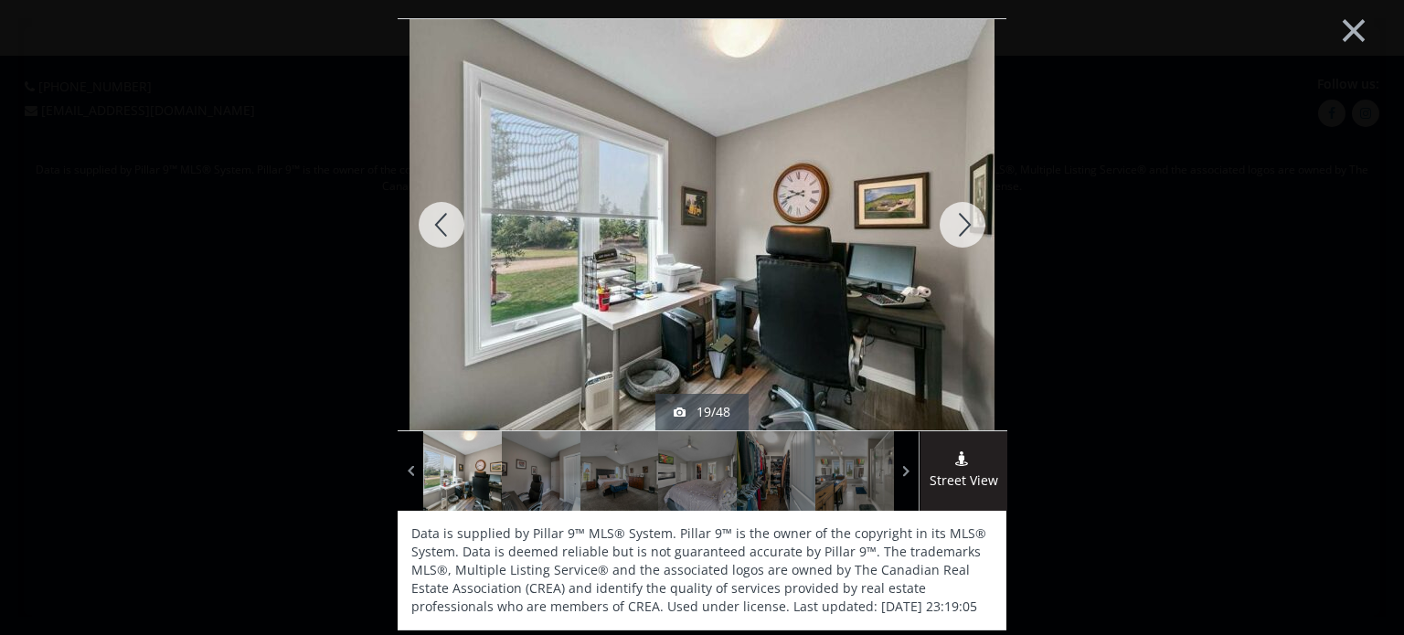
click at [962, 228] on div at bounding box center [962, 224] width 88 height 411
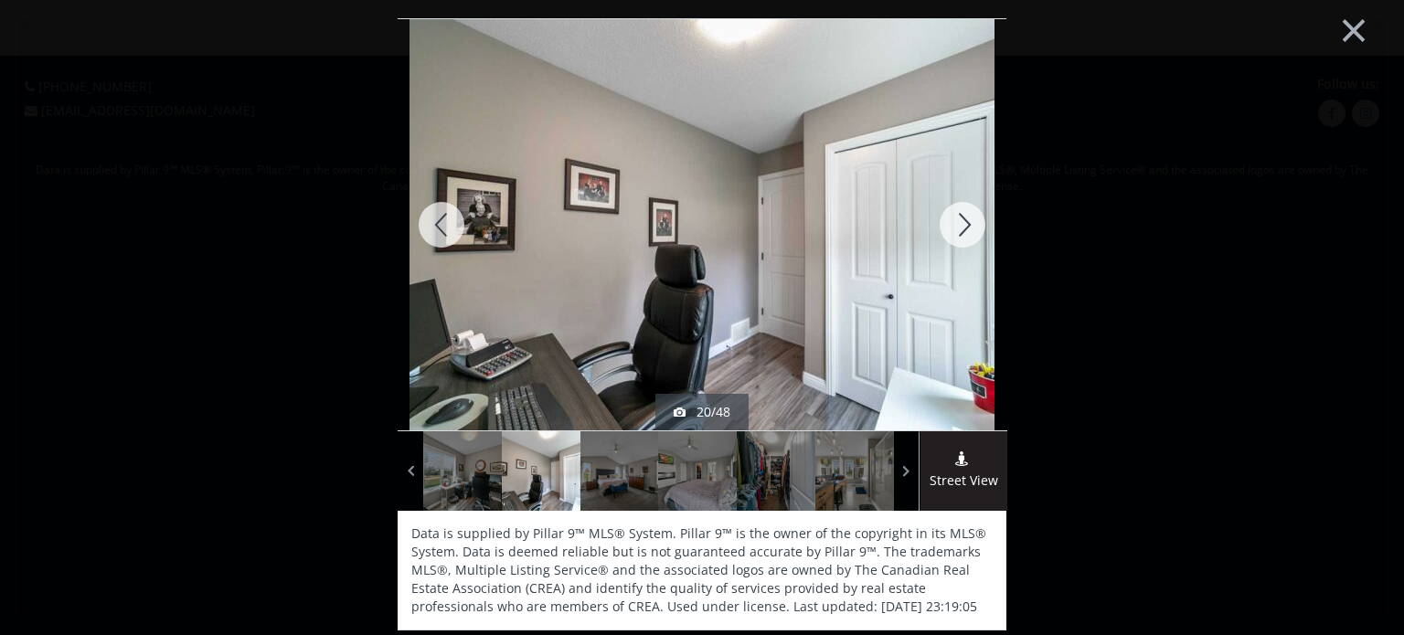
click at [962, 228] on div at bounding box center [962, 224] width 88 height 411
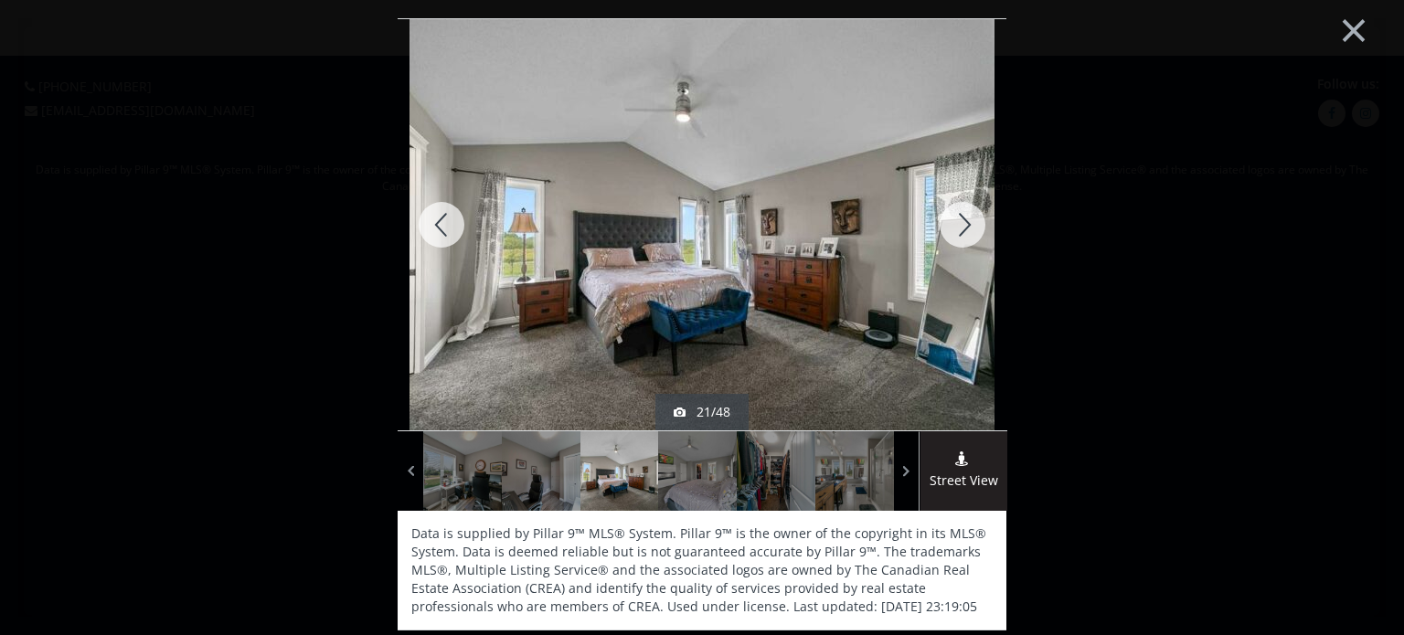
click at [962, 228] on div at bounding box center [962, 224] width 88 height 411
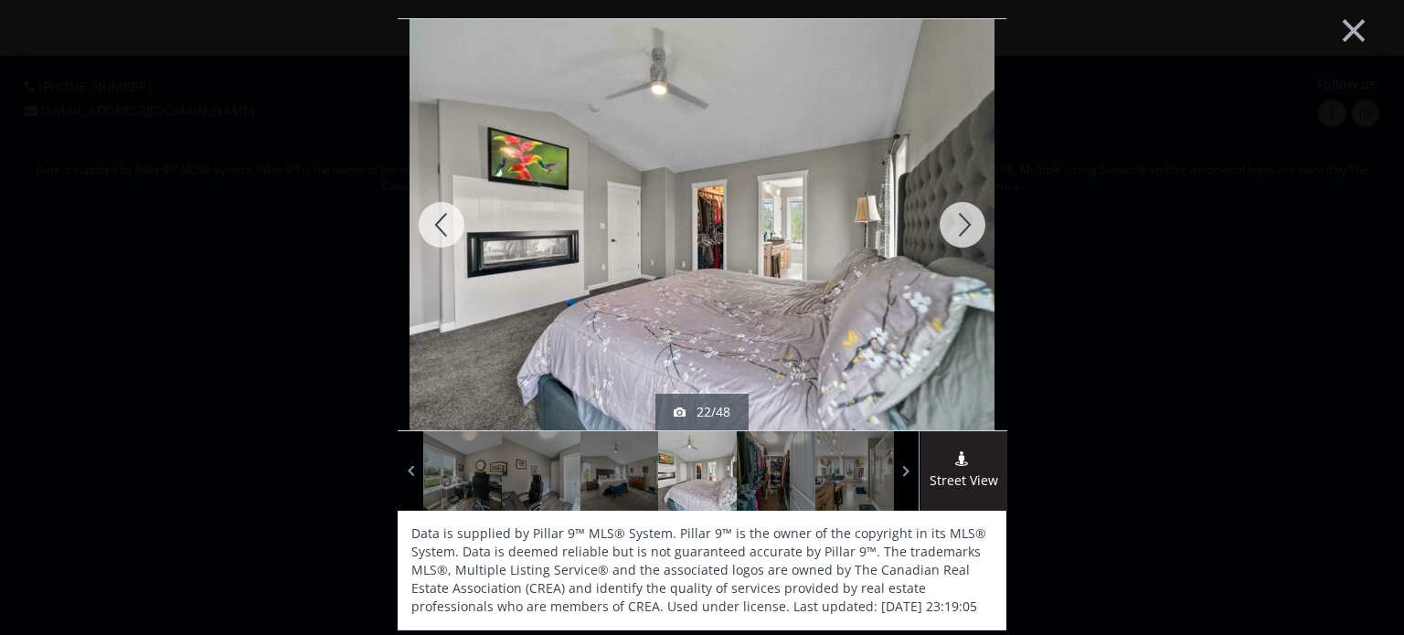
click at [962, 228] on div at bounding box center [962, 224] width 88 height 411
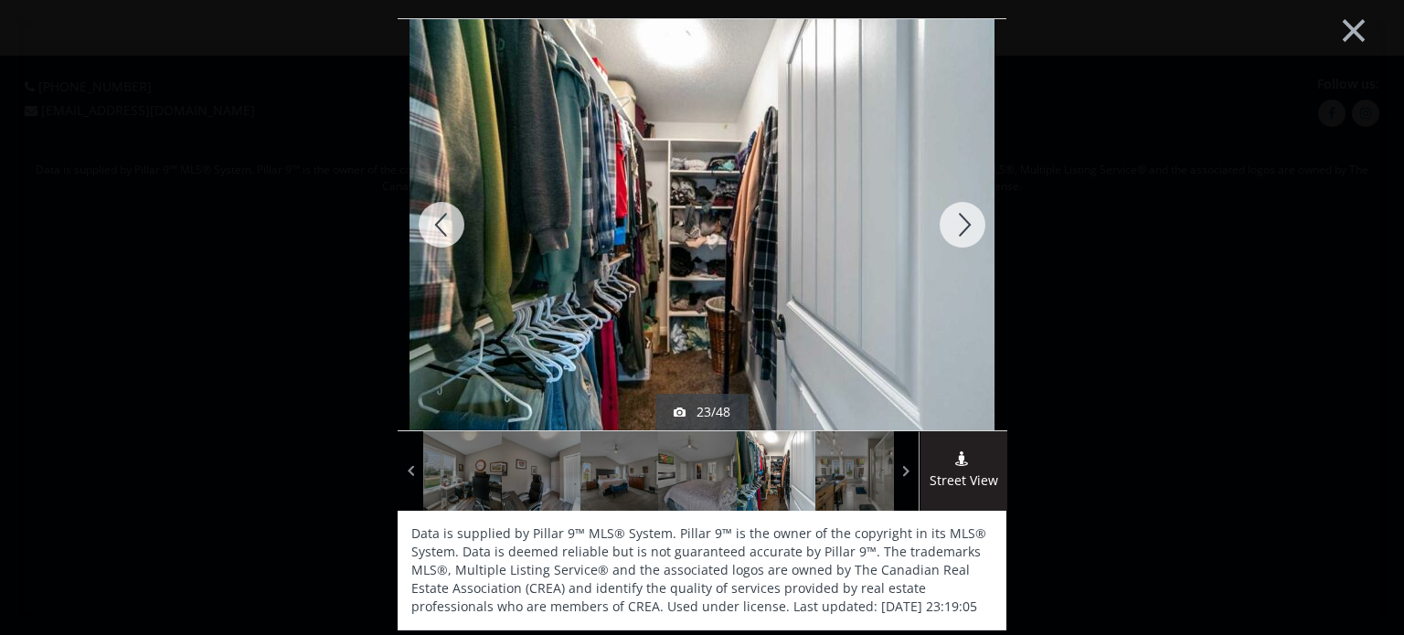
click at [962, 228] on div at bounding box center [962, 224] width 88 height 411
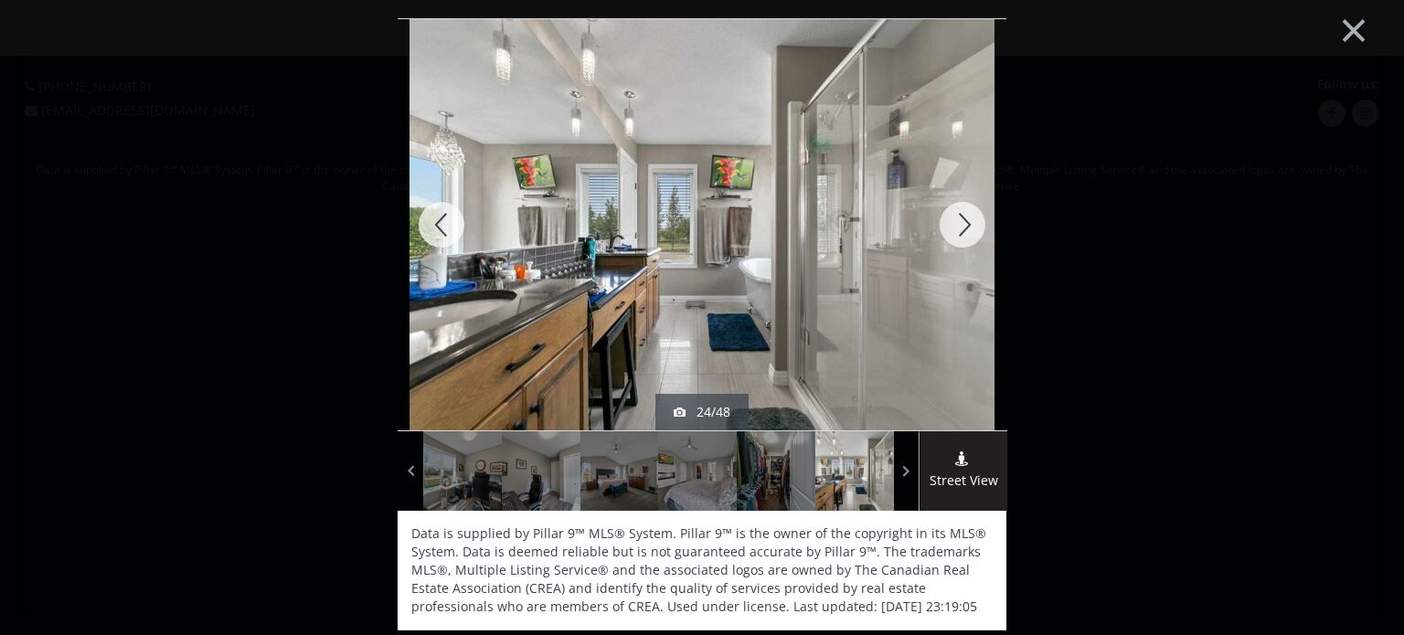
click at [962, 228] on div at bounding box center [962, 224] width 88 height 411
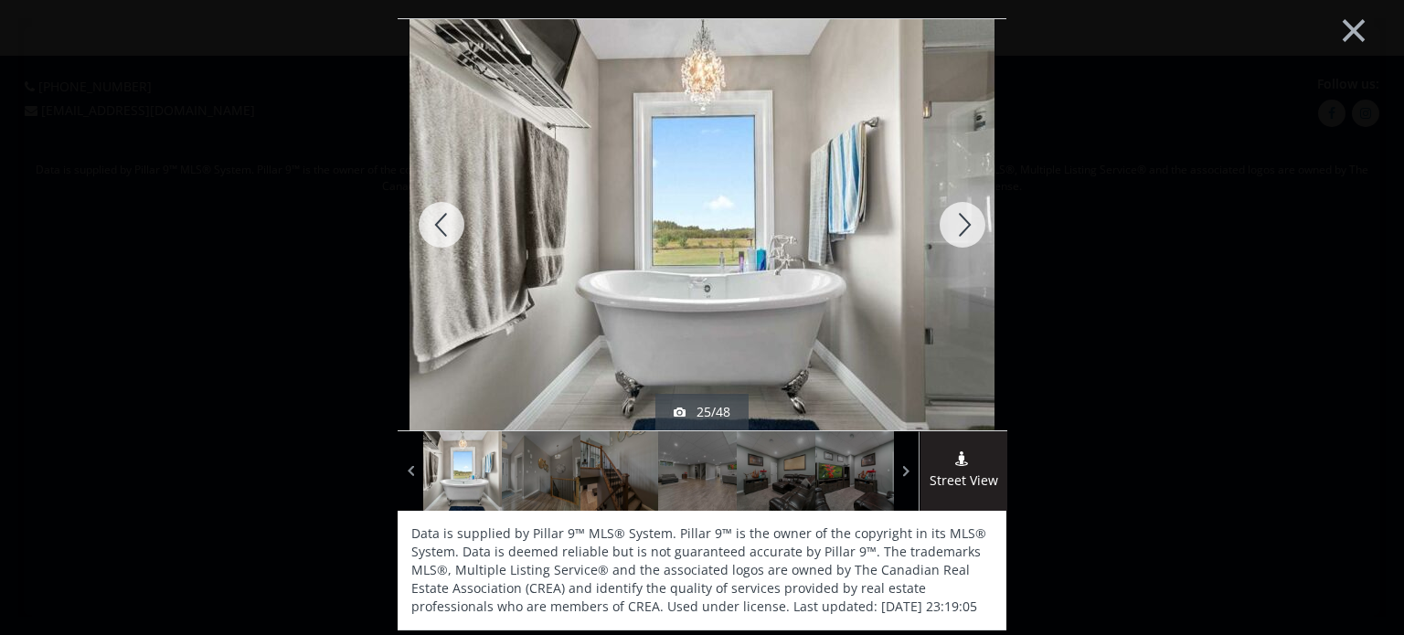
click at [962, 228] on div at bounding box center [962, 224] width 88 height 411
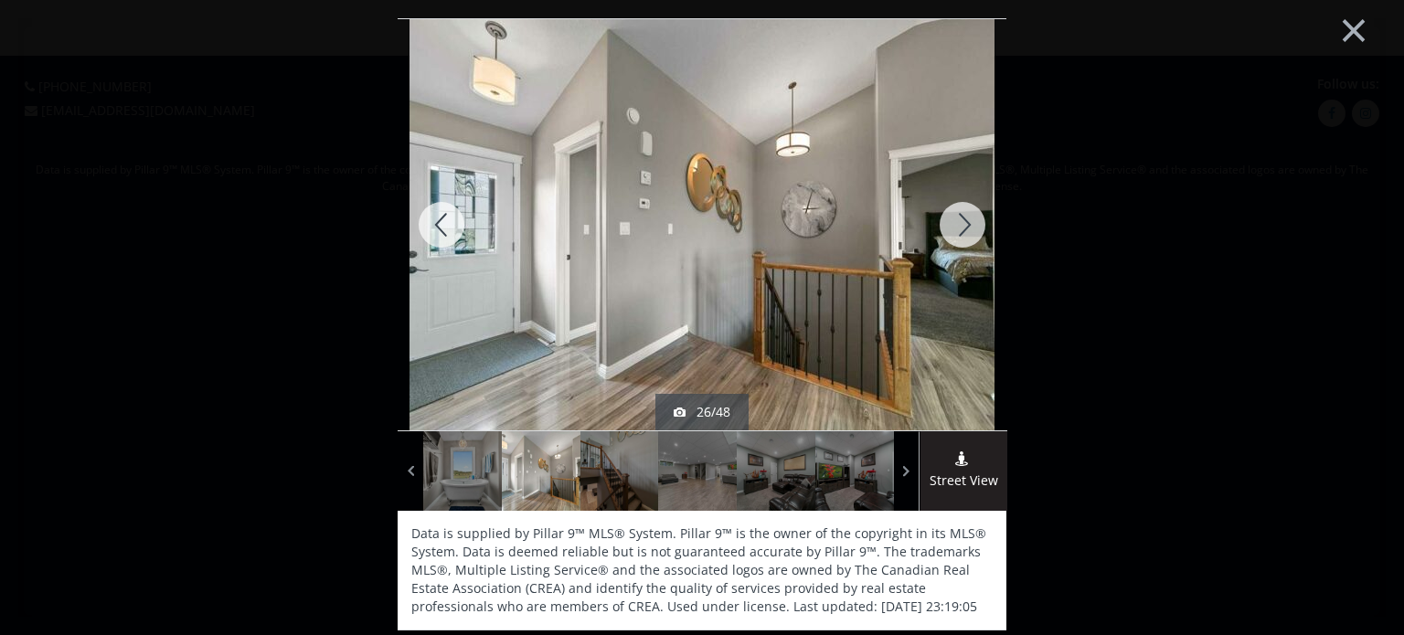
click at [962, 228] on div at bounding box center [962, 224] width 88 height 411
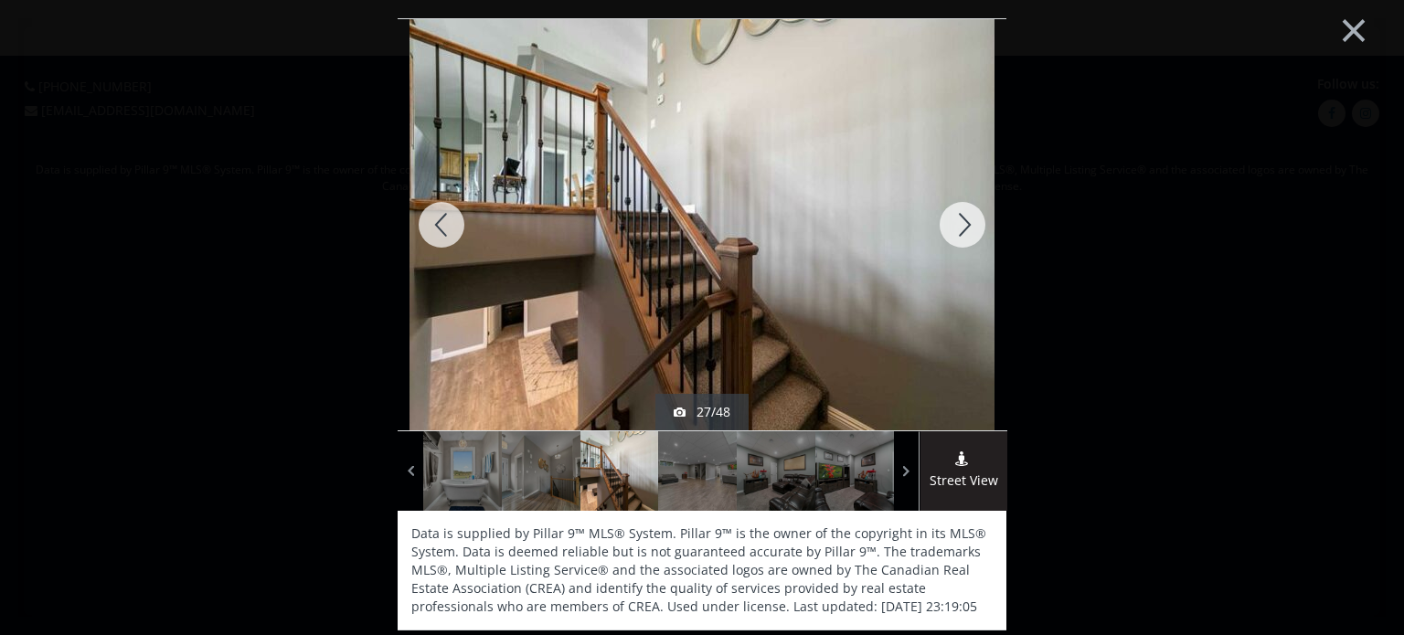
click at [962, 228] on div at bounding box center [962, 224] width 88 height 411
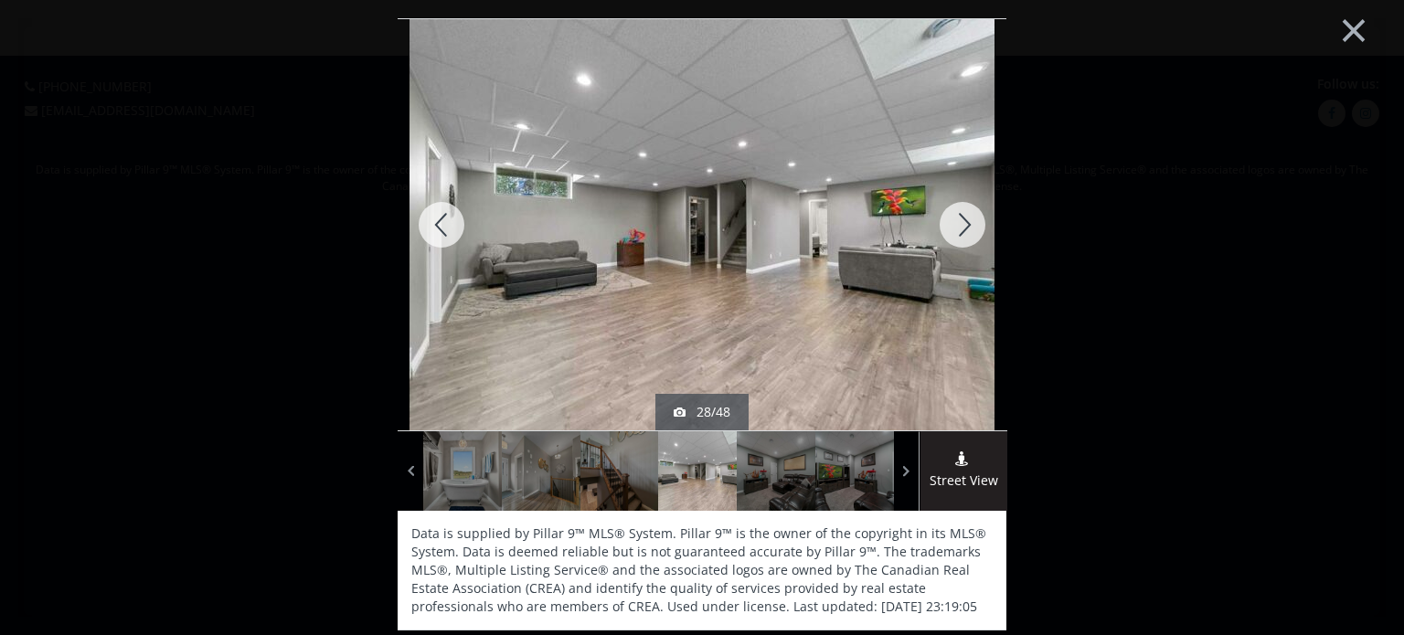
click at [962, 228] on div at bounding box center [962, 224] width 88 height 411
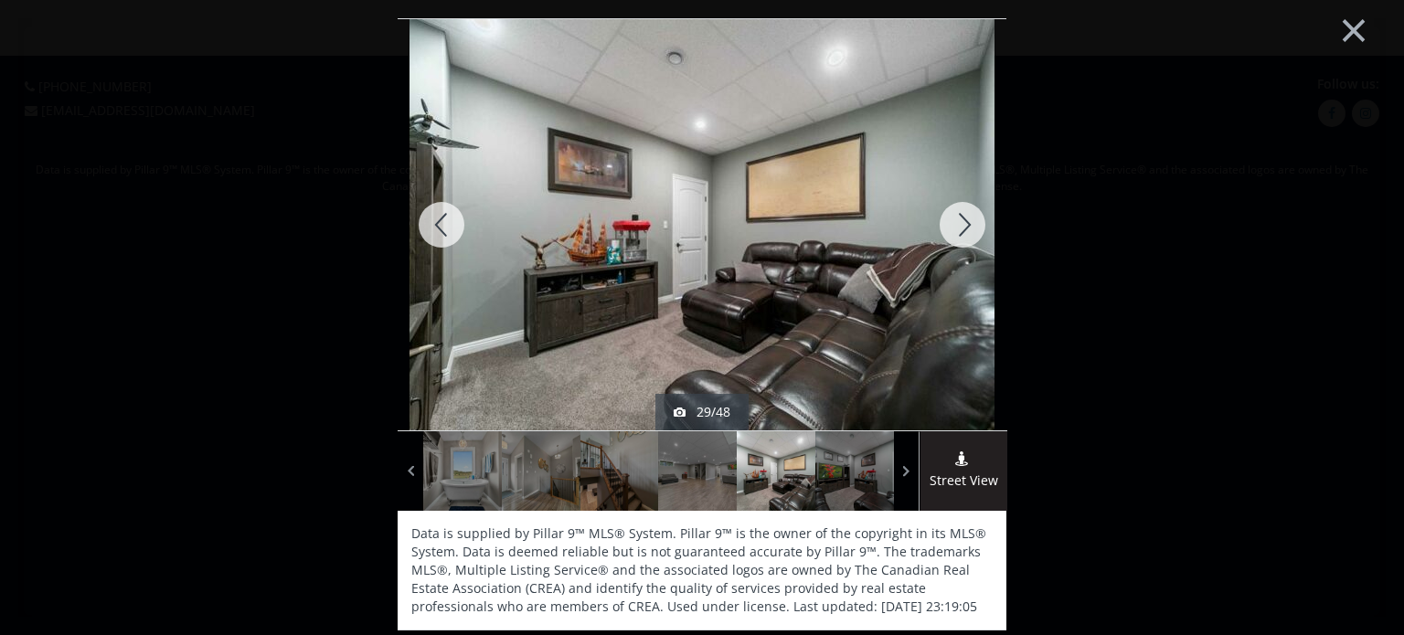
click at [962, 228] on div at bounding box center [962, 224] width 88 height 411
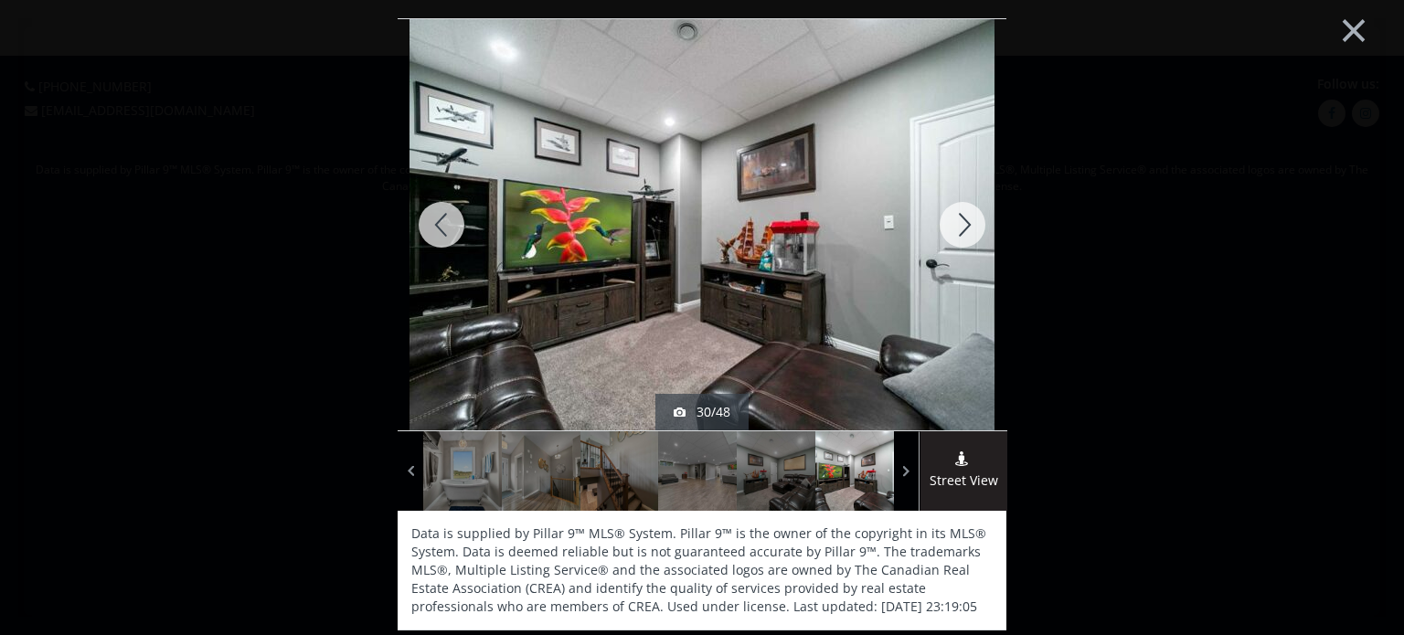
click at [962, 228] on div at bounding box center [962, 224] width 88 height 411
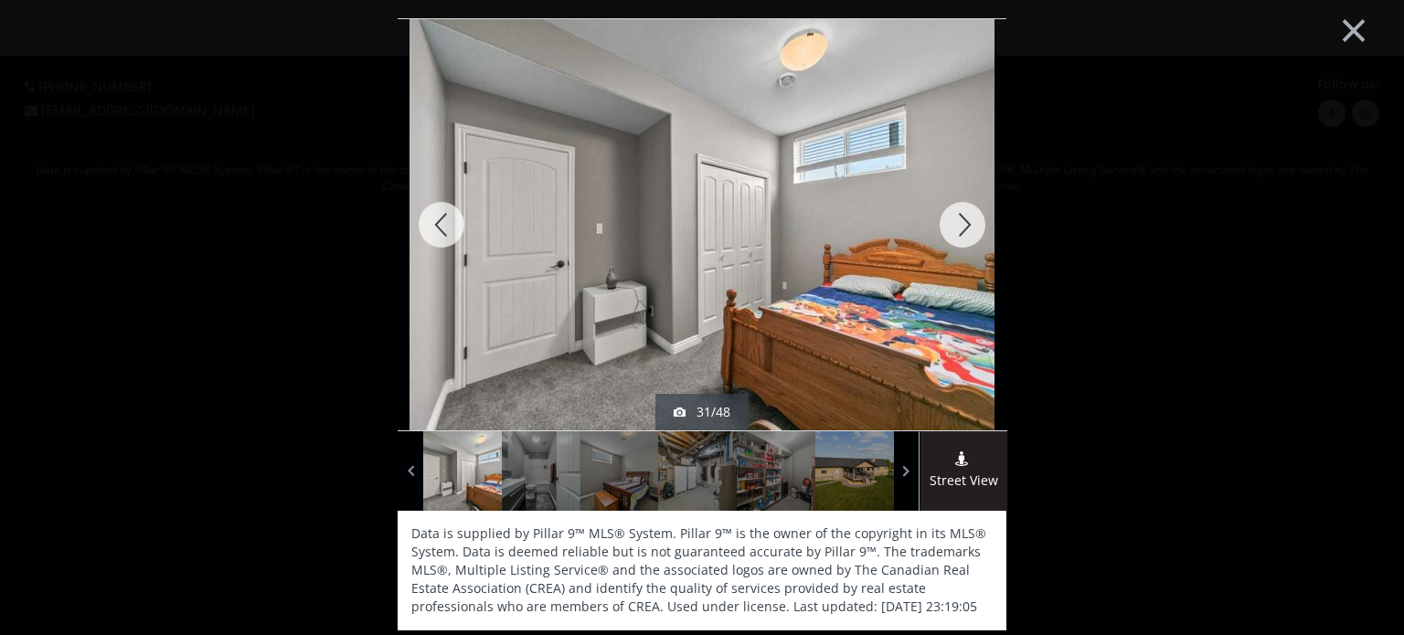
click at [962, 228] on div at bounding box center [962, 224] width 88 height 411
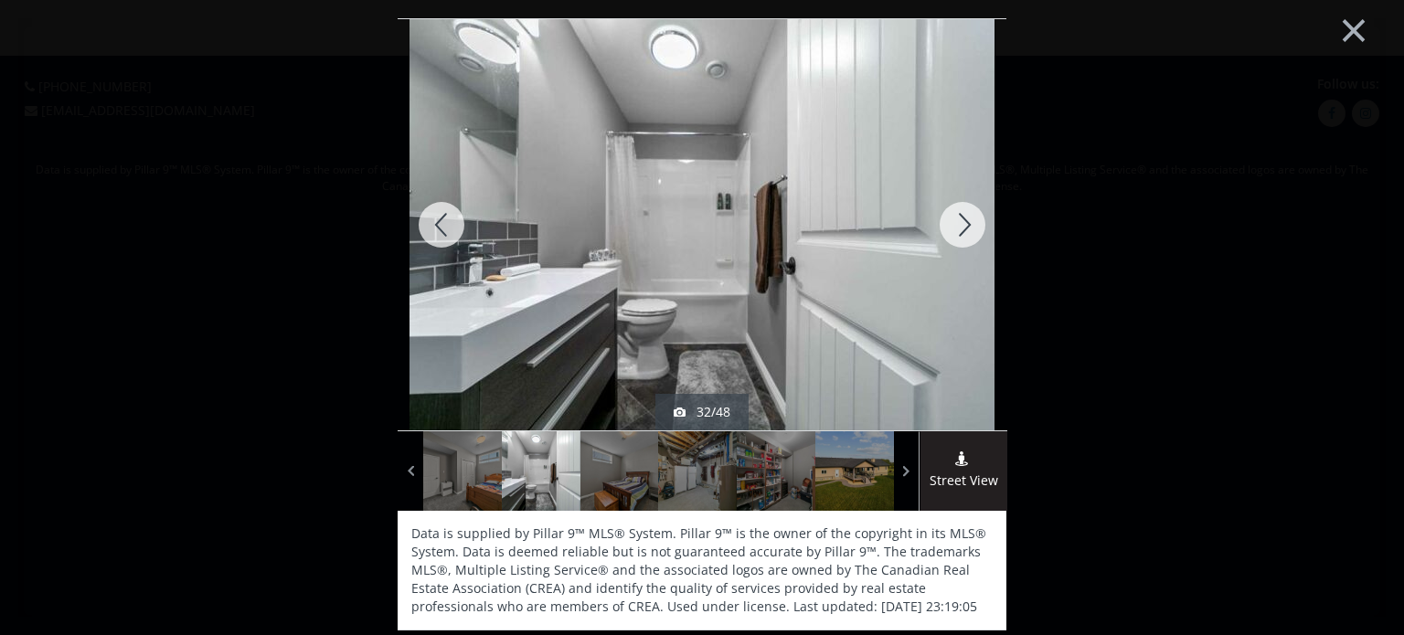
click at [962, 228] on div at bounding box center [962, 224] width 88 height 411
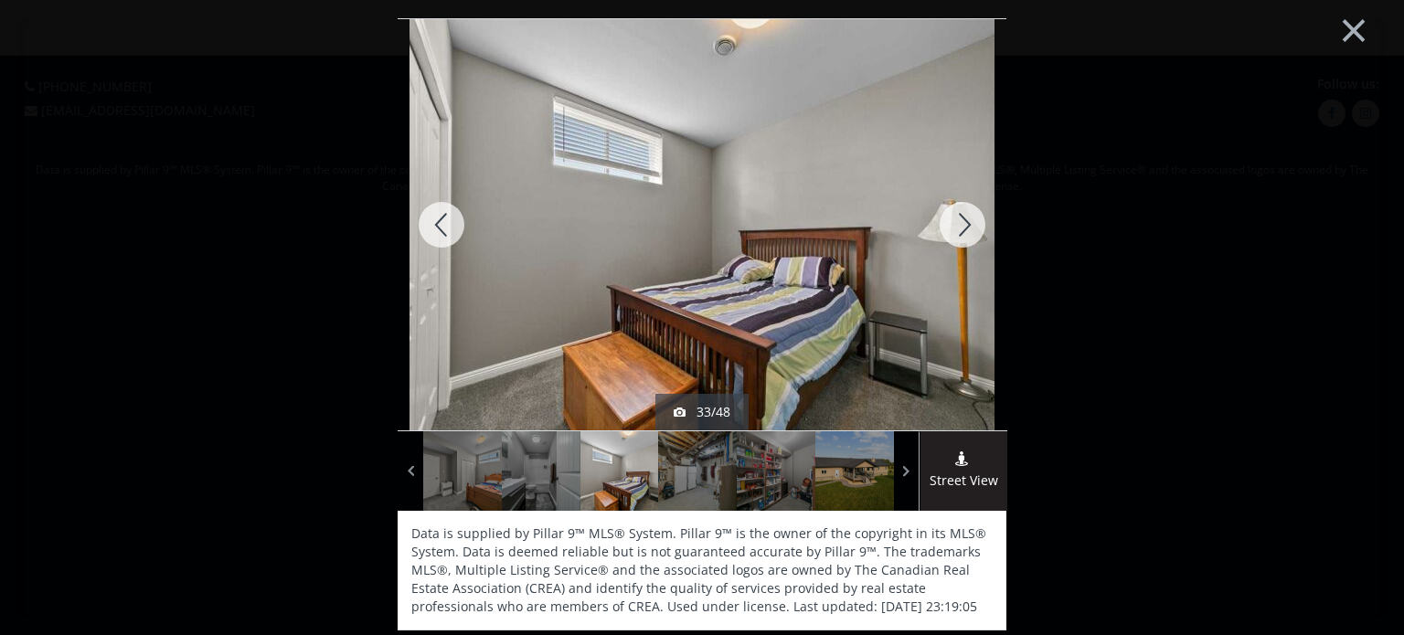
click at [962, 228] on div at bounding box center [962, 224] width 88 height 411
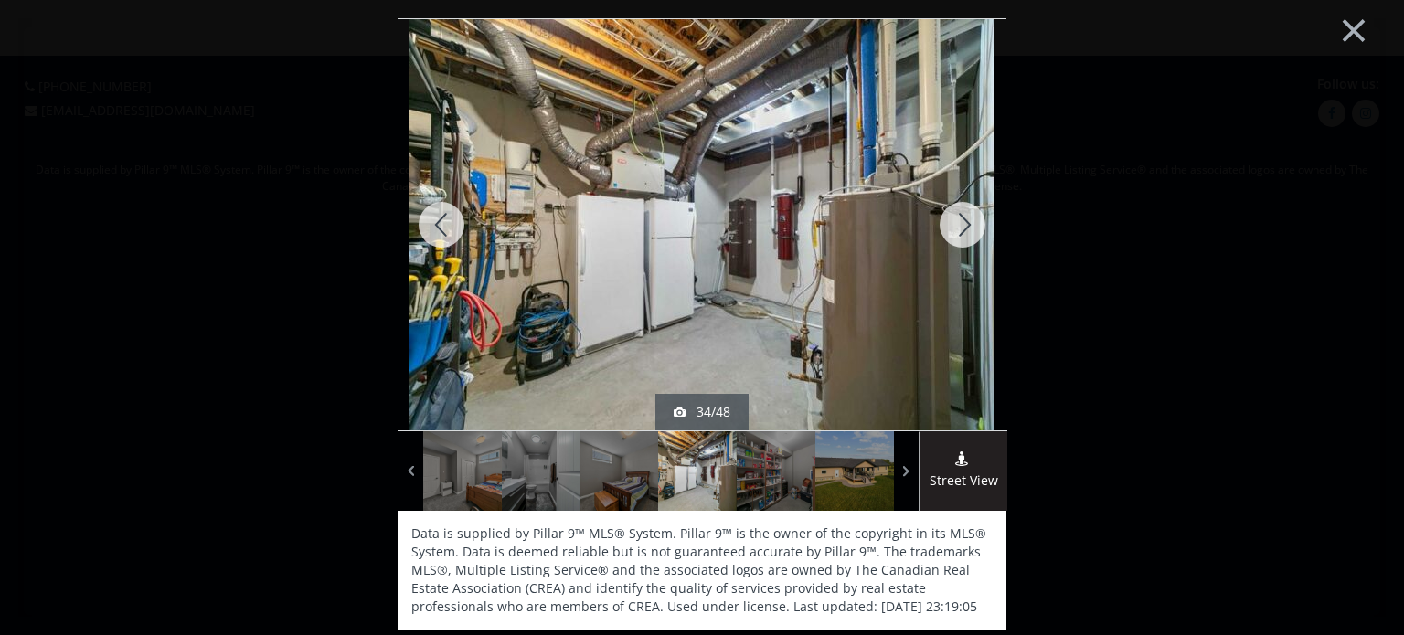
click at [962, 228] on div at bounding box center [962, 224] width 88 height 411
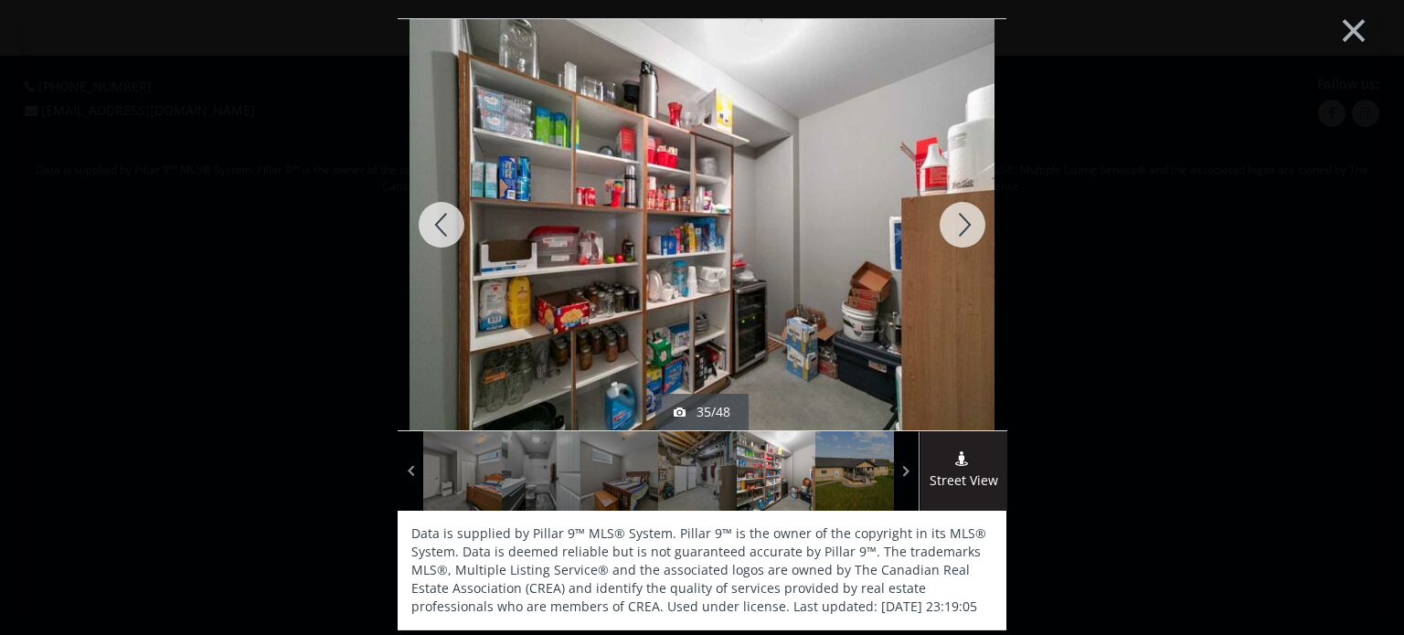
click at [962, 228] on div at bounding box center [962, 224] width 88 height 411
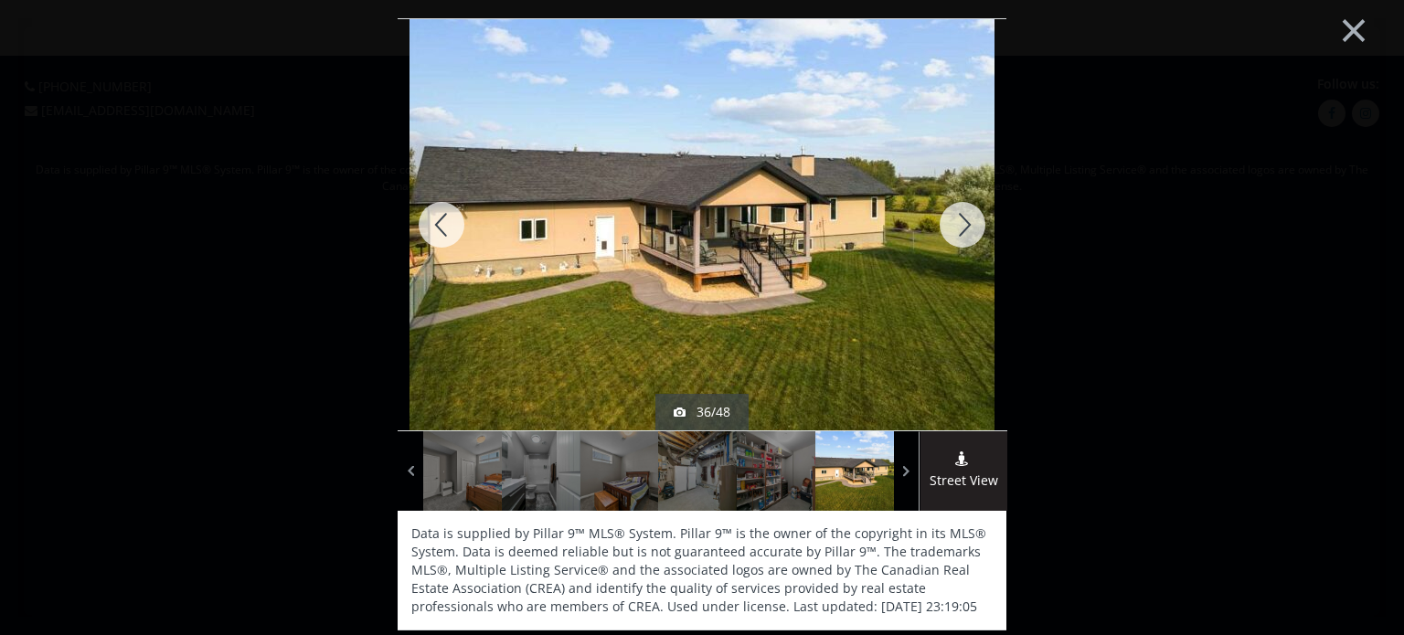
click at [962, 228] on div at bounding box center [962, 224] width 88 height 411
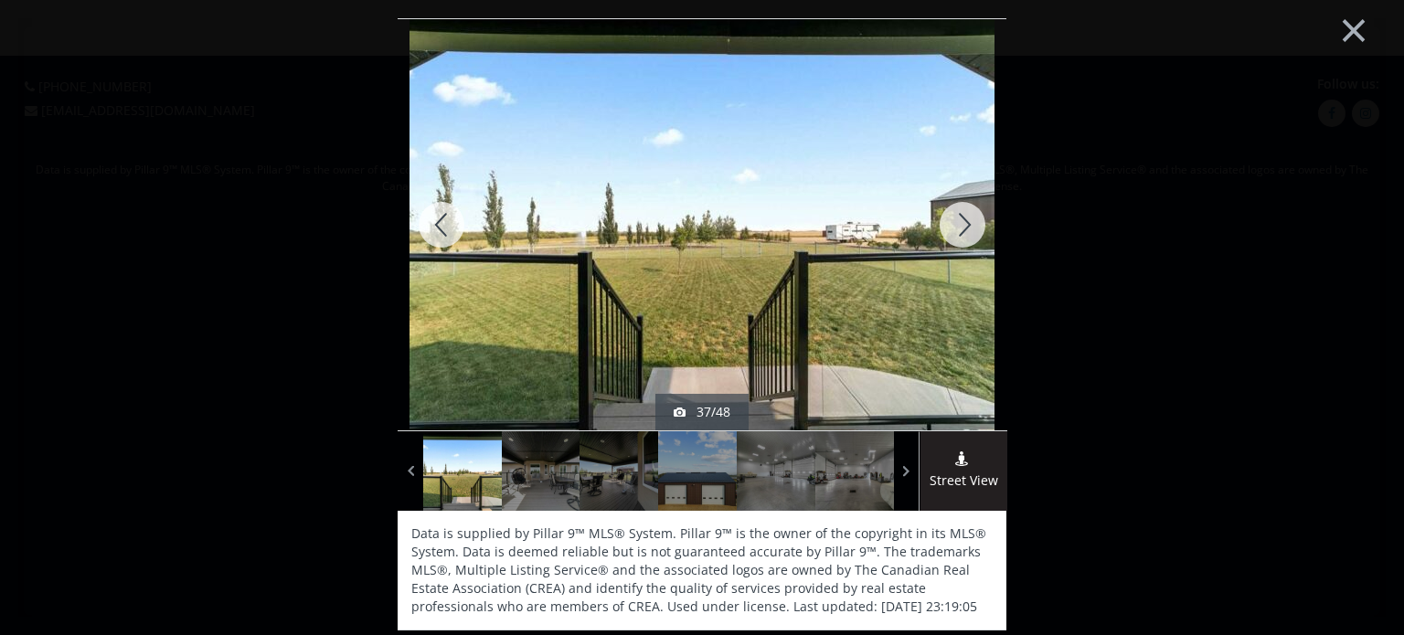
click at [962, 228] on div at bounding box center [962, 224] width 88 height 411
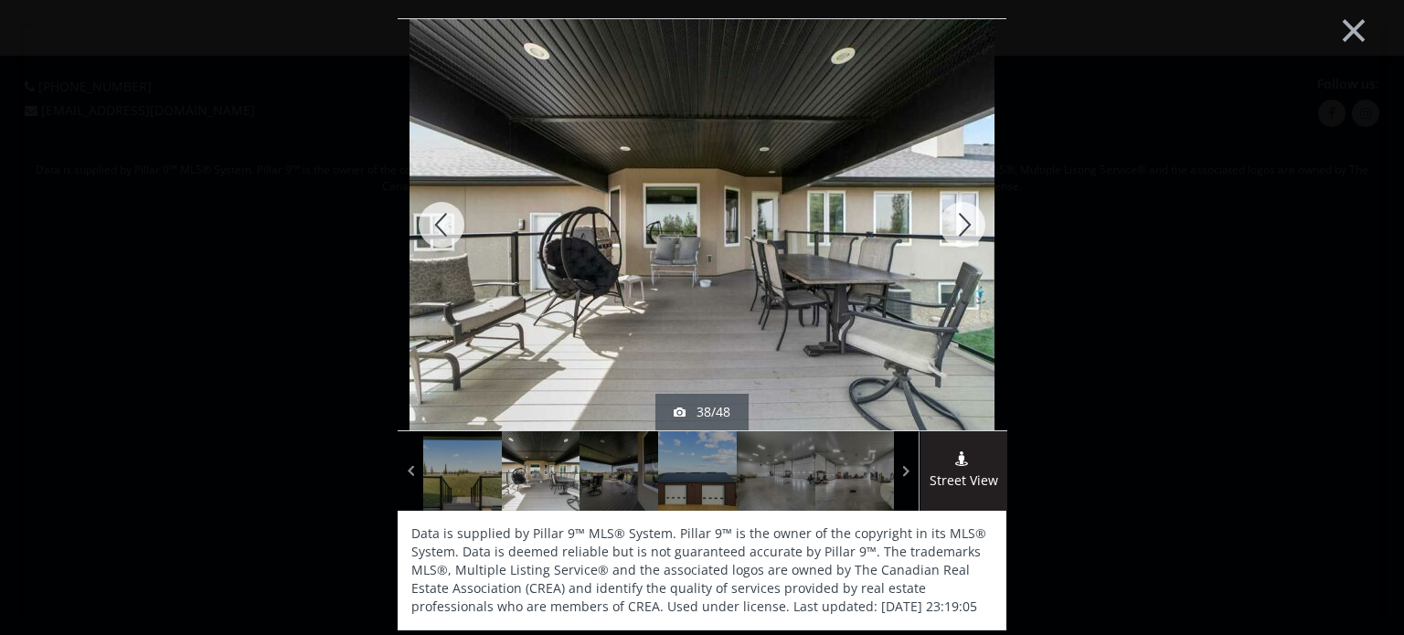
click at [962, 228] on div at bounding box center [962, 224] width 88 height 411
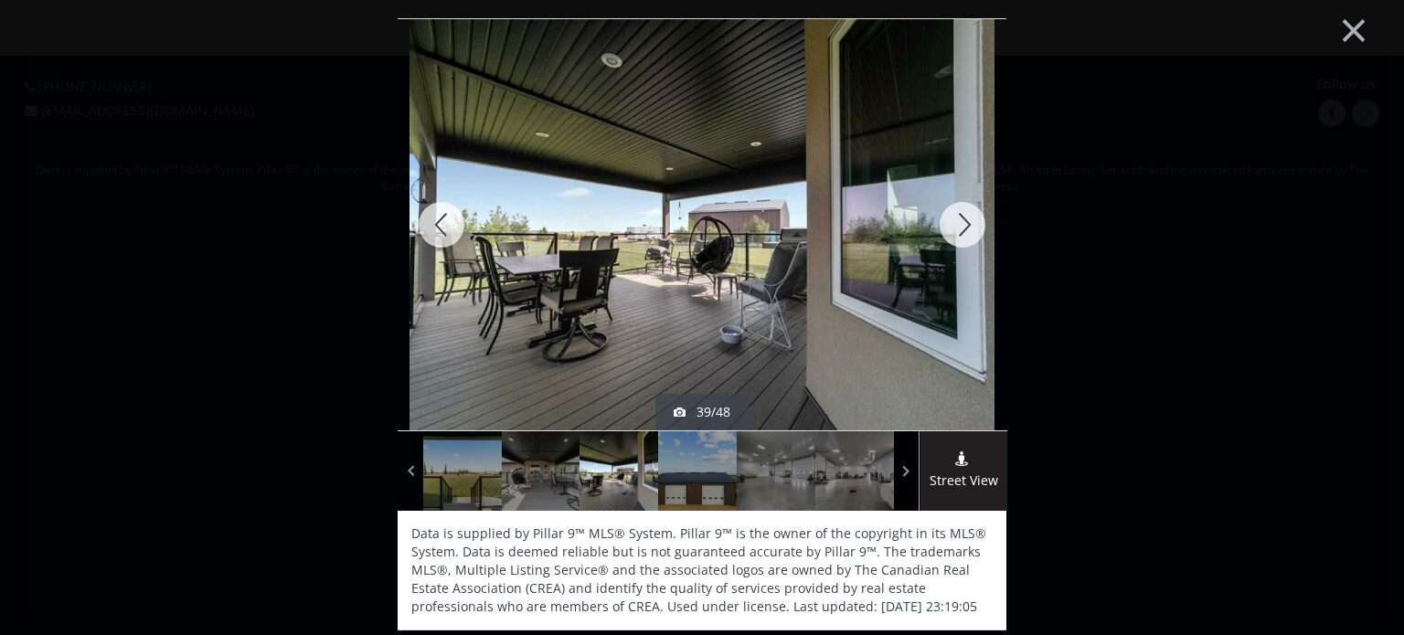
click at [962, 228] on div at bounding box center [962, 224] width 88 height 411
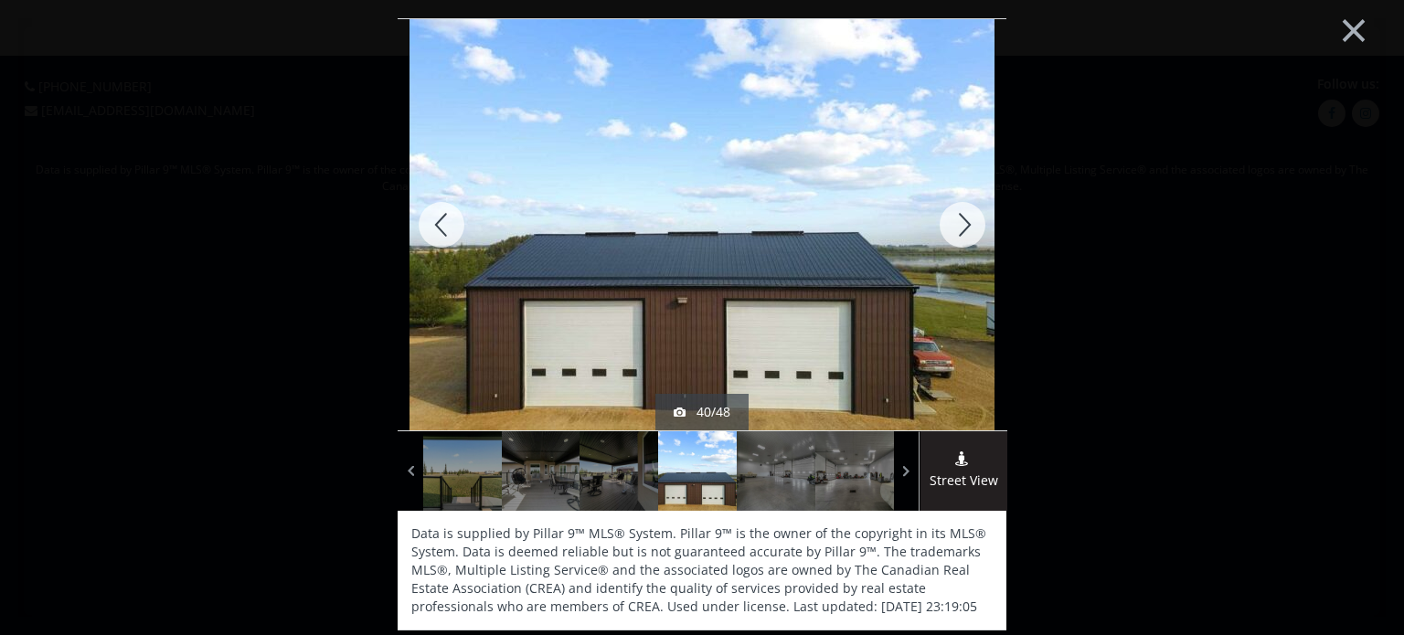
click at [962, 228] on div at bounding box center [962, 224] width 88 height 411
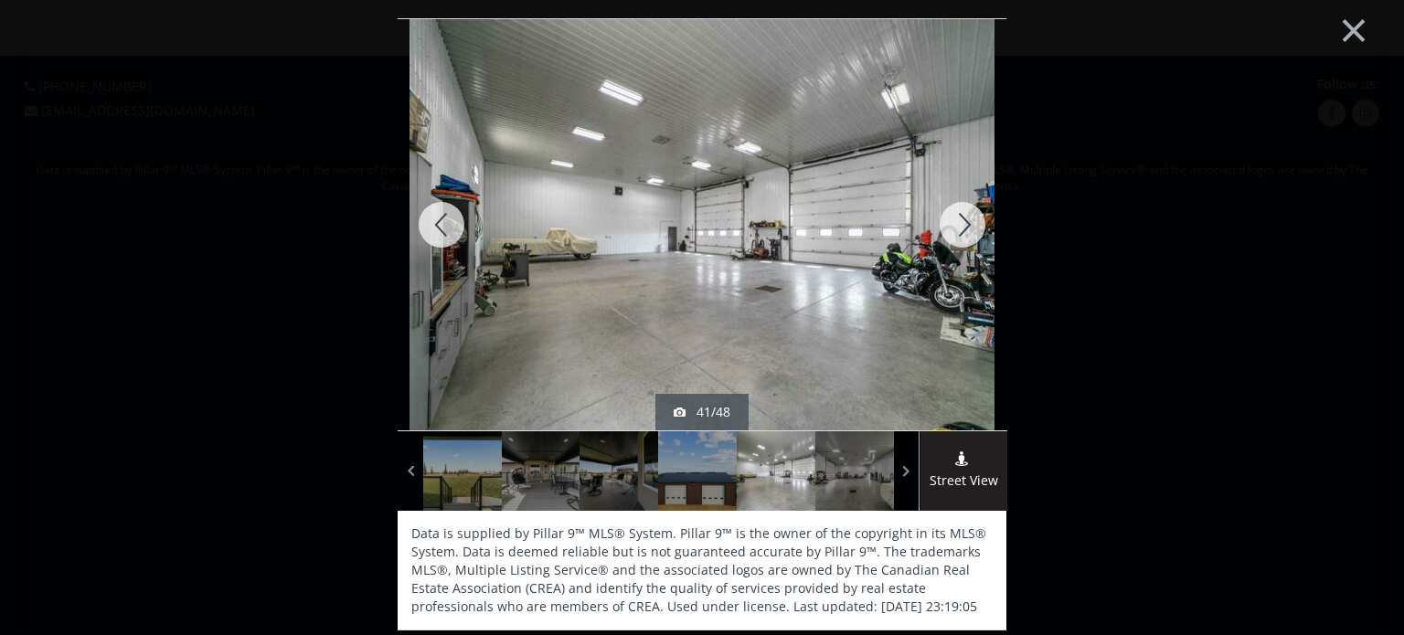
click at [962, 228] on div at bounding box center [962, 224] width 88 height 411
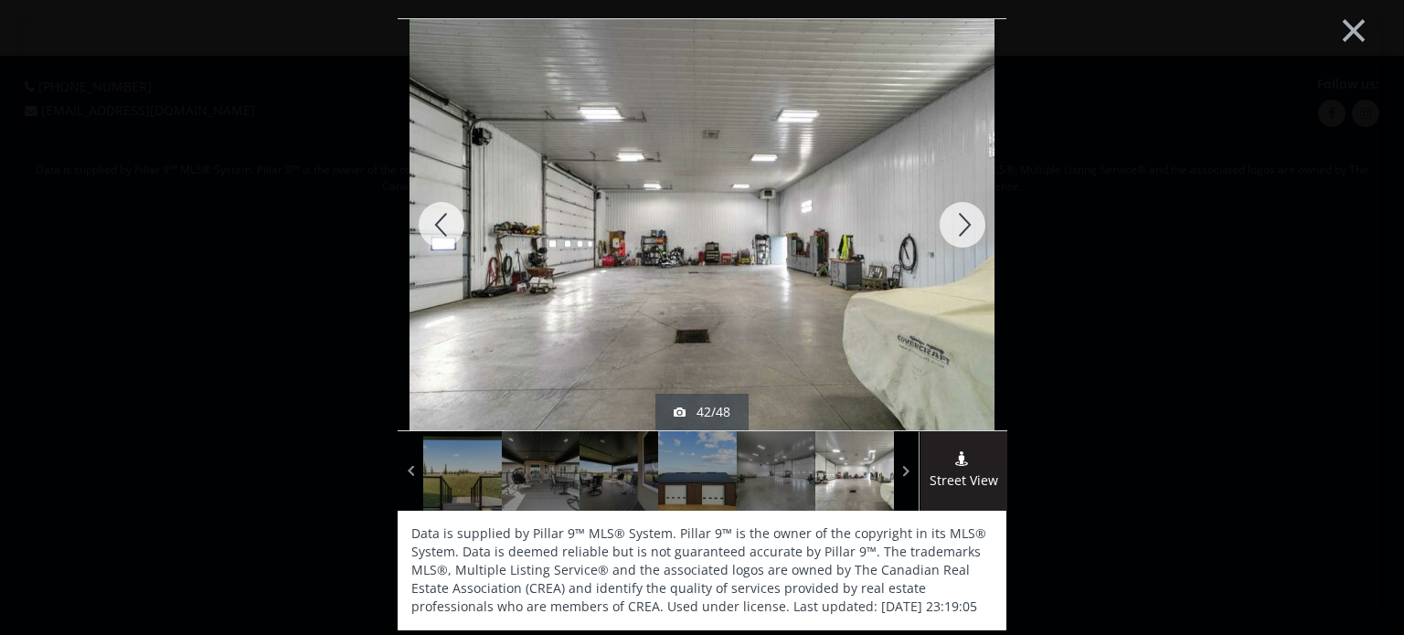
click at [962, 228] on div at bounding box center [962, 224] width 88 height 411
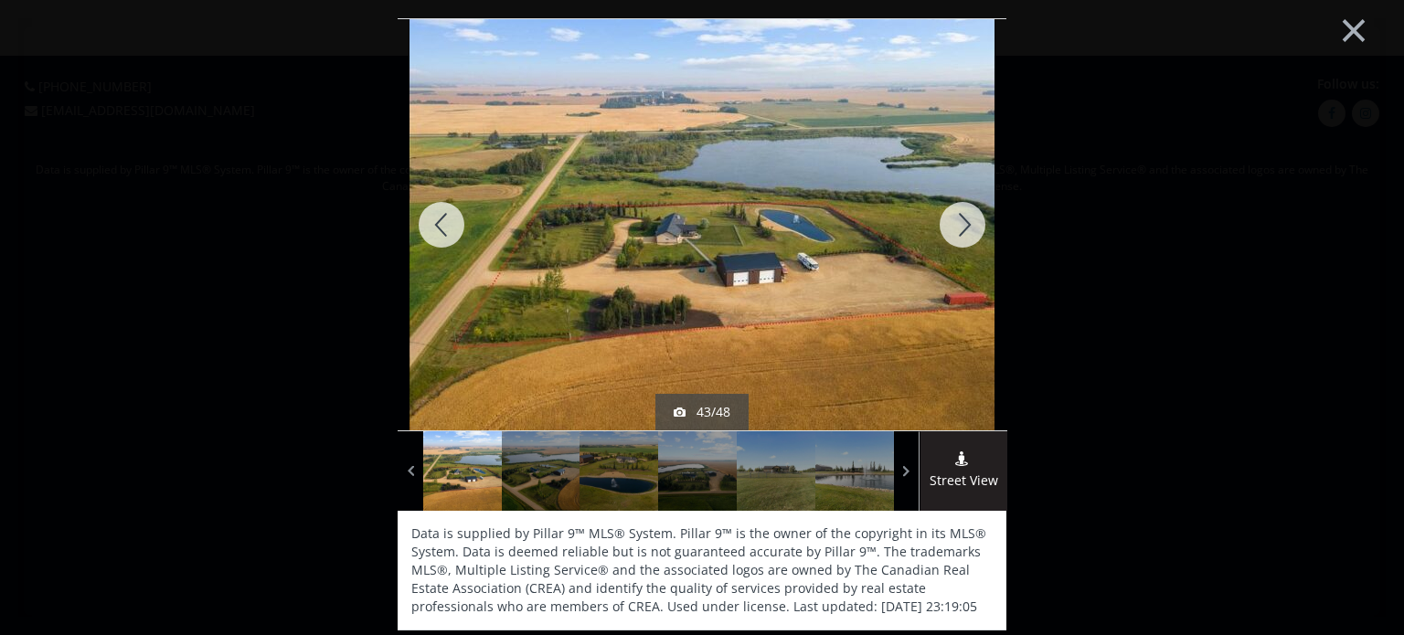
click at [962, 228] on div at bounding box center [962, 224] width 88 height 411
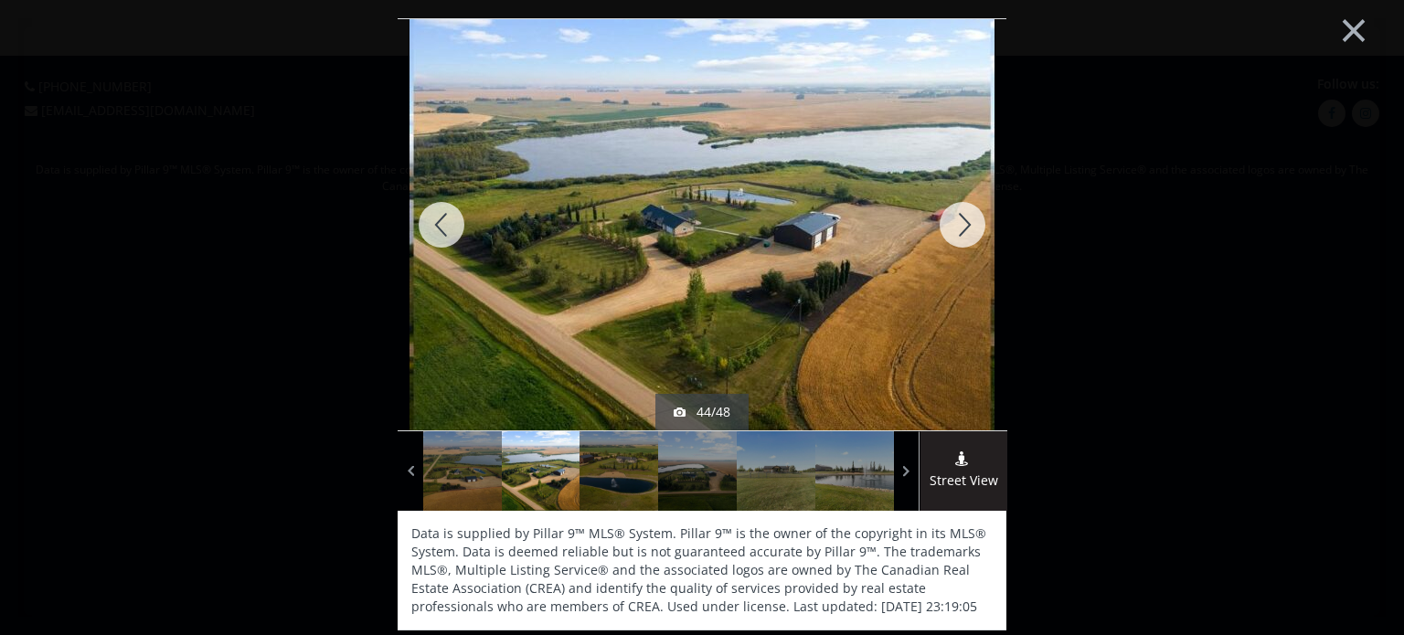
click at [962, 228] on div at bounding box center [962, 224] width 88 height 411
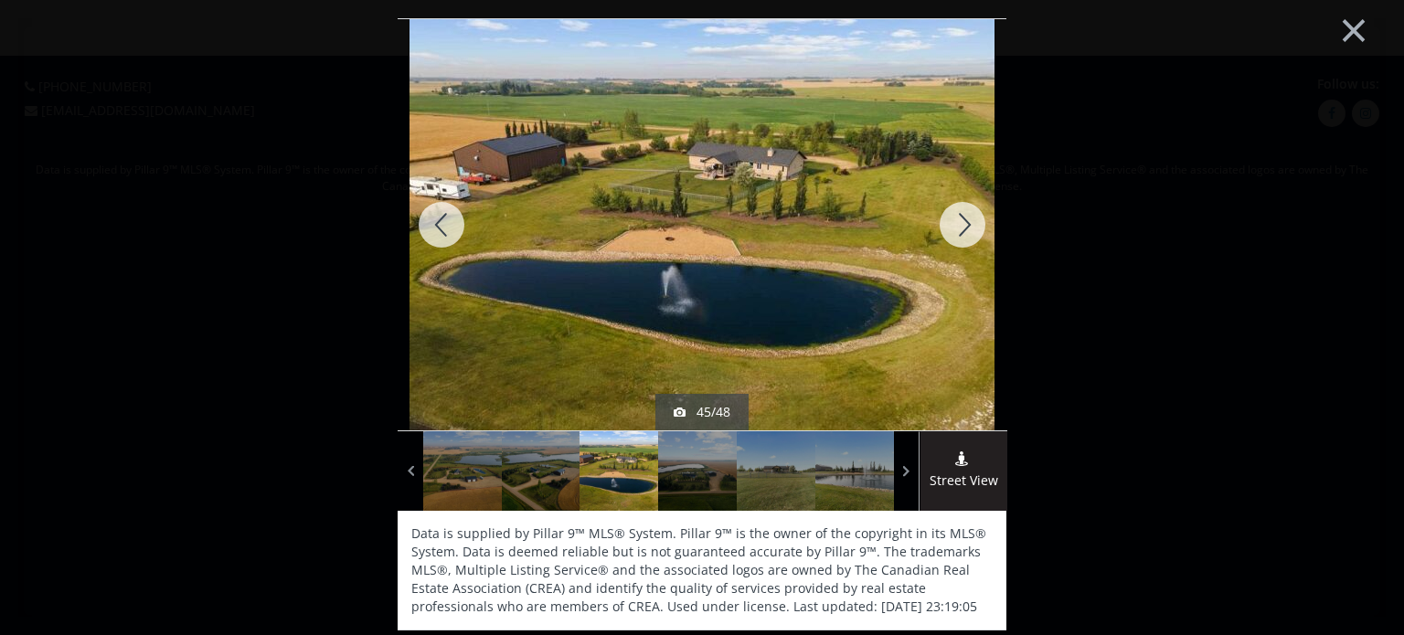
click at [962, 228] on div at bounding box center [962, 224] width 88 height 411
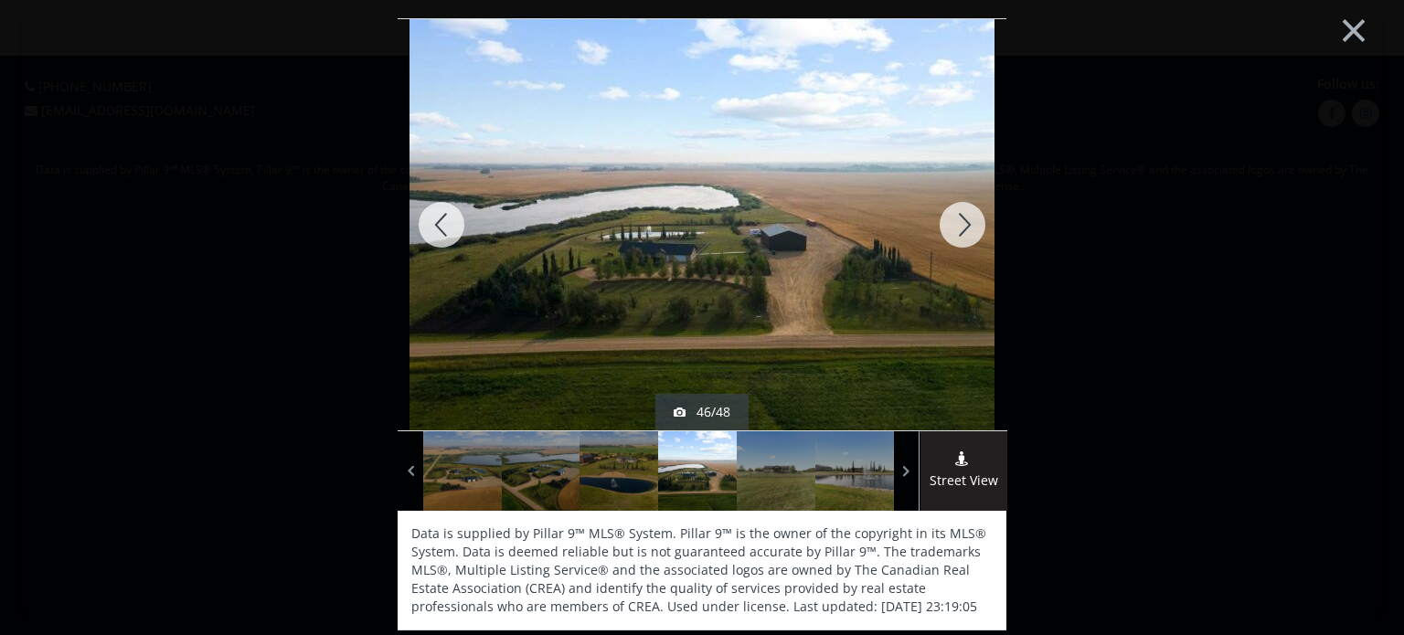
click at [962, 228] on div at bounding box center [962, 224] width 88 height 411
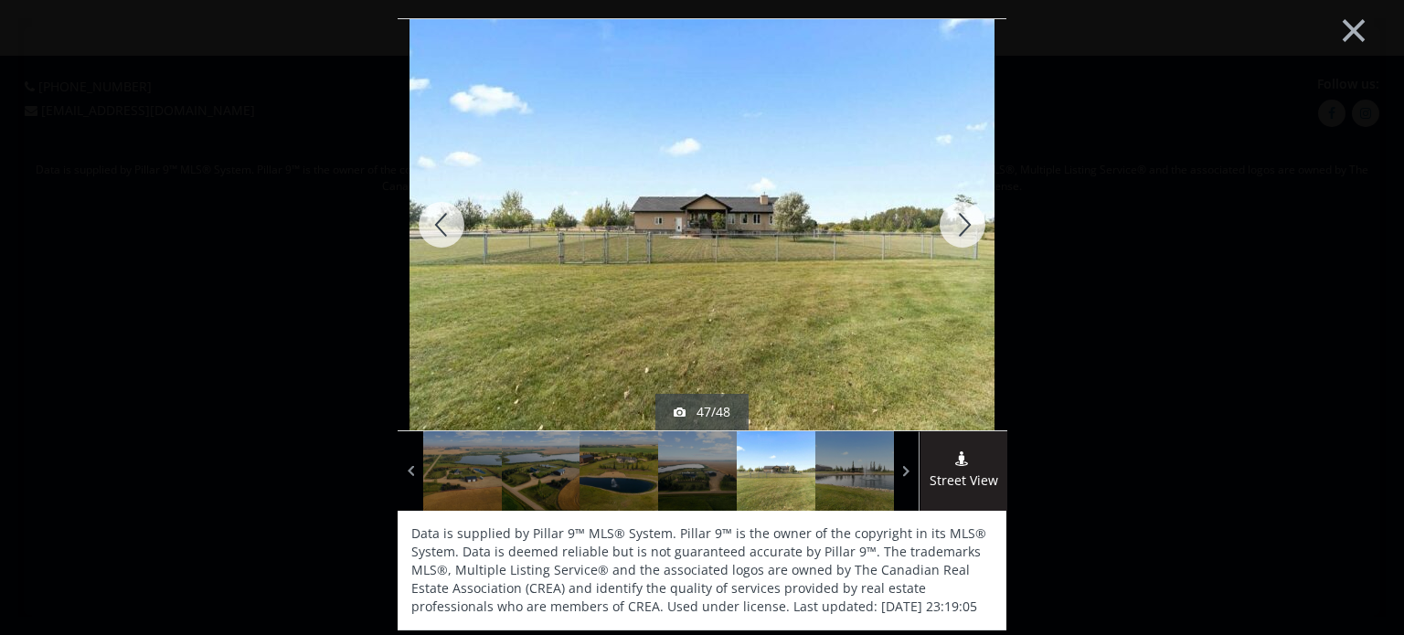
click at [962, 228] on div at bounding box center [962, 224] width 88 height 411
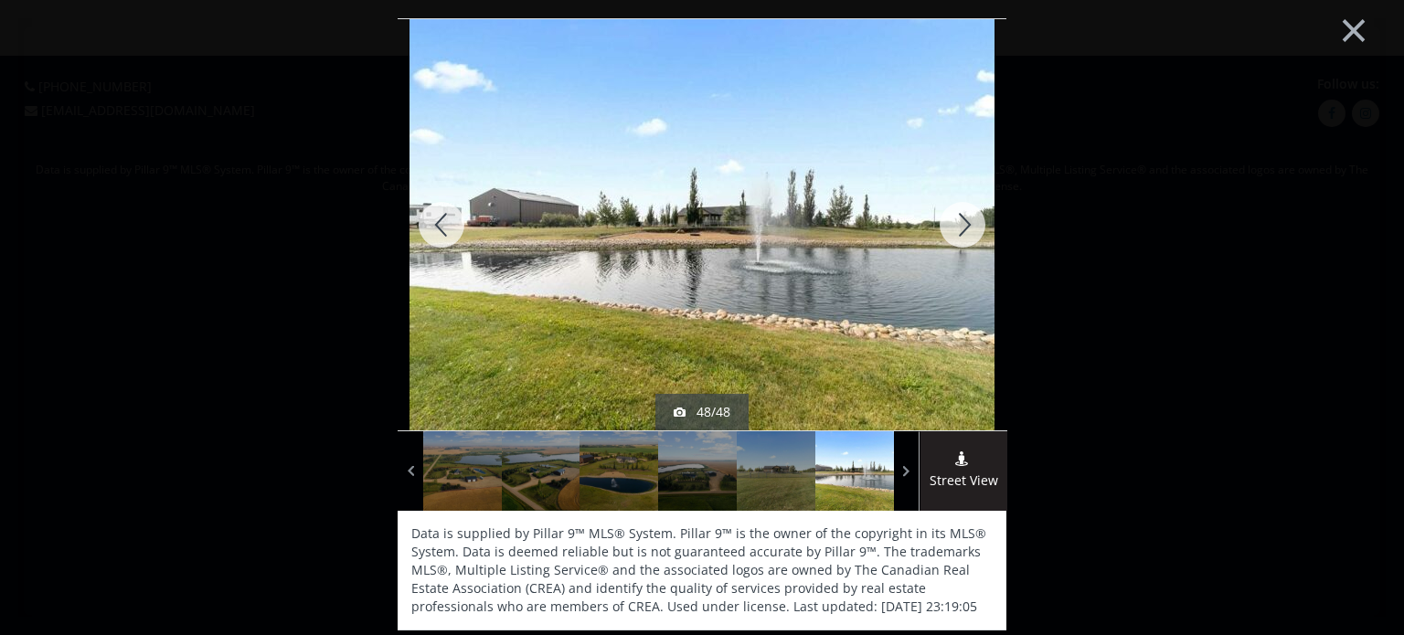
click at [962, 228] on div at bounding box center [962, 224] width 88 height 411
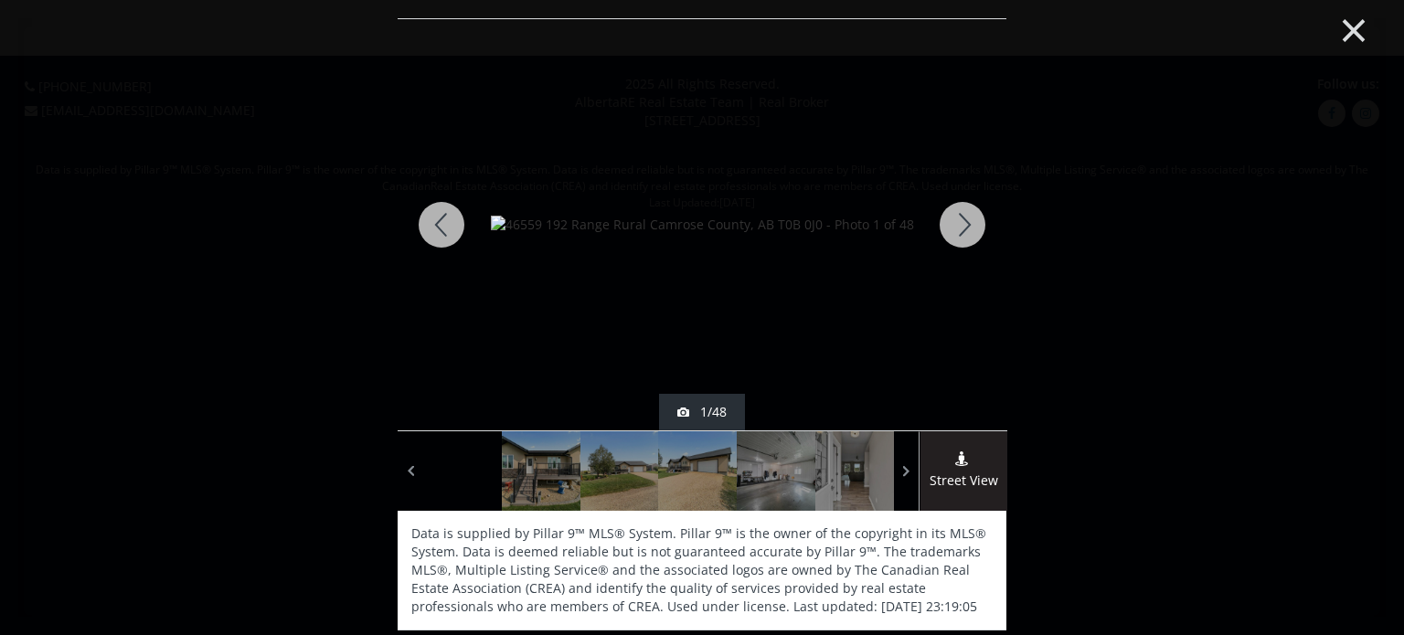
click at [1343, 30] on button "×" at bounding box center [1353, 28] width 101 height 75
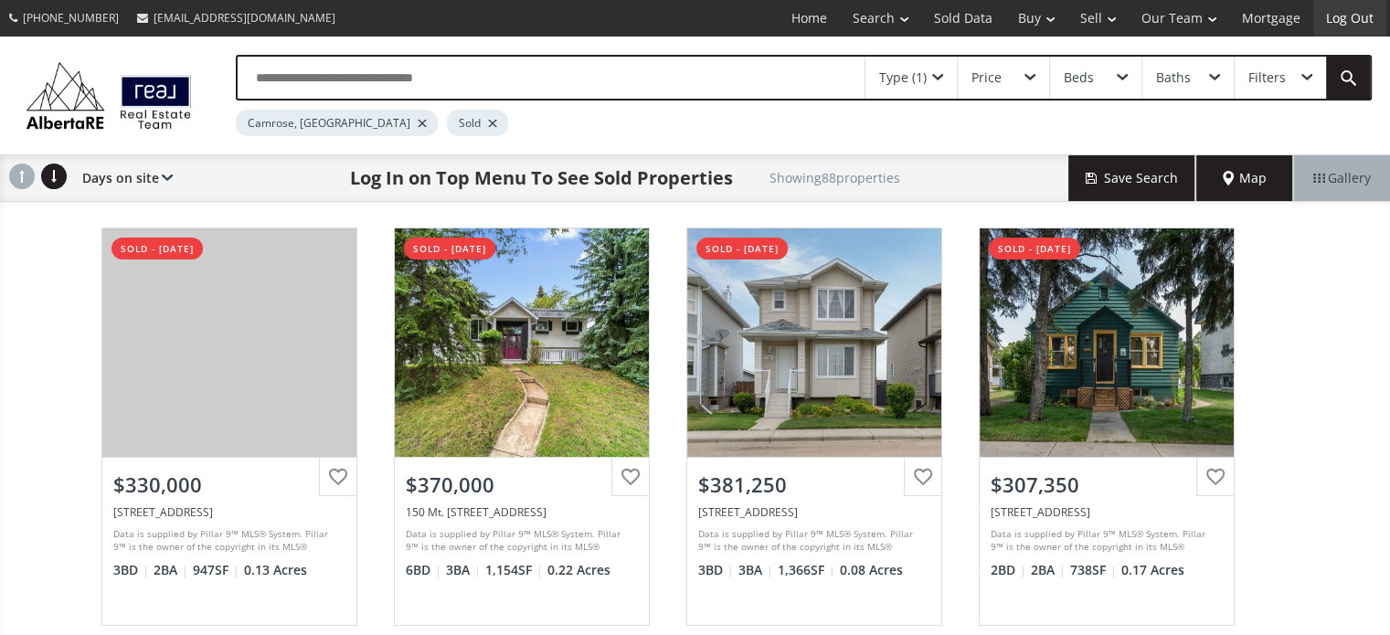
click at [1338, 16] on link "Log Out" at bounding box center [1349, 18] width 73 height 37
